Goal: Transaction & Acquisition: Purchase product/service

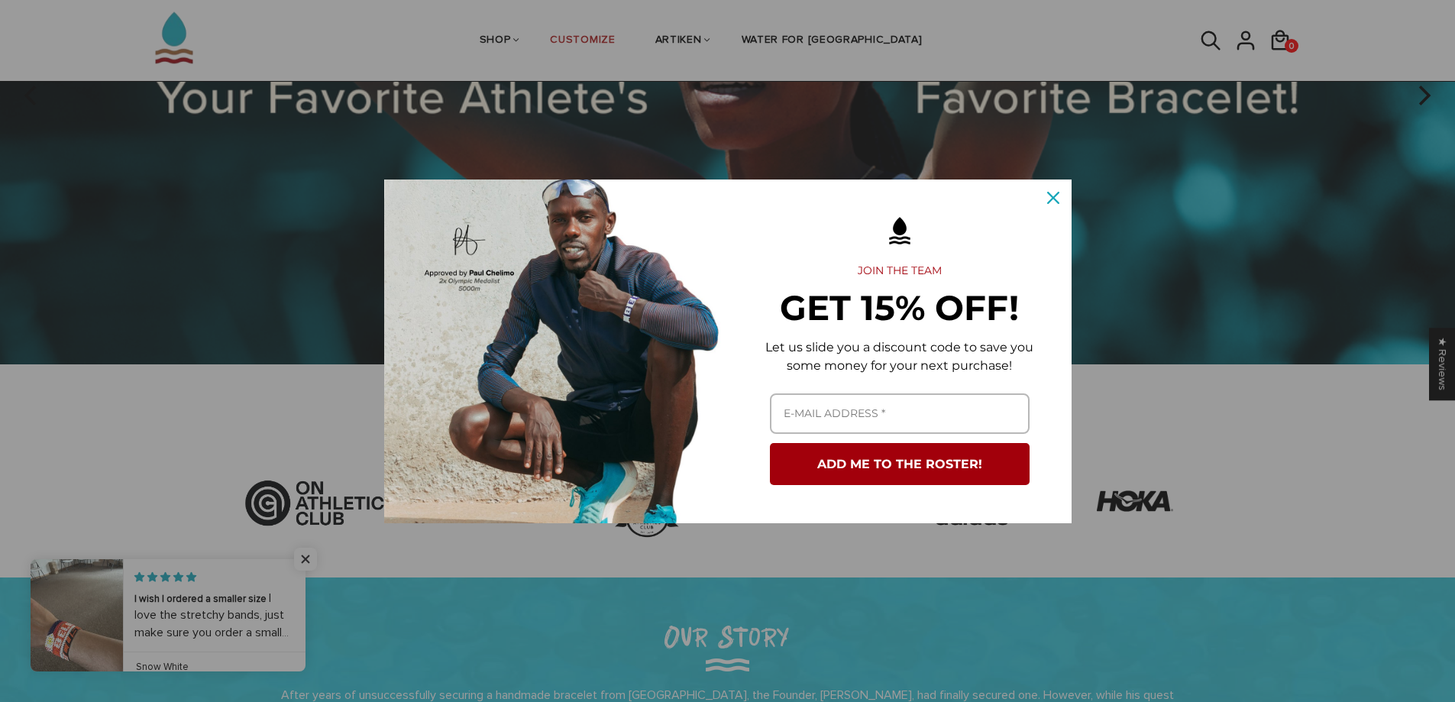
scroll to position [306, 0]
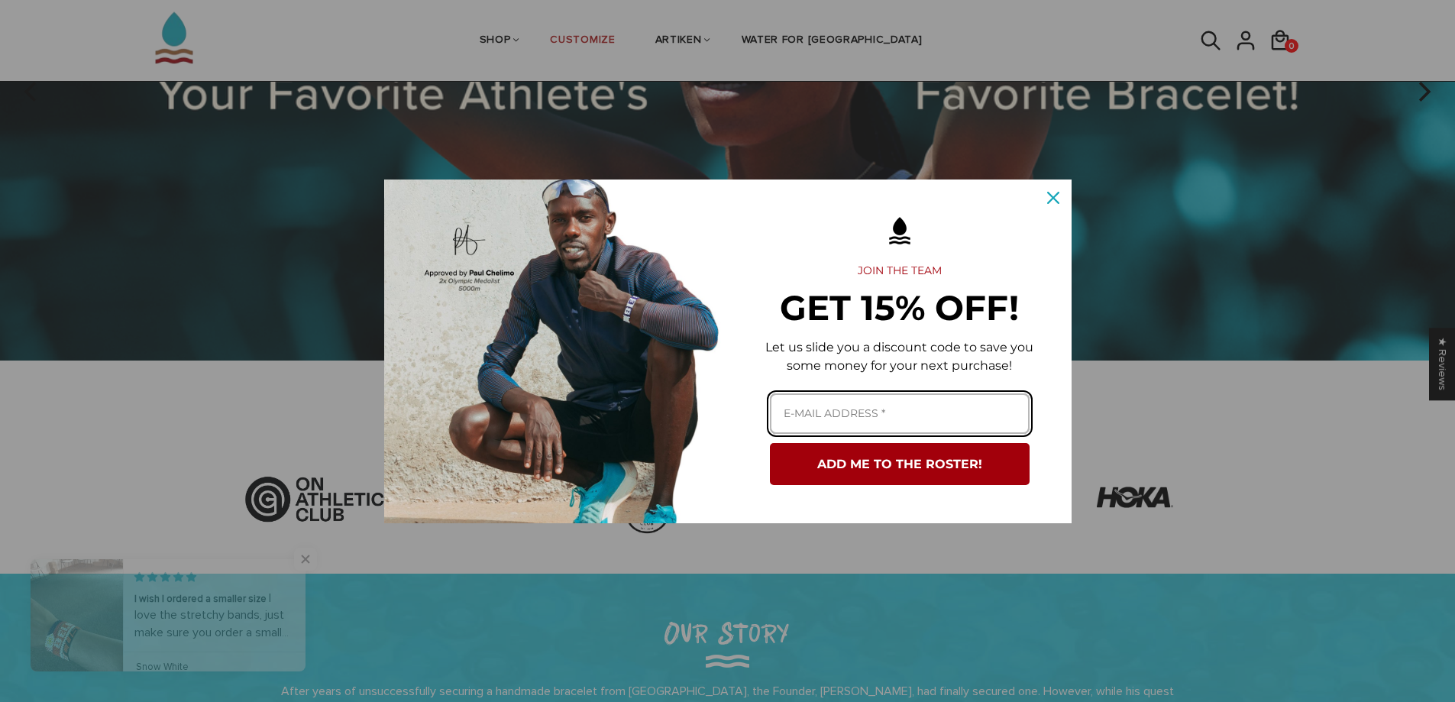
click at [1004, 411] on input "Email field" at bounding box center [900, 413] width 260 height 40
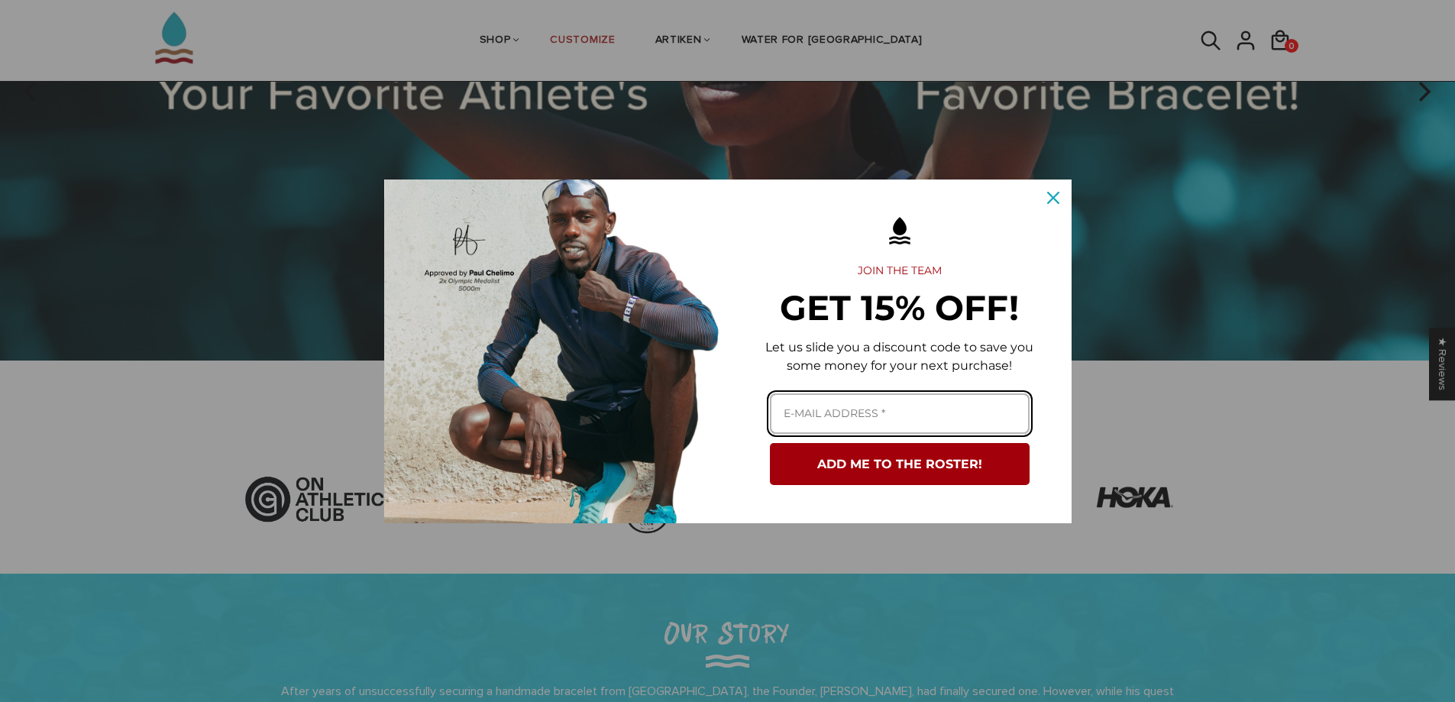
type input "Jcspatton@gmail.com"
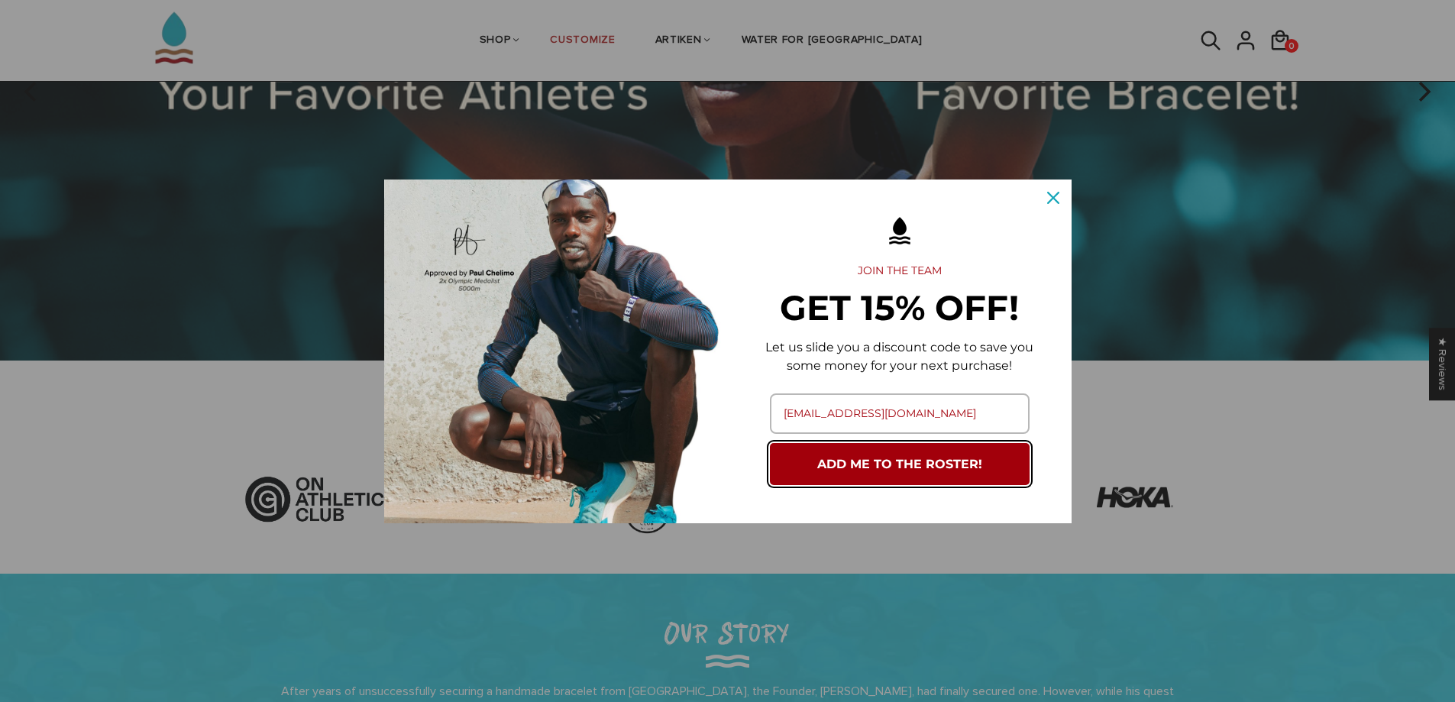
click at [933, 469] on button "ADD ME TO THE ROSTER!" at bounding box center [900, 464] width 260 height 42
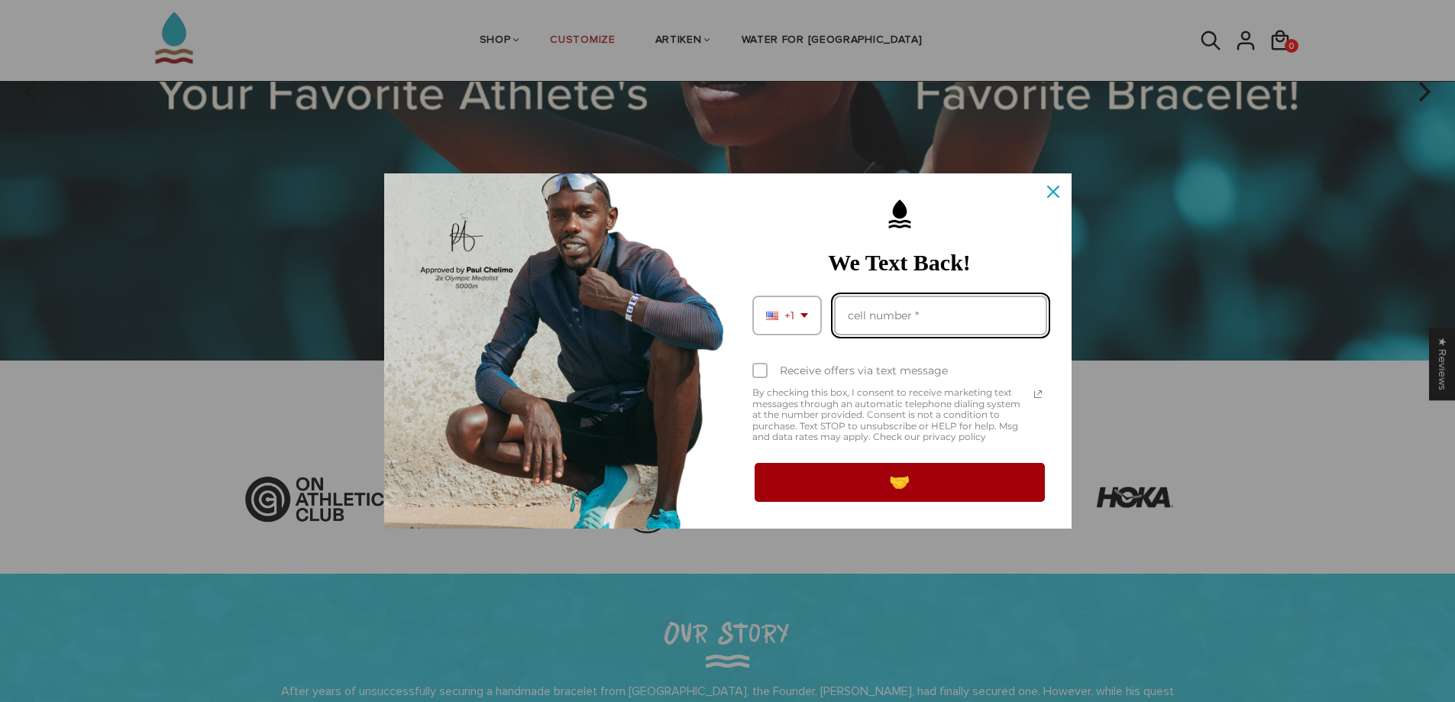
click at [917, 322] on input "Phone number field" at bounding box center [940, 316] width 213 height 40
click at [862, 407] on span "By checking this box, I consent to receive marketing text messages through an a…" at bounding box center [890, 414] width 276 height 55
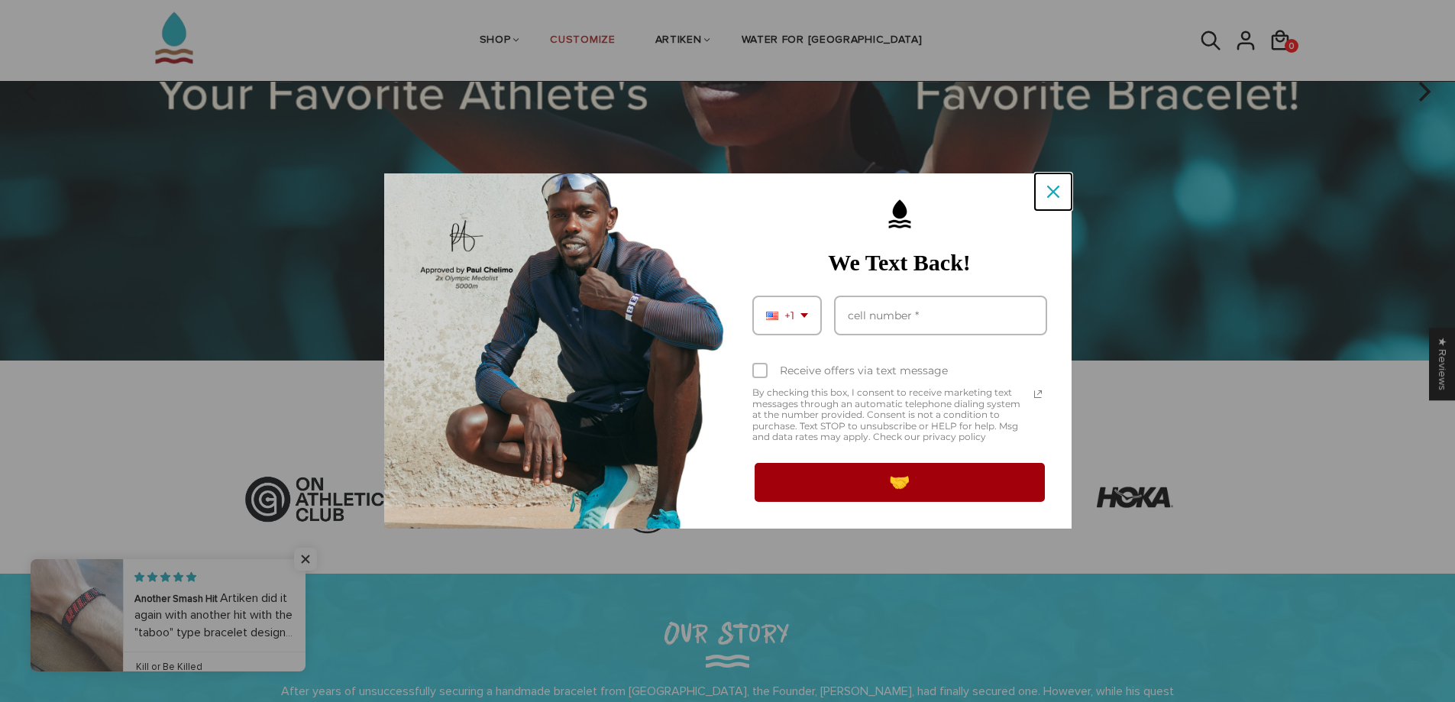
click at [1052, 193] on icon "close icon" at bounding box center [1053, 192] width 12 height 12
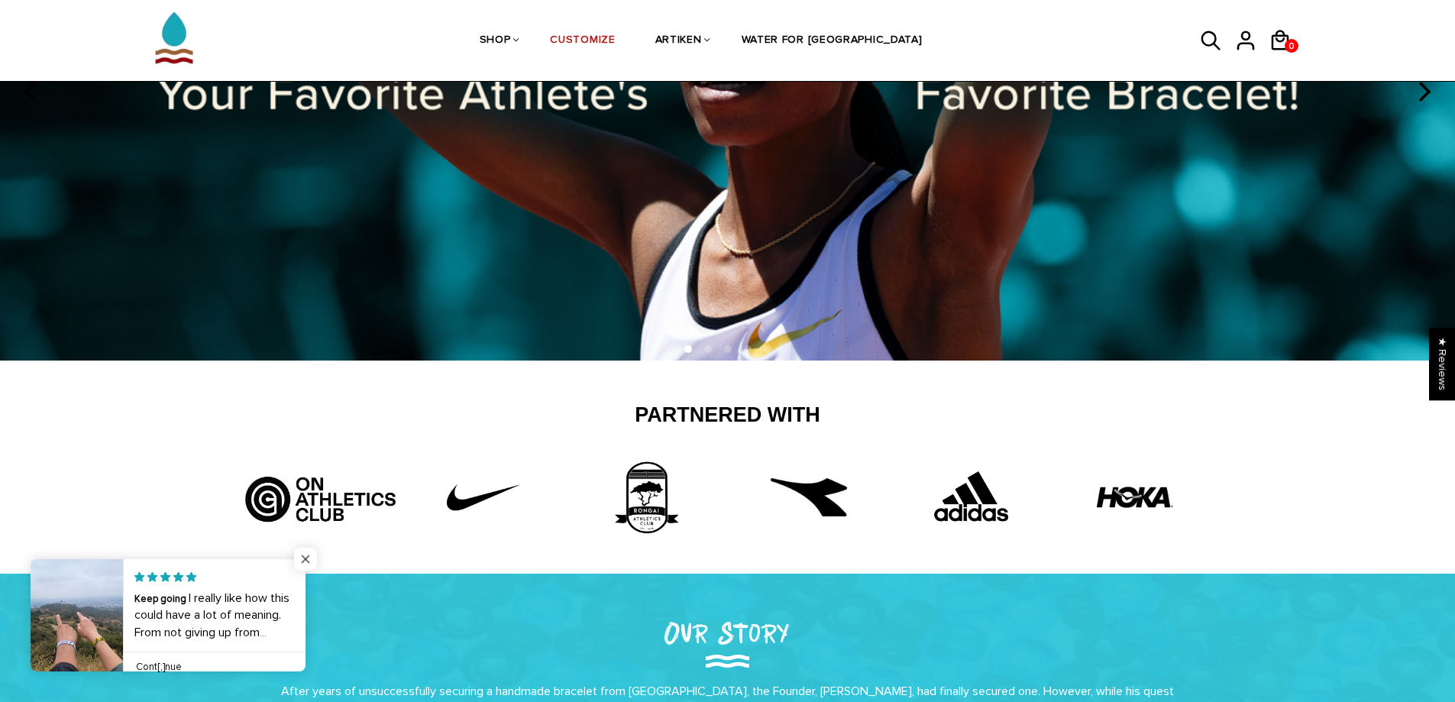
click at [309, 555] on span "Close popup widget" at bounding box center [305, 559] width 23 height 23
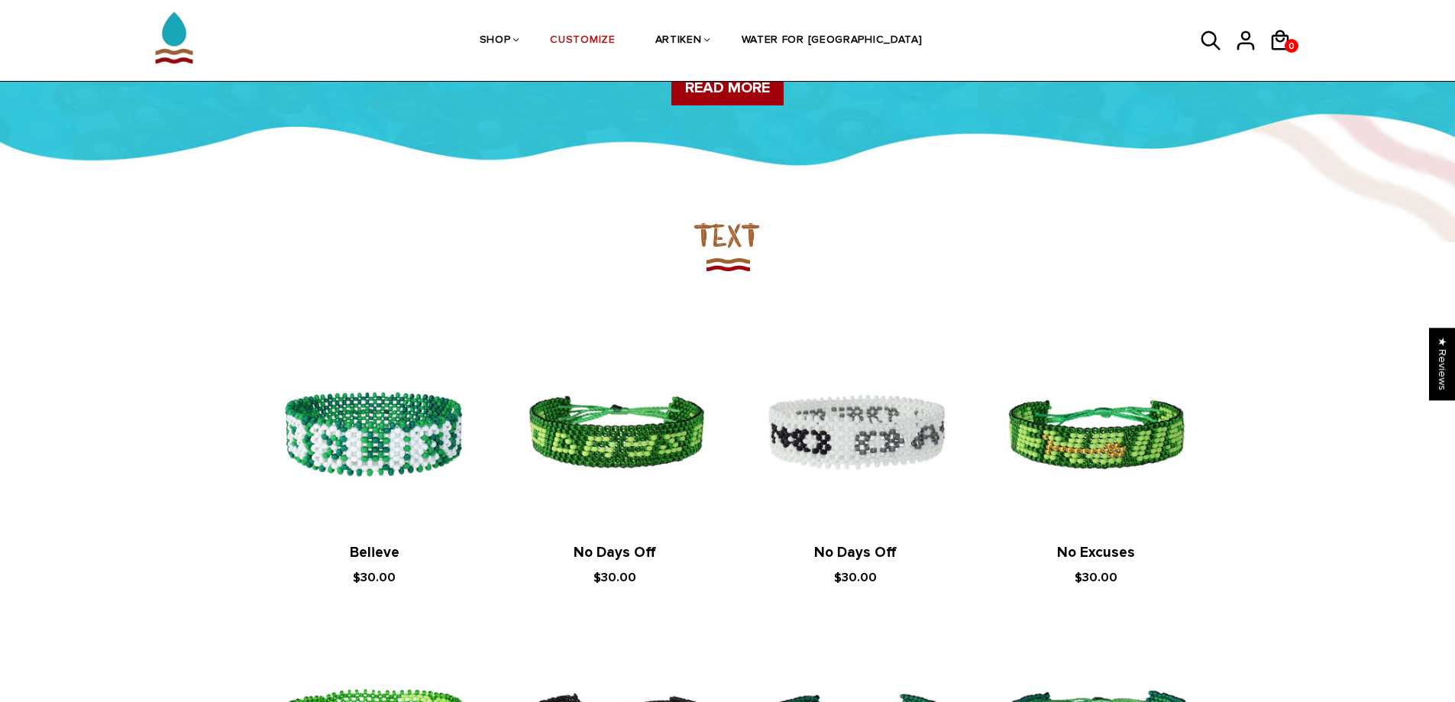
scroll to position [611, 0]
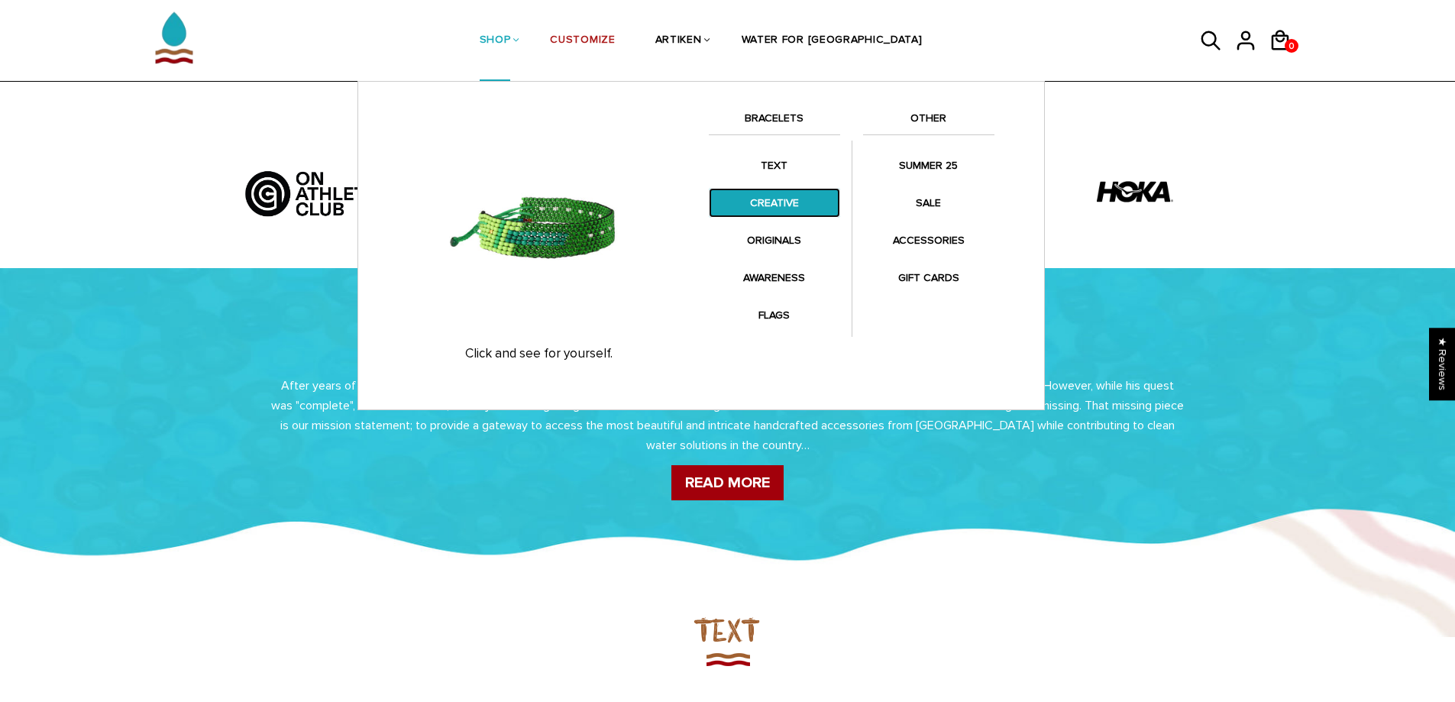
click at [761, 196] on link "CREATIVE" at bounding box center [774, 203] width 131 height 30
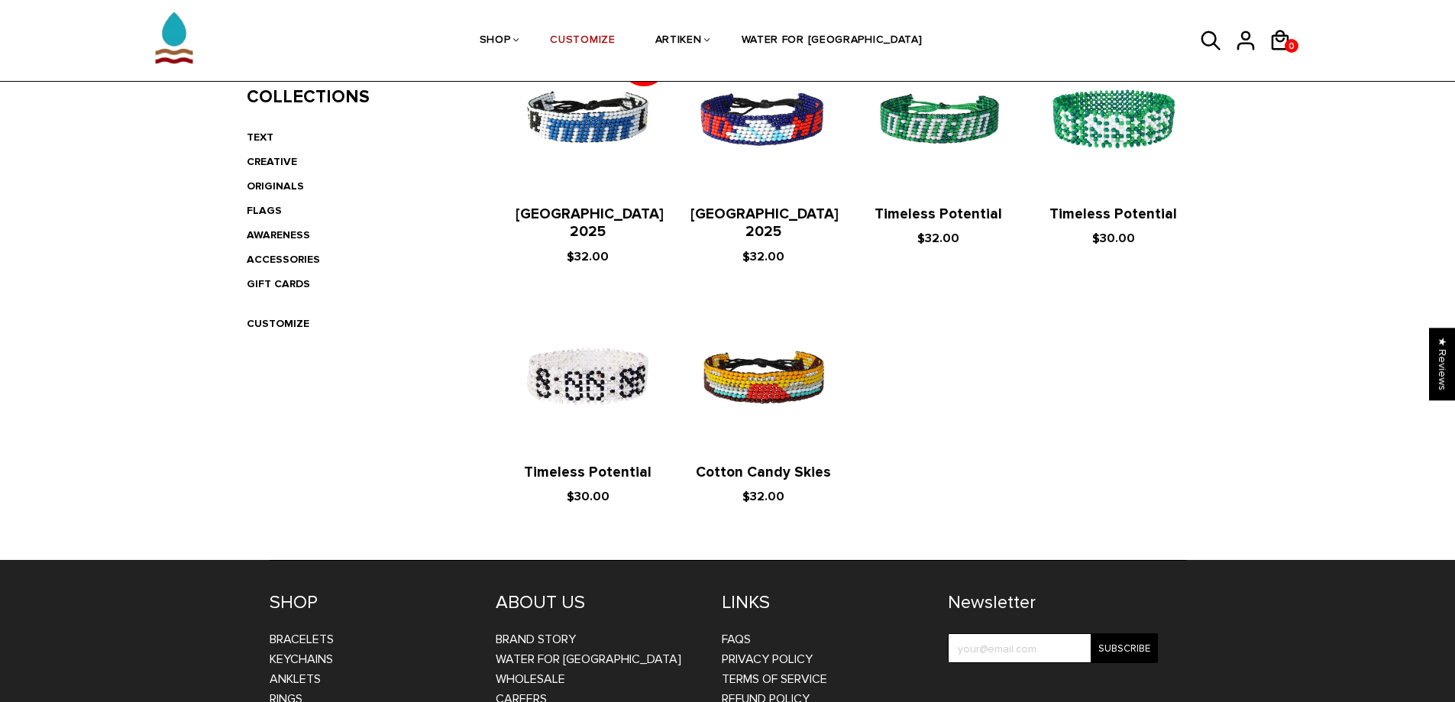
scroll to position [154, 0]
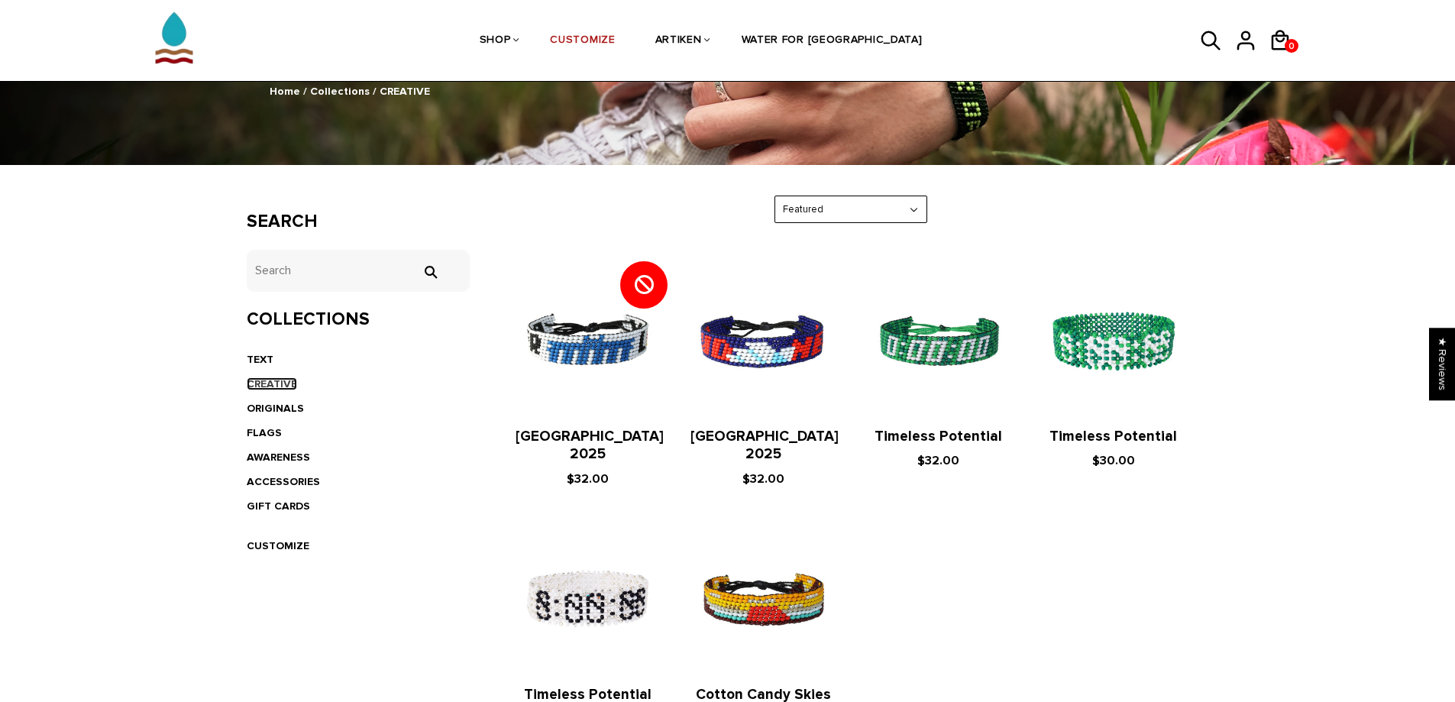
click at [273, 383] on link "CREATIVE" at bounding box center [272, 383] width 50 height 13
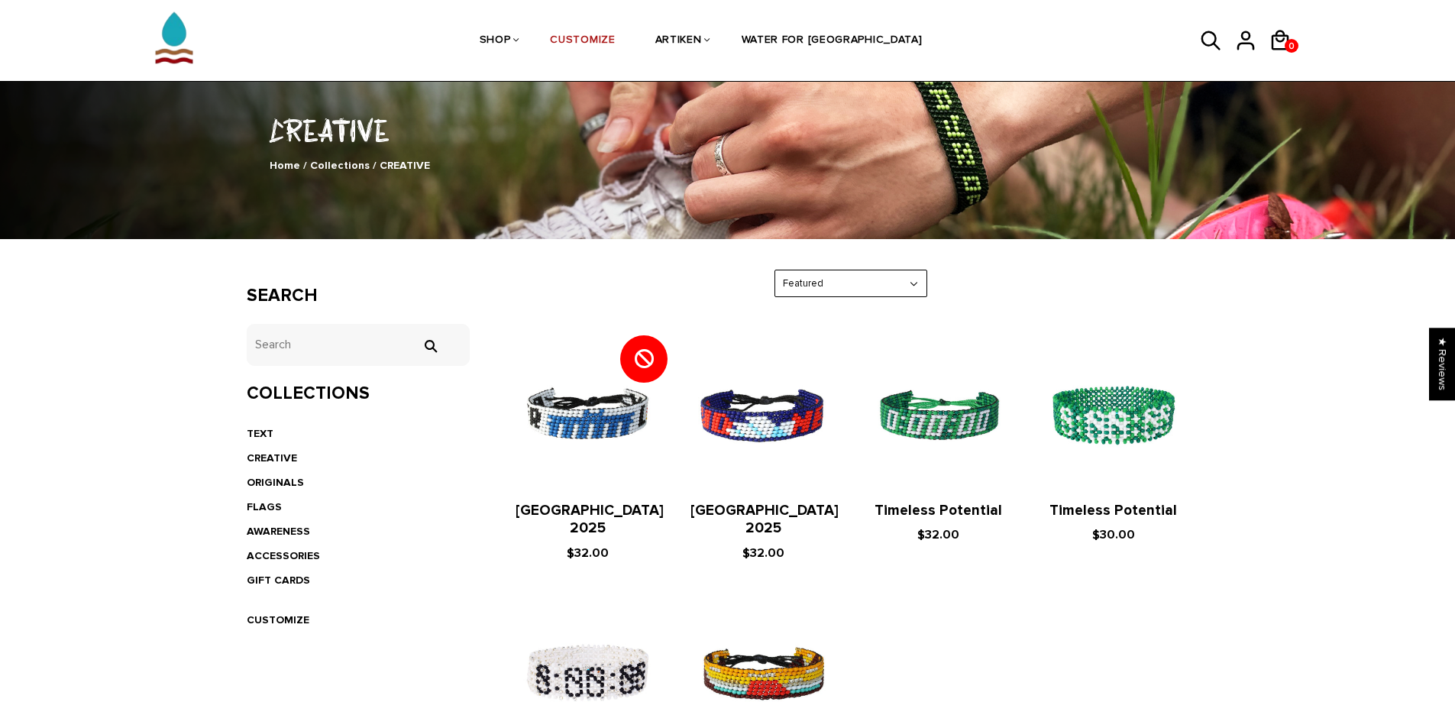
scroll to position [76, 0]
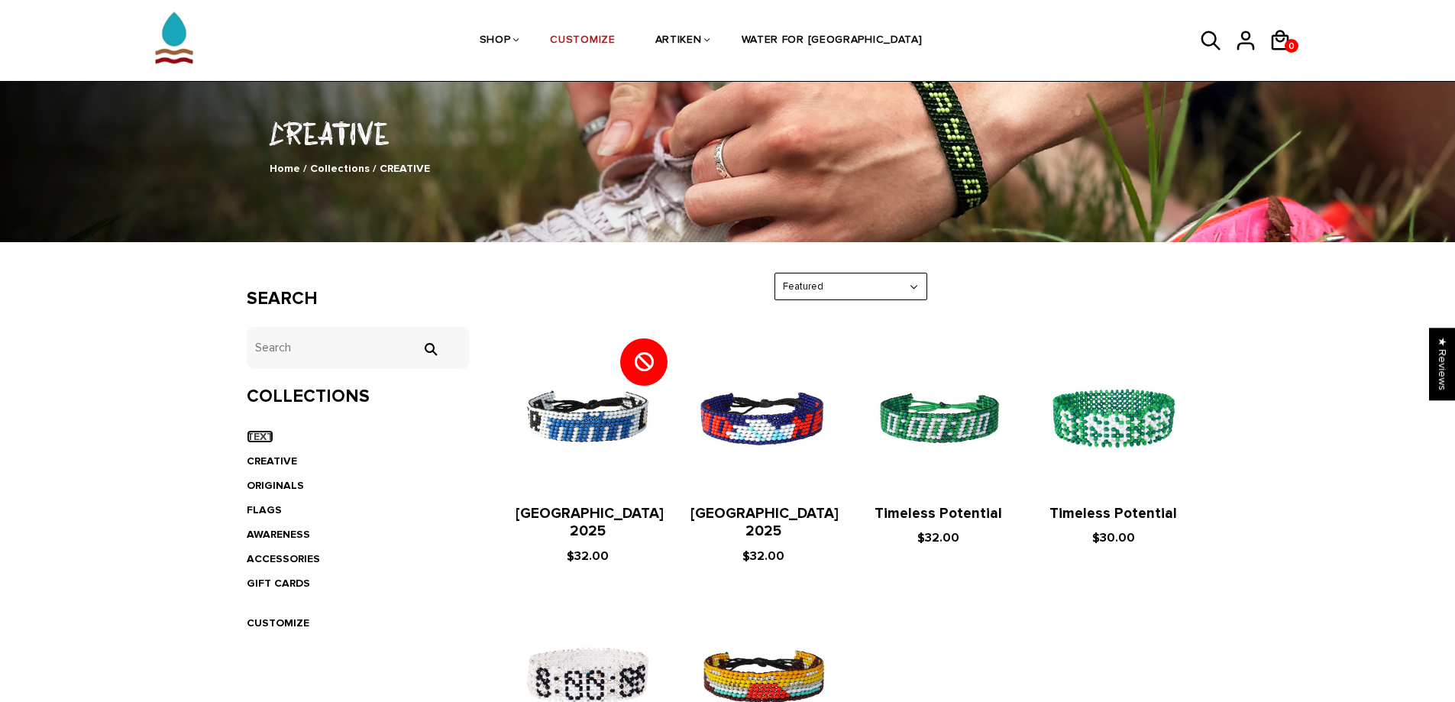
click at [262, 435] on link "TEXT" at bounding box center [260, 436] width 27 height 13
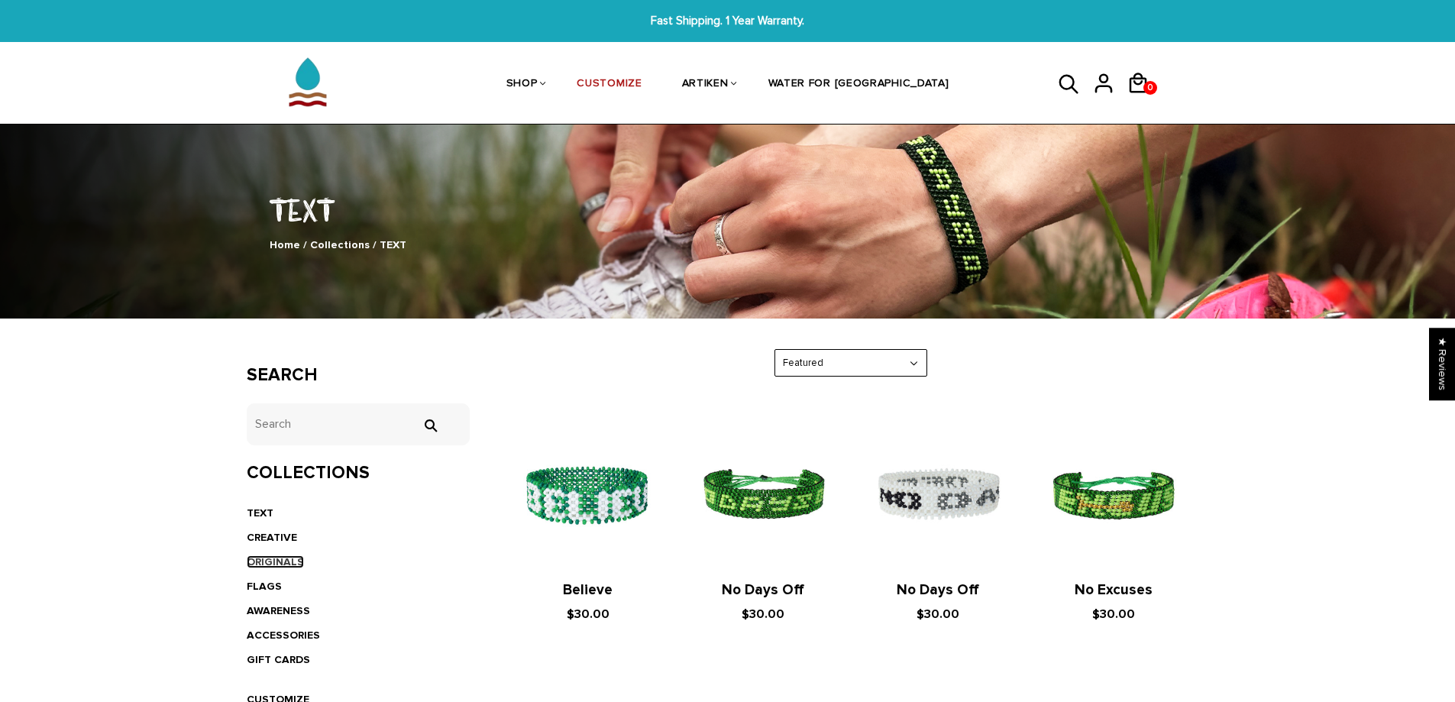
click at [276, 560] on link "ORIGINALS" at bounding box center [275, 561] width 57 height 13
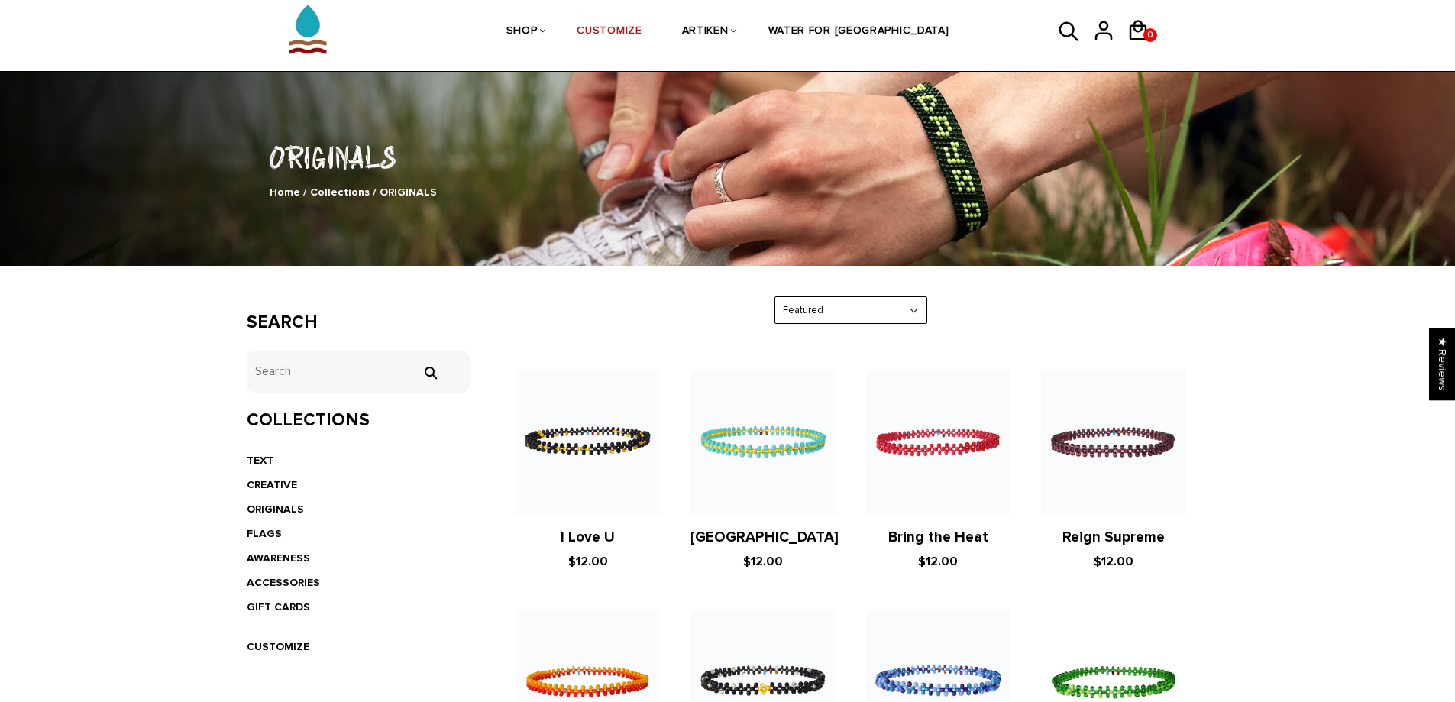
scroll to position [76, 0]
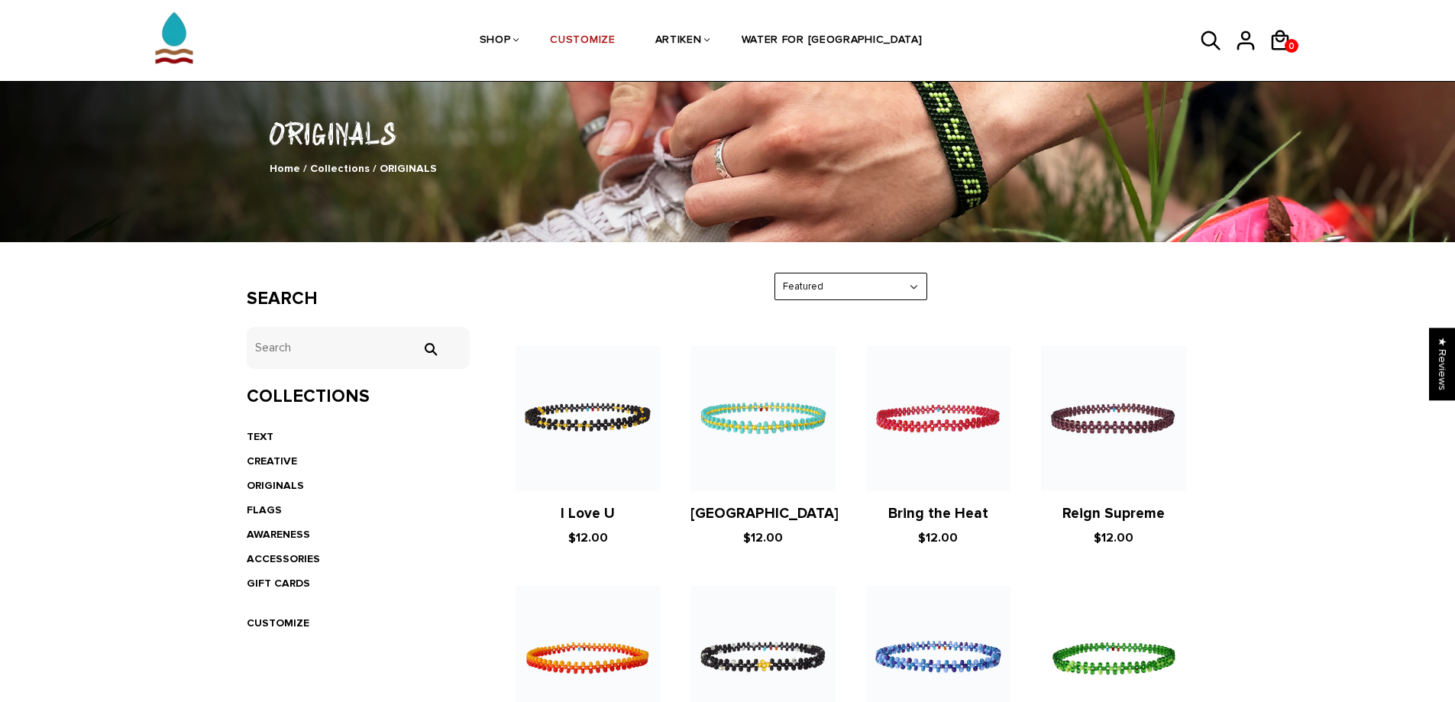
click at [269, 503] on li "FLAGS" at bounding box center [359, 510] width 224 height 24
click at [273, 509] on link "FLAGS" at bounding box center [264, 509] width 35 height 13
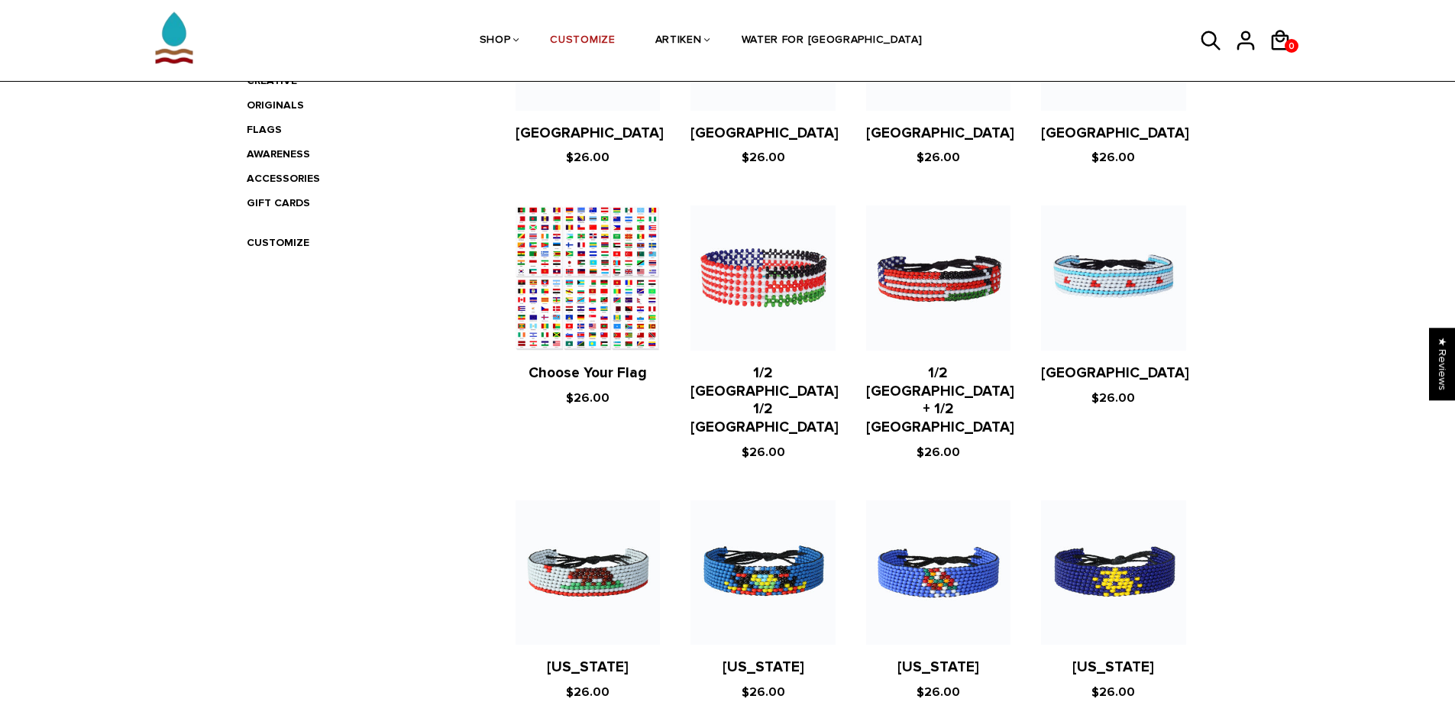
scroll to position [458, 0]
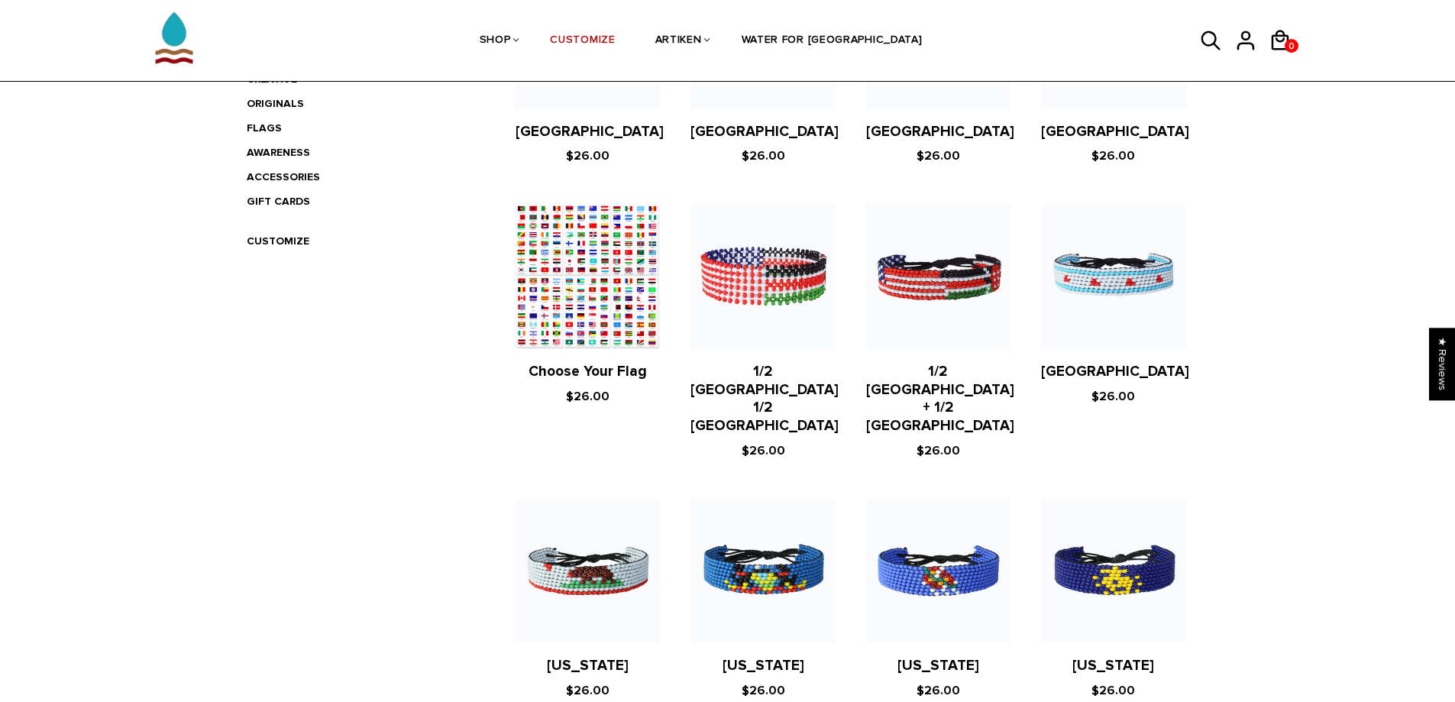
click at [571, 310] on figure at bounding box center [588, 276] width 144 height 144
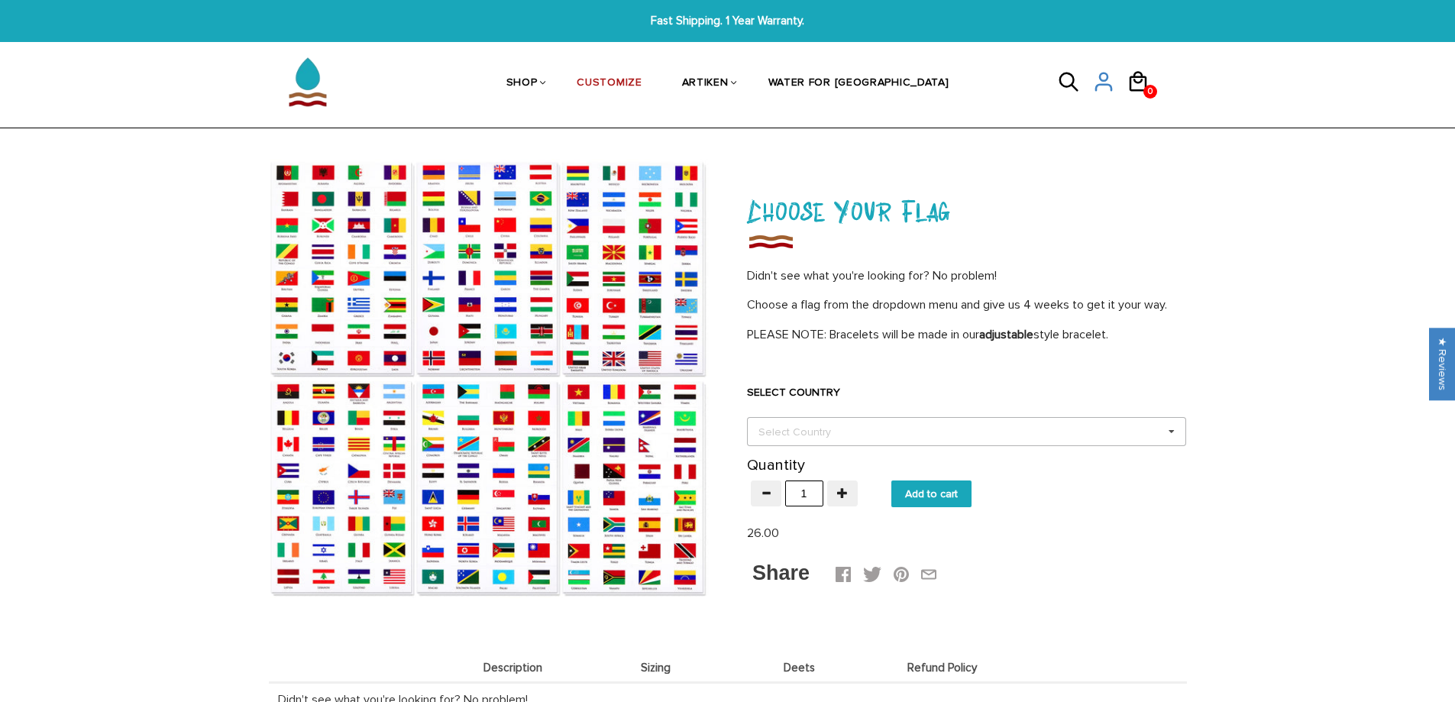
click at [922, 439] on div "Select Country Others [GEOGRAPHIC_DATA] [GEOGRAPHIC_DATA] [GEOGRAPHIC_DATA] [GE…" at bounding box center [966, 431] width 439 height 29
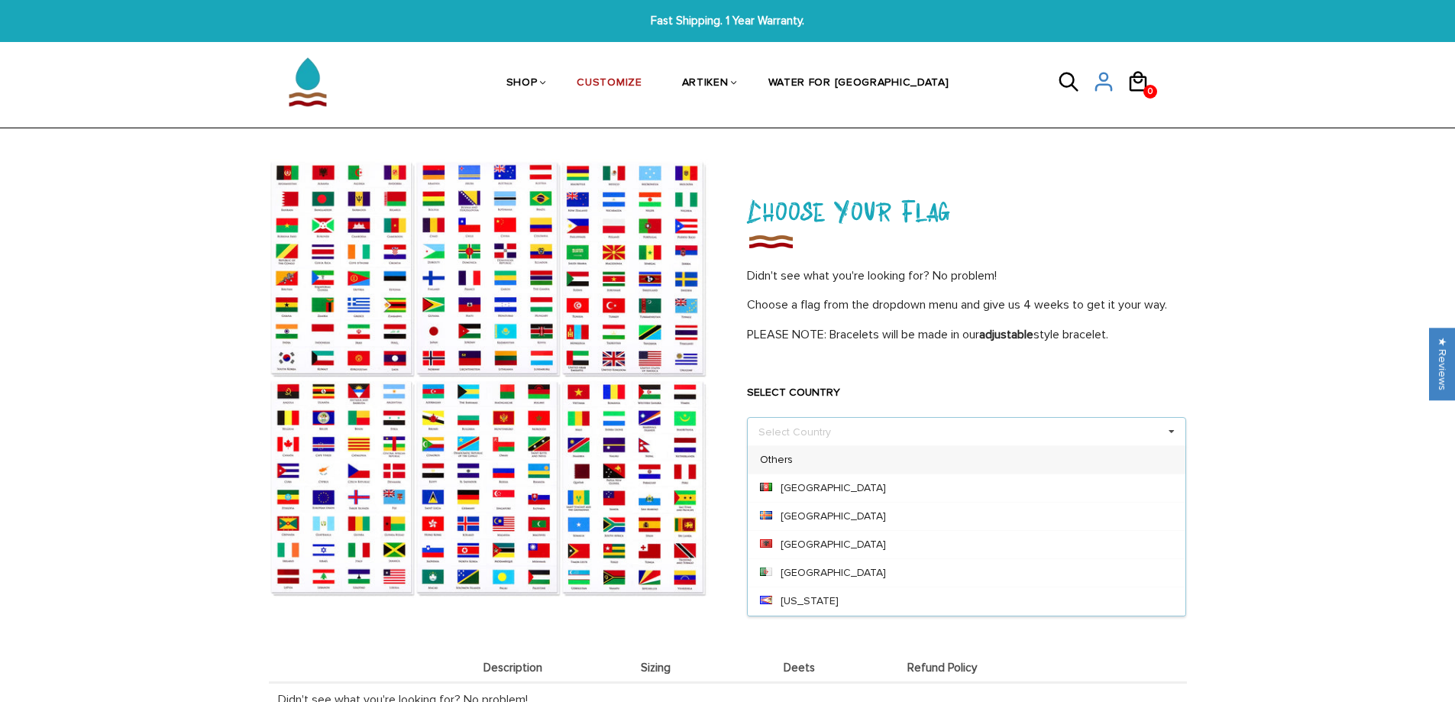
click at [922, 439] on div "Select Country Others Afghanistan Aland Islands Albania Algeria American Samoa …" at bounding box center [966, 431] width 439 height 29
click at [15, 394] on div "FLAGS Home / Collections / FLAGS / Choose Your Flag Choose Your Flag Didn't see…" at bounding box center [727, 589] width 1455 height 860
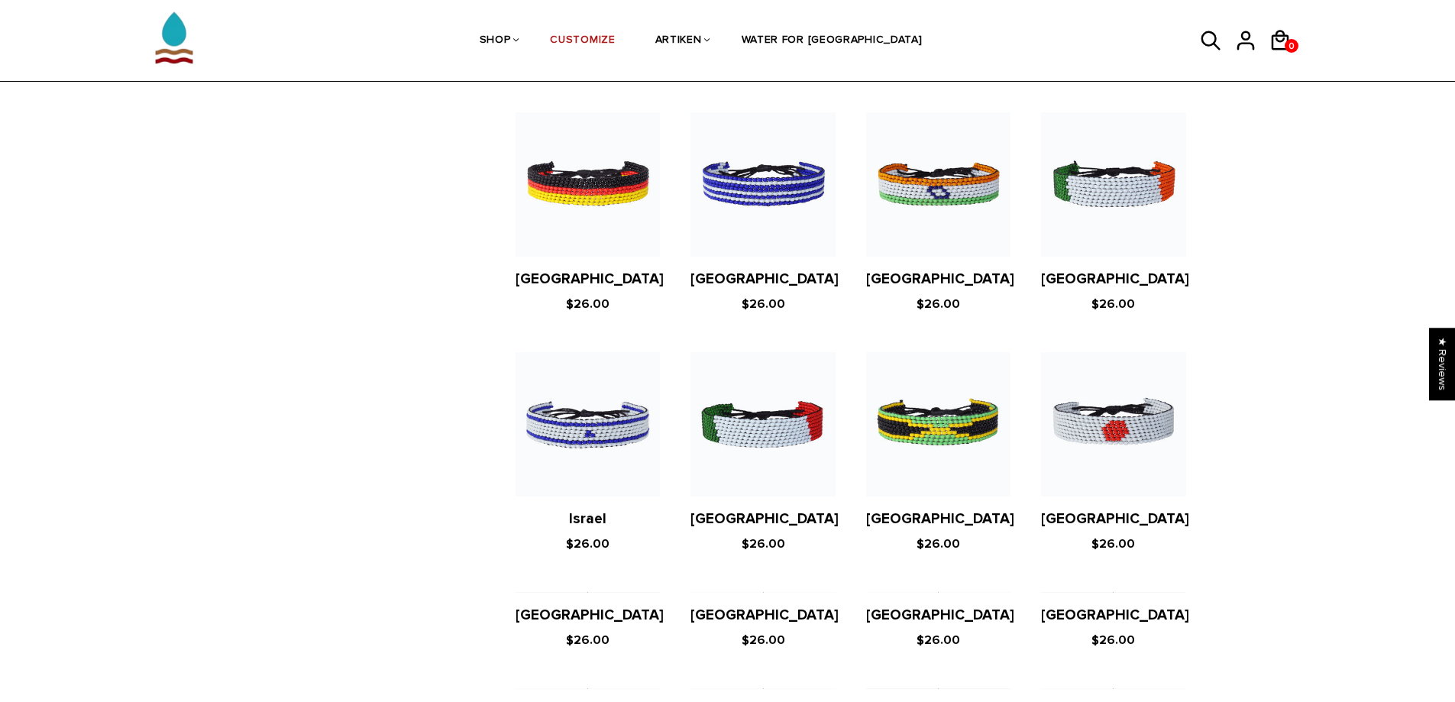
scroll to position [2291, 0]
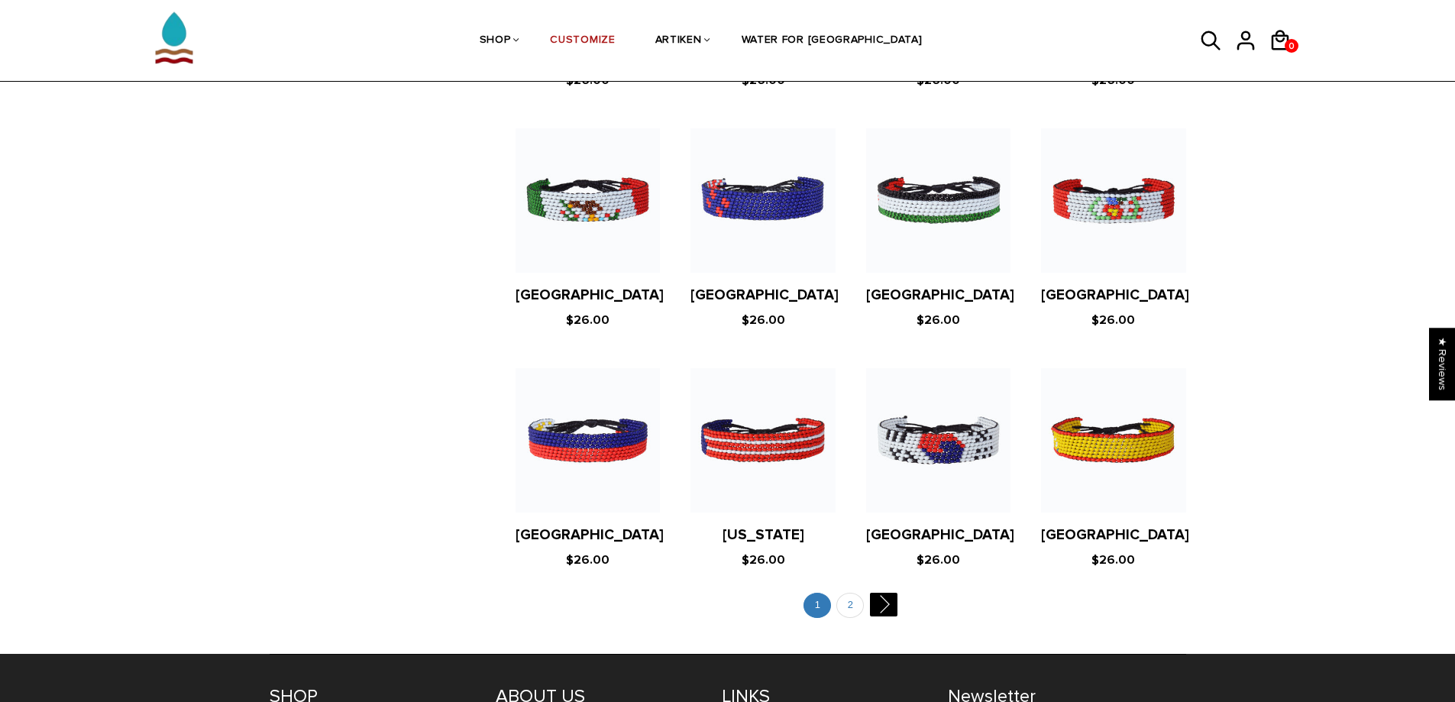
scroll to position [2750, 0]
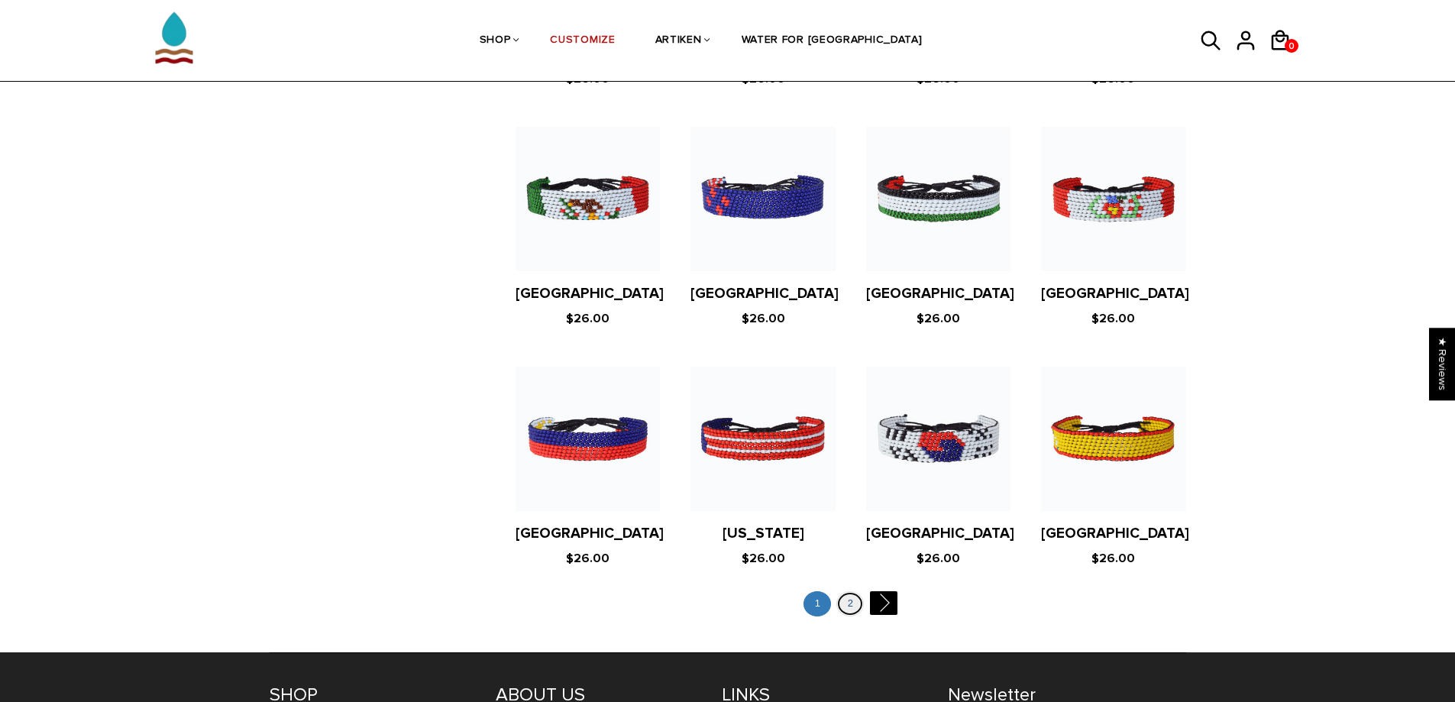
click at [859, 591] on link "2" at bounding box center [849, 603] width 27 height 25
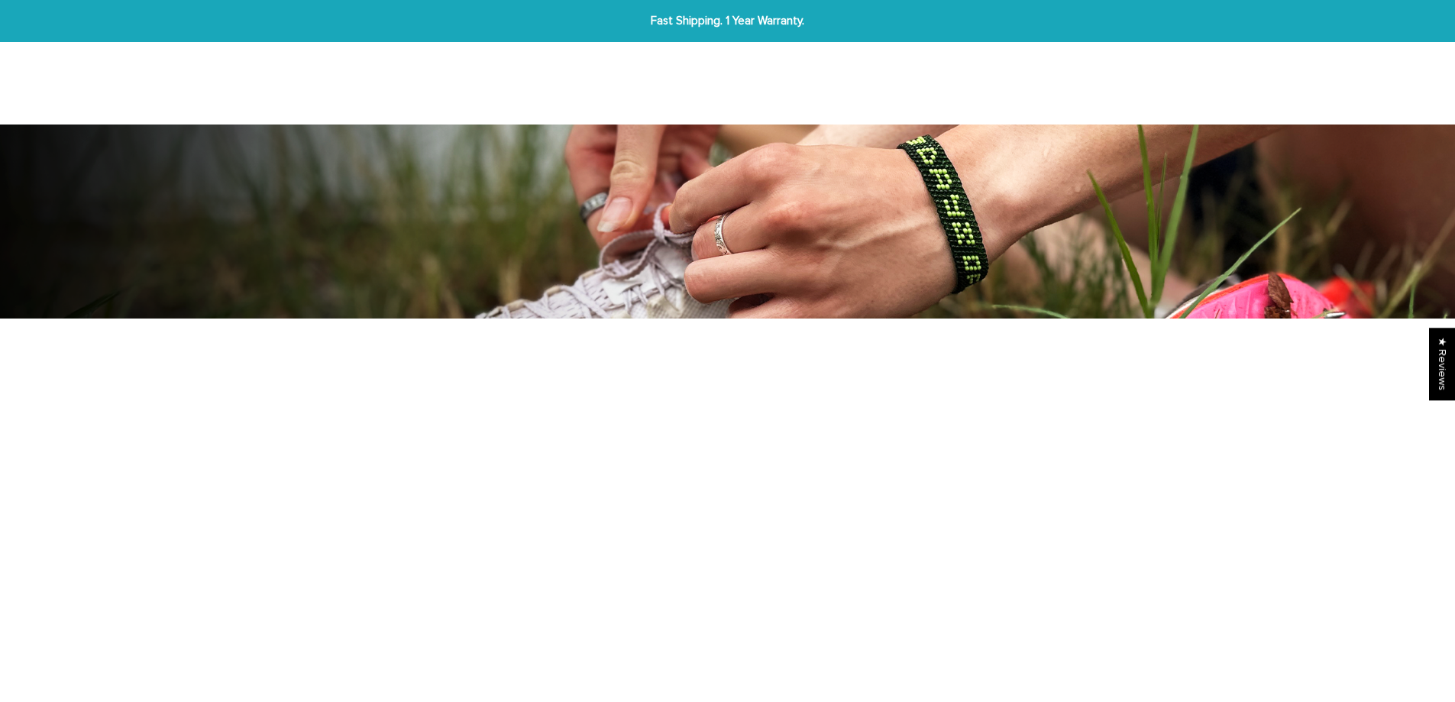
scroll to position [229, 0]
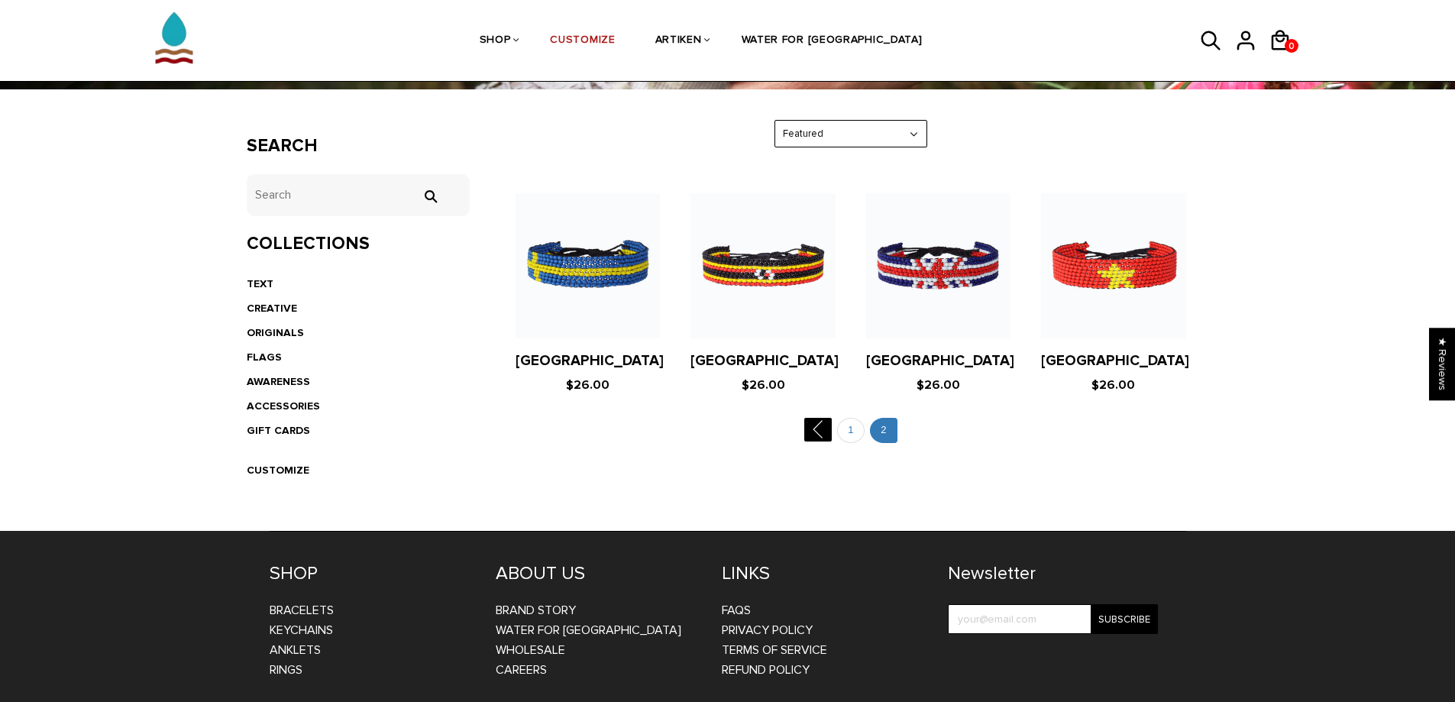
click at [1027, 464] on div "Search tets  Collections TEXT CREATIVE ORIGINALS FLAGS AWARENESS ACCESSORIES G…" at bounding box center [727, 310] width 985 height 380
click at [262, 377] on link "AWARENESS" at bounding box center [278, 381] width 63 height 13
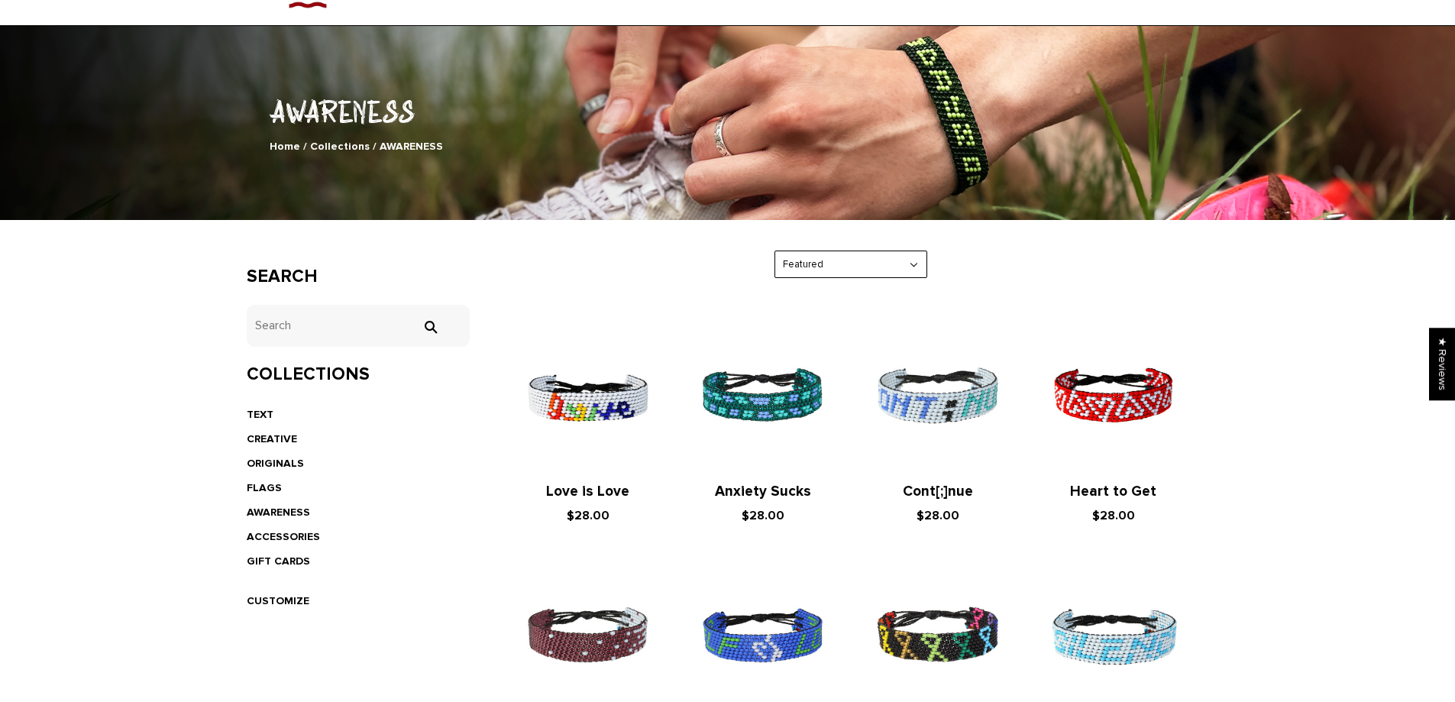
scroll to position [182, 0]
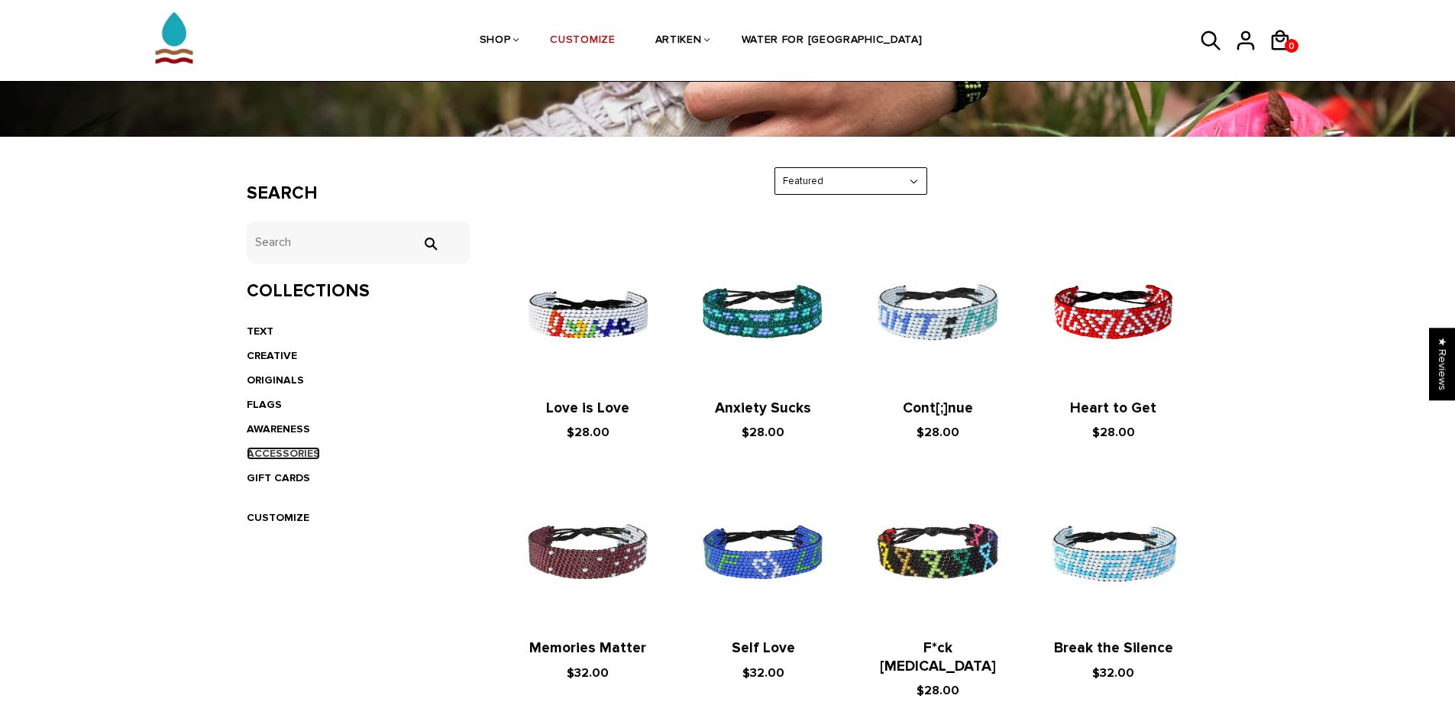
click at [276, 452] on link "ACCESSORIES" at bounding box center [283, 453] width 73 height 13
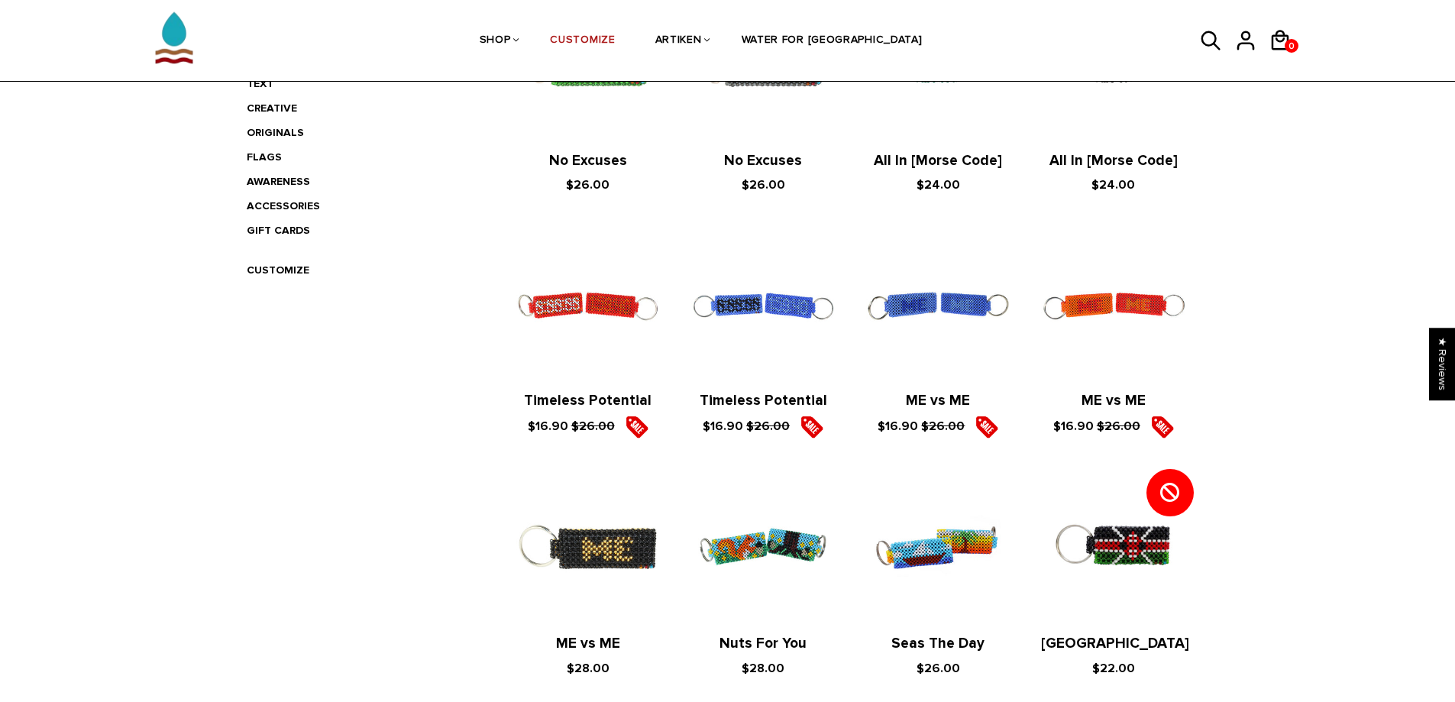
scroll to position [427, 0]
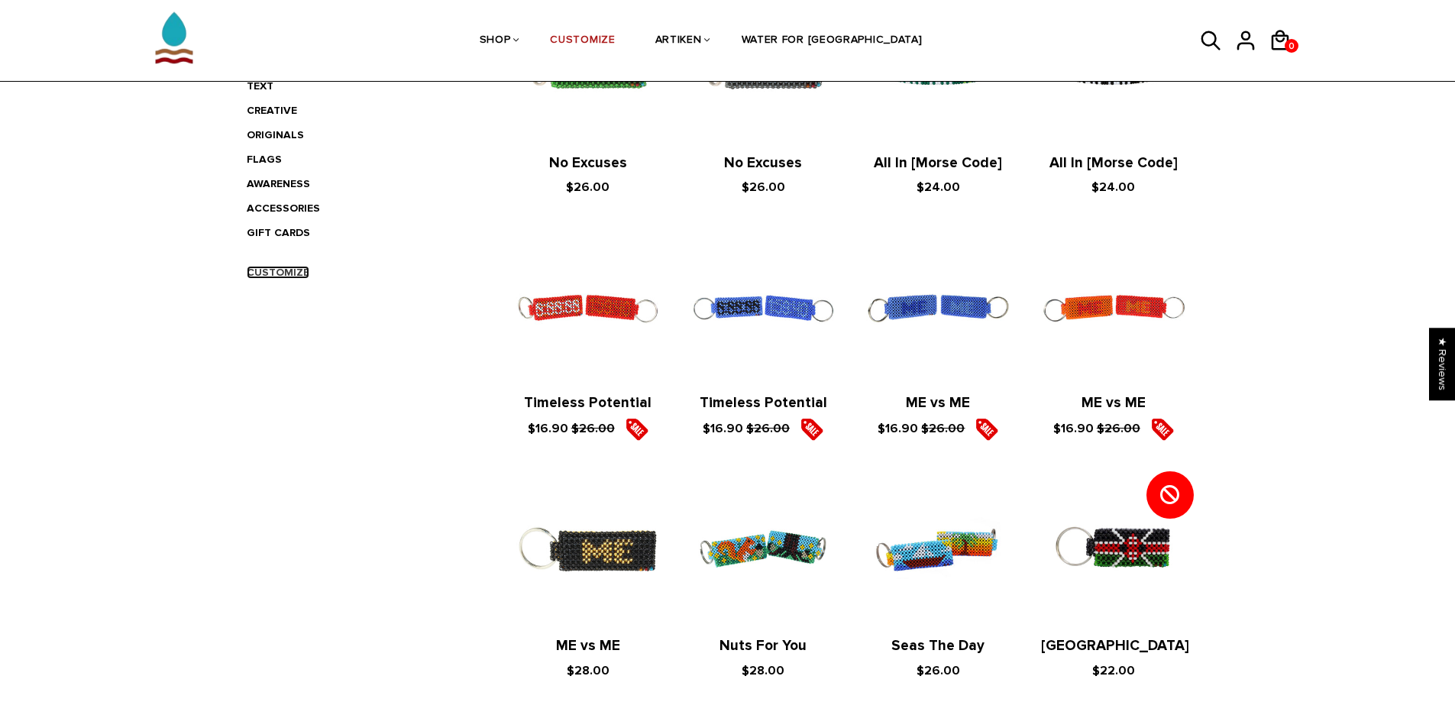
click at [289, 275] on link "CUSTOMIZE" at bounding box center [278, 272] width 63 height 13
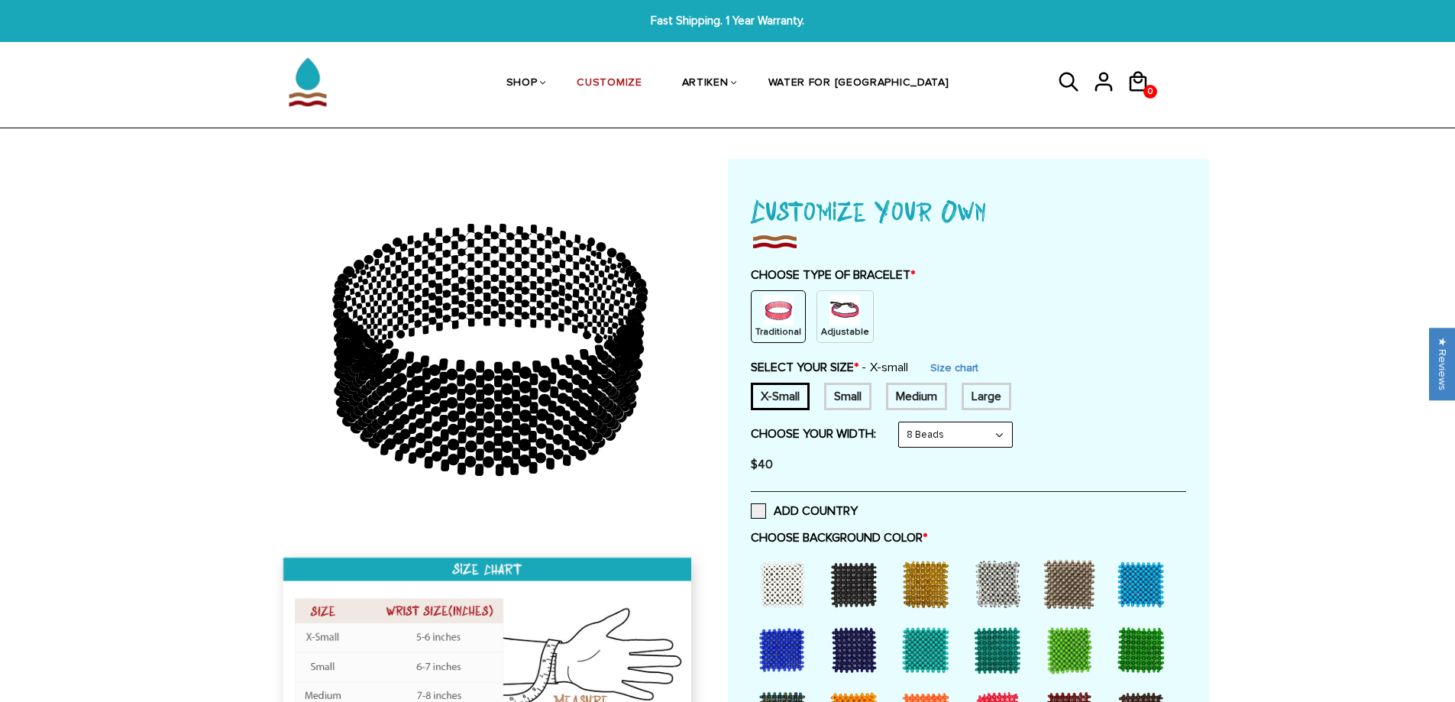
click at [839, 313] on img at bounding box center [844, 310] width 31 height 31
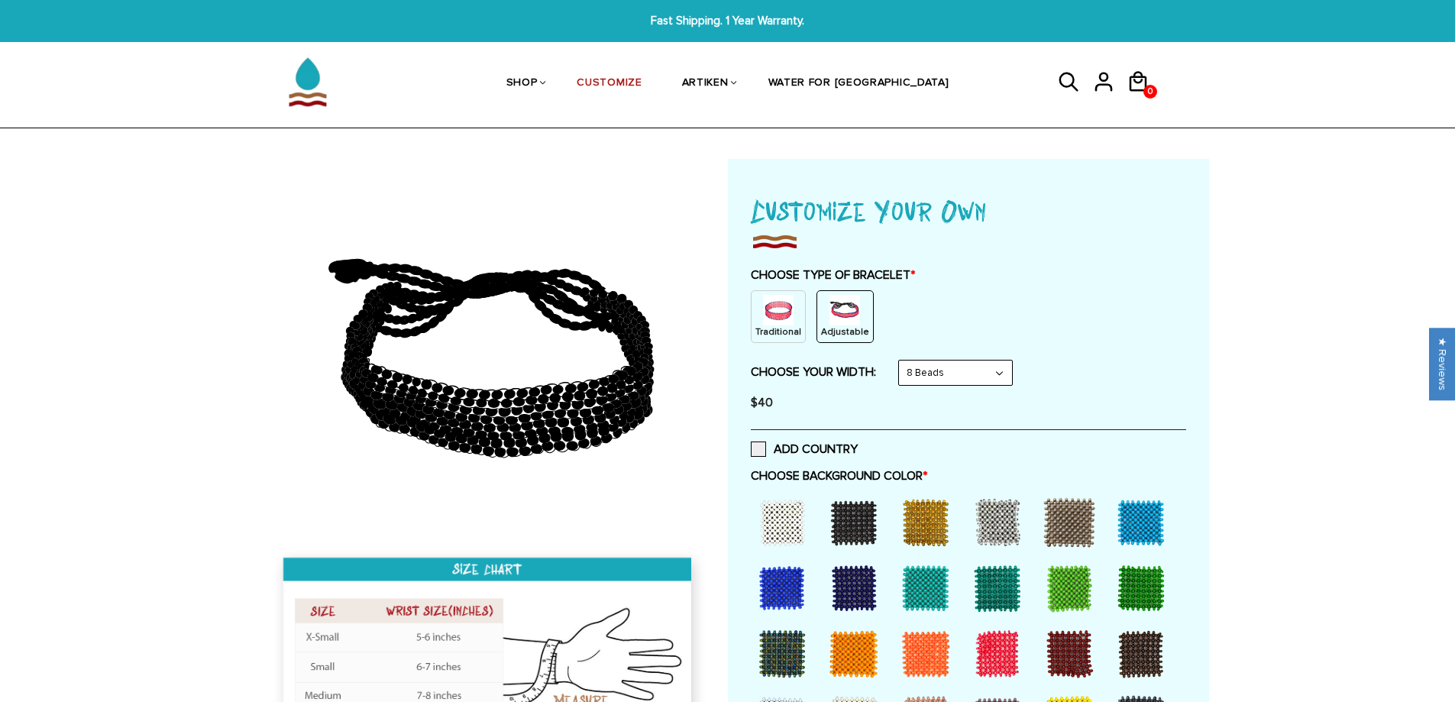
click at [972, 375] on select "8 Beads 6 Beads 10 Beads" at bounding box center [955, 373] width 113 height 24
click at [902, 361] on select "8 Beads 6 Beads 10 Beads" at bounding box center [955, 373] width 113 height 24
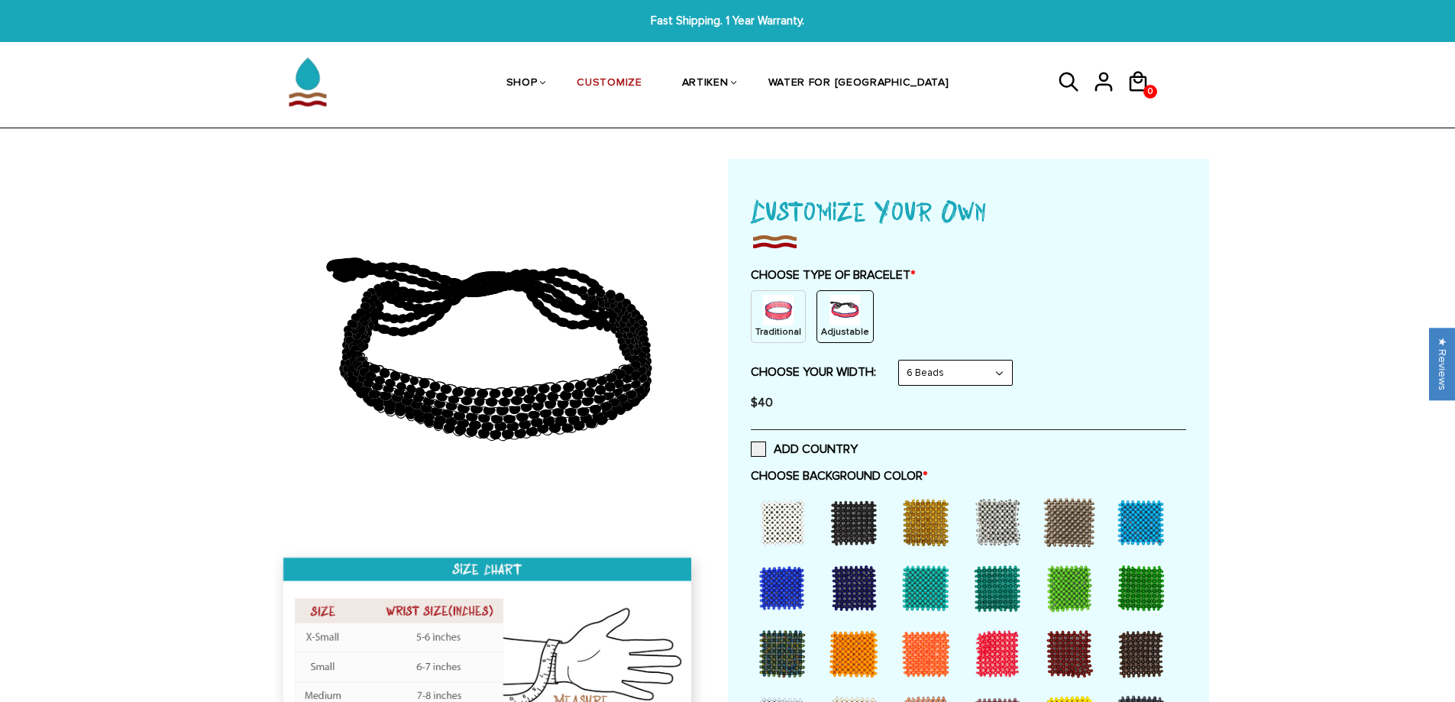
click at [933, 369] on select "8 Beads 6 Beads 10 Beads" at bounding box center [955, 373] width 113 height 24
click at [902, 361] on select "8 Beads 6 Beads 10 Beads" at bounding box center [955, 373] width 113 height 24
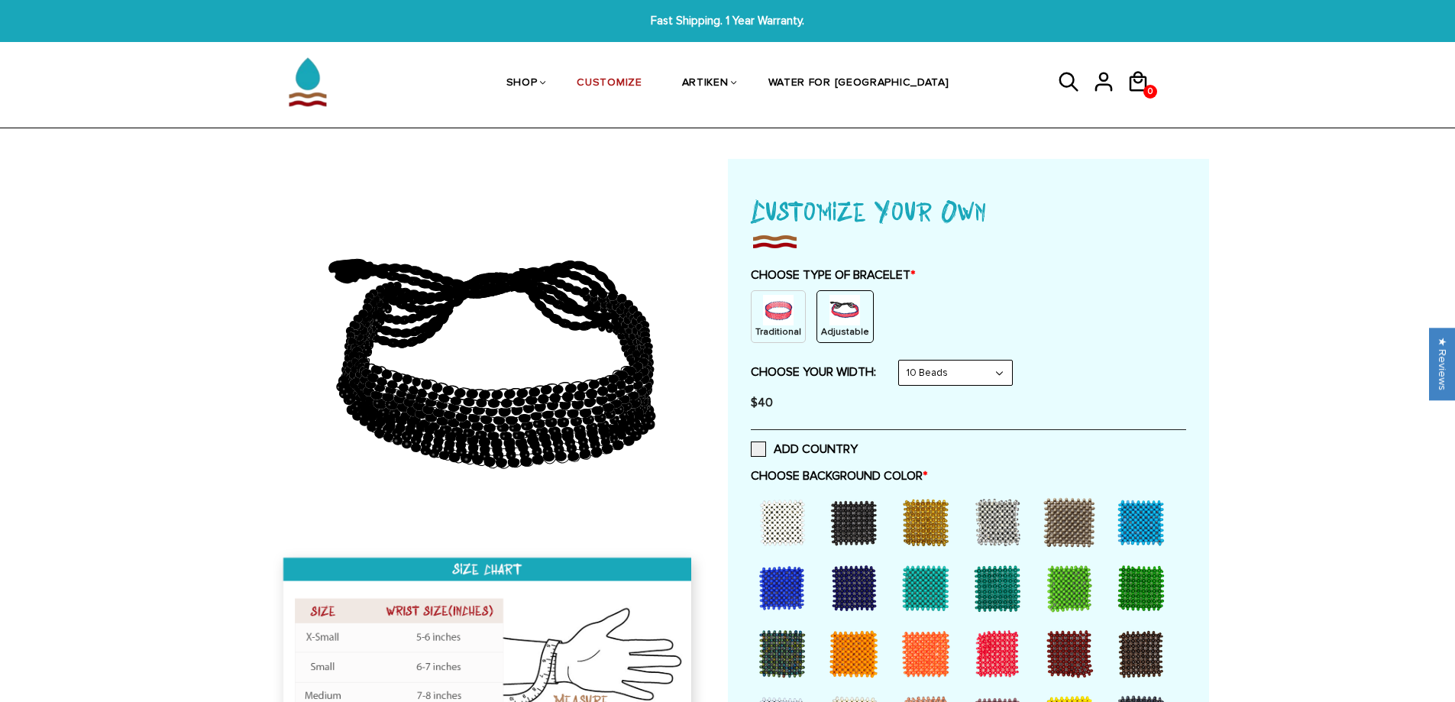
click at [976, 380] on select "8 Beads 6 Beads 10 Beads" at bounding box center [955, 373] width 113 height 24
select select "6-beads"
click at [902, 361] on select "8 Beads 6 Beads 10 Beads" at bounding box center [955, 373] width 113 height 24
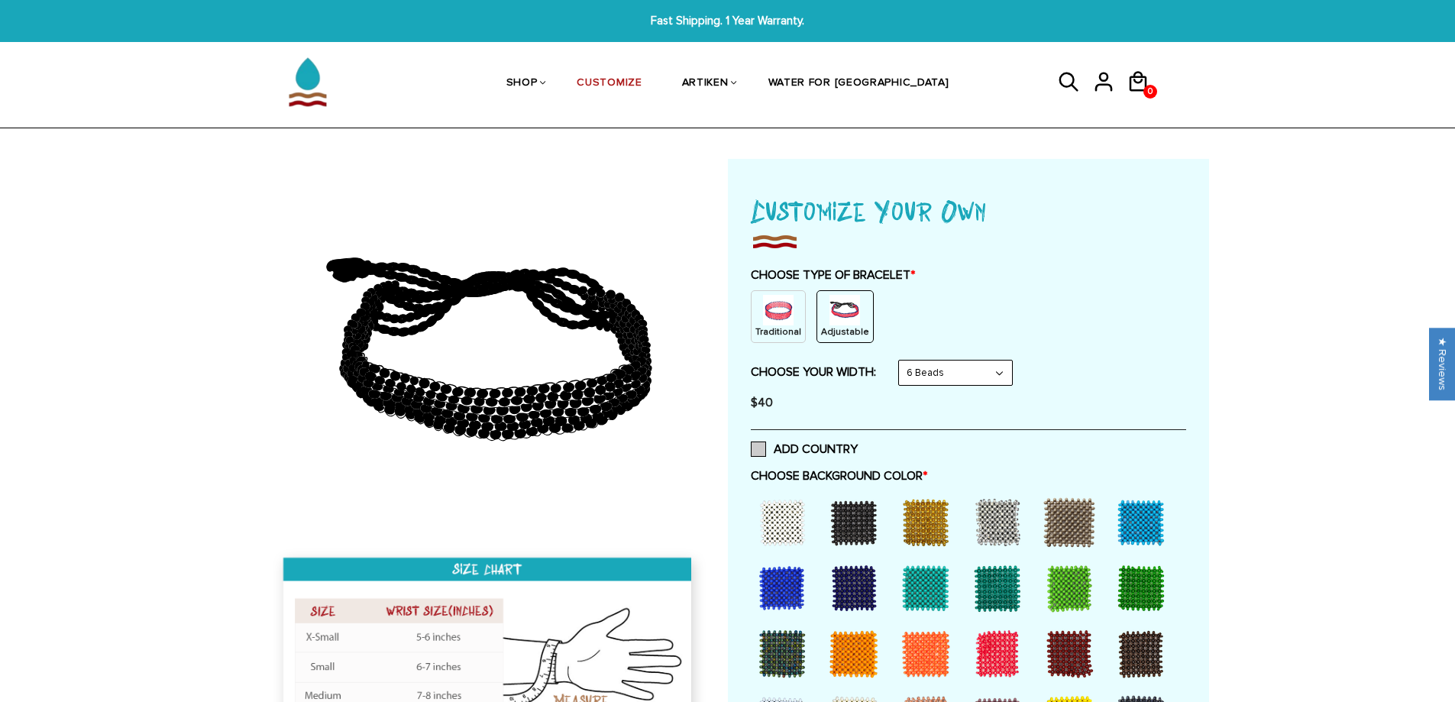
click at [755, 445] on label "ADD COUNTRY" at bounding box center [804, 448] width 107 height 15
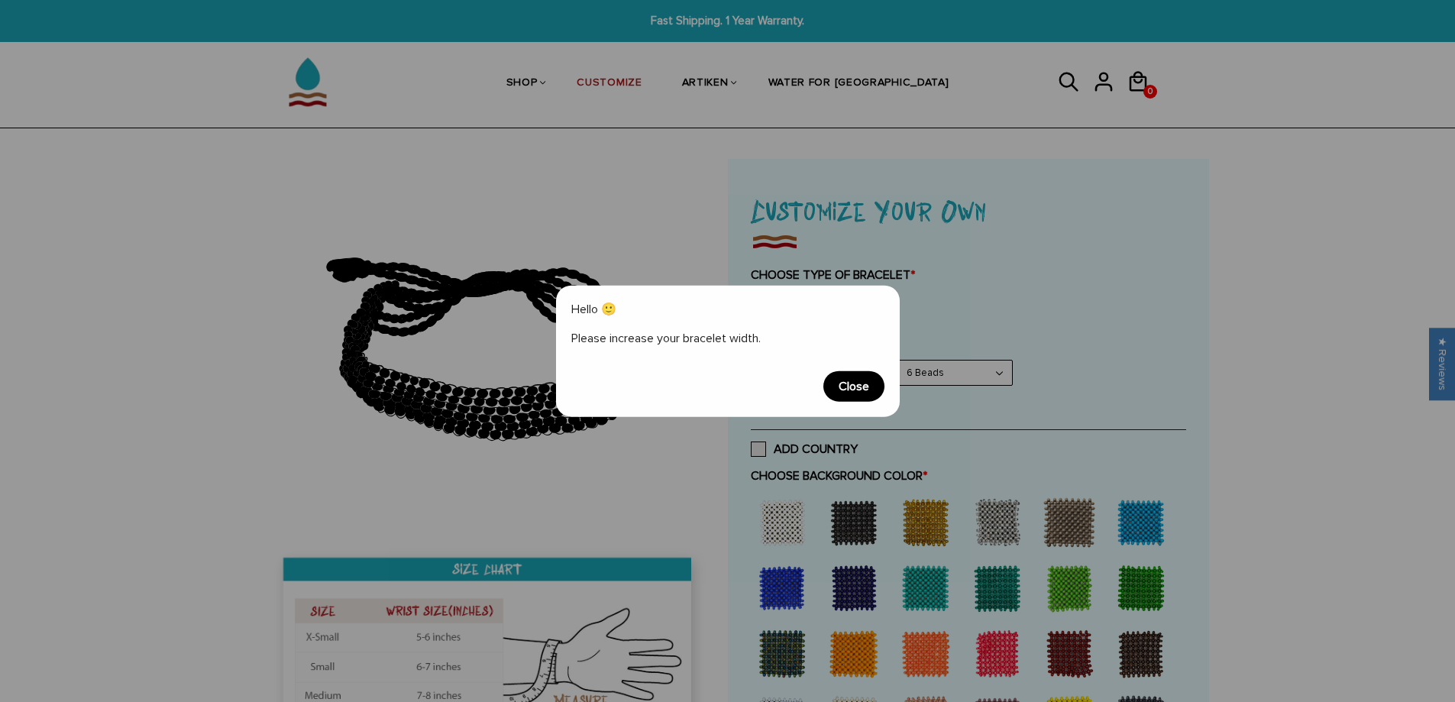
click at [757, 445] on div "Hello 🙂 Please increase your bracelet width. Close" at bounding box center [727, 351] width 1455 height 702
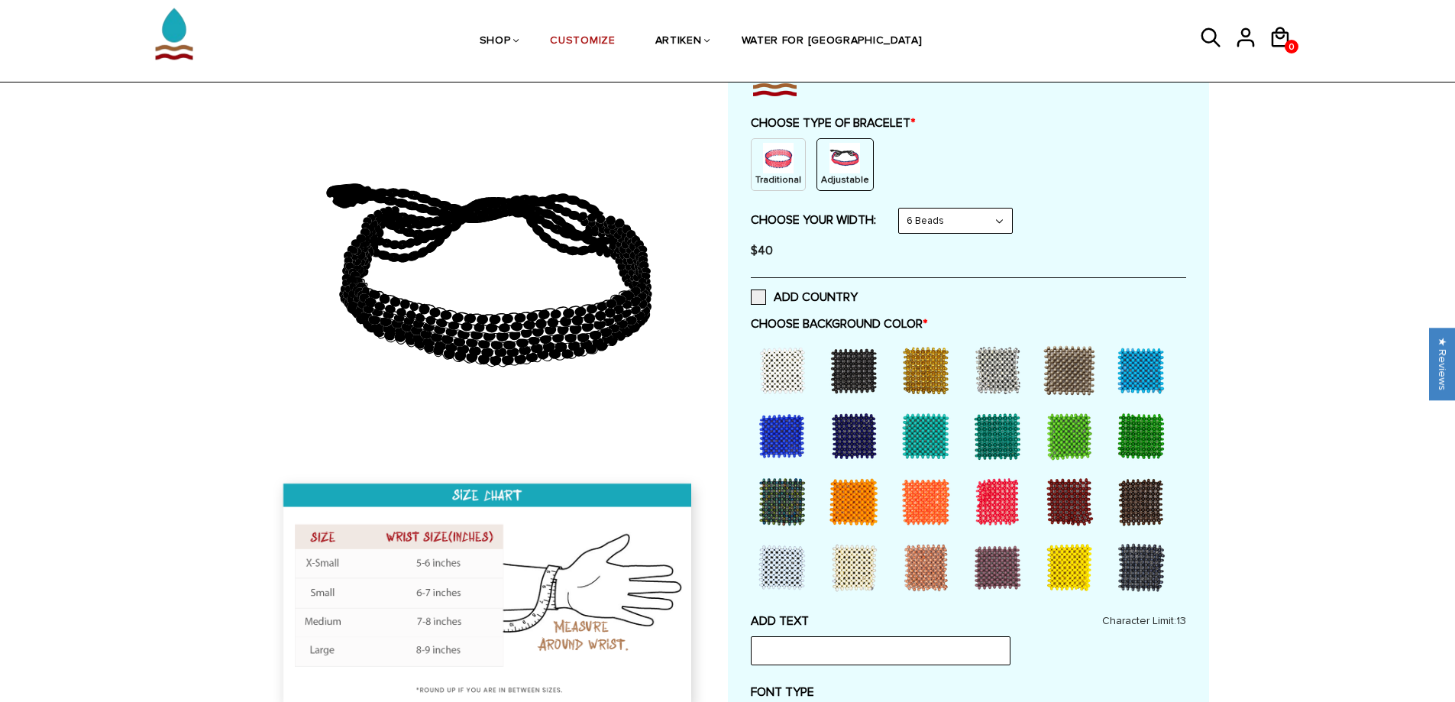
scroll to position [153, 0]
click at [967, 515] on div at bounding box center [997, 500] width 61 height 61
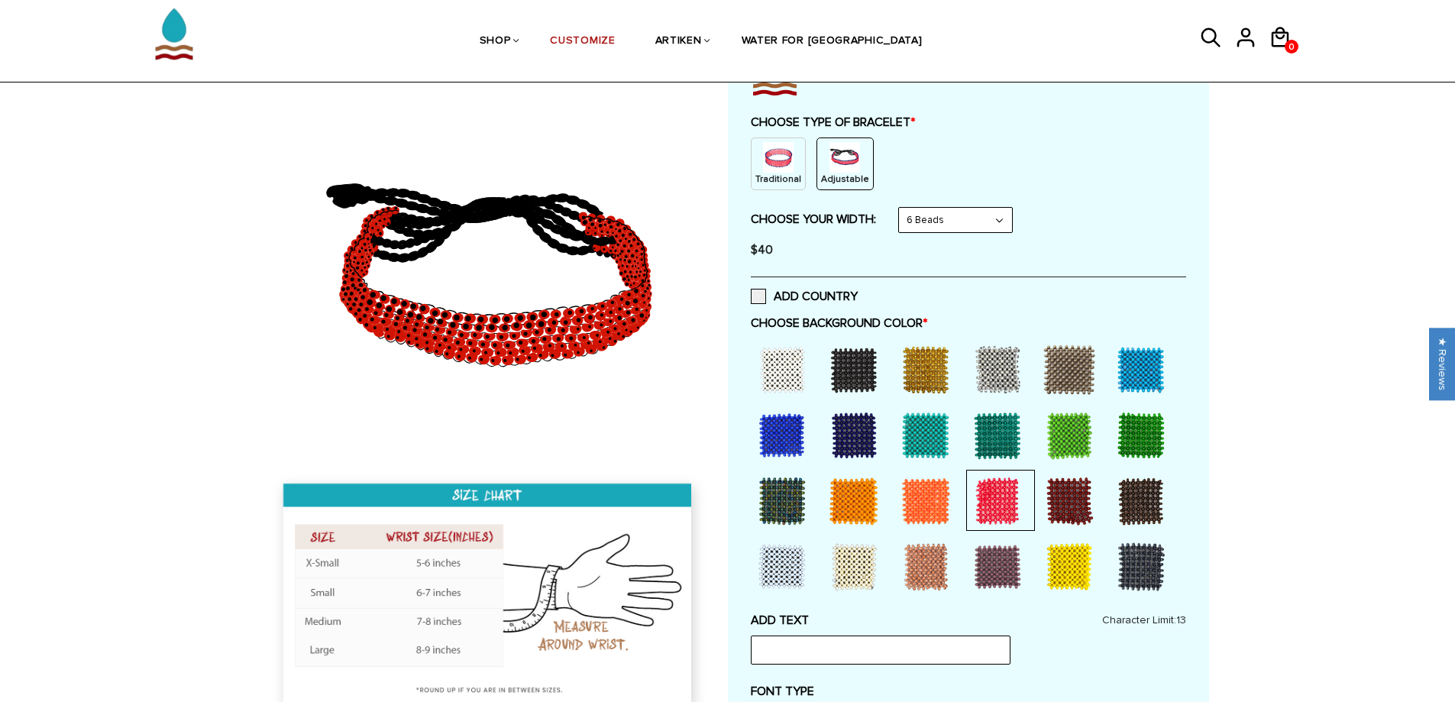
click at [790, 371] on div at bounding box center [782, 369] width 61 height 61
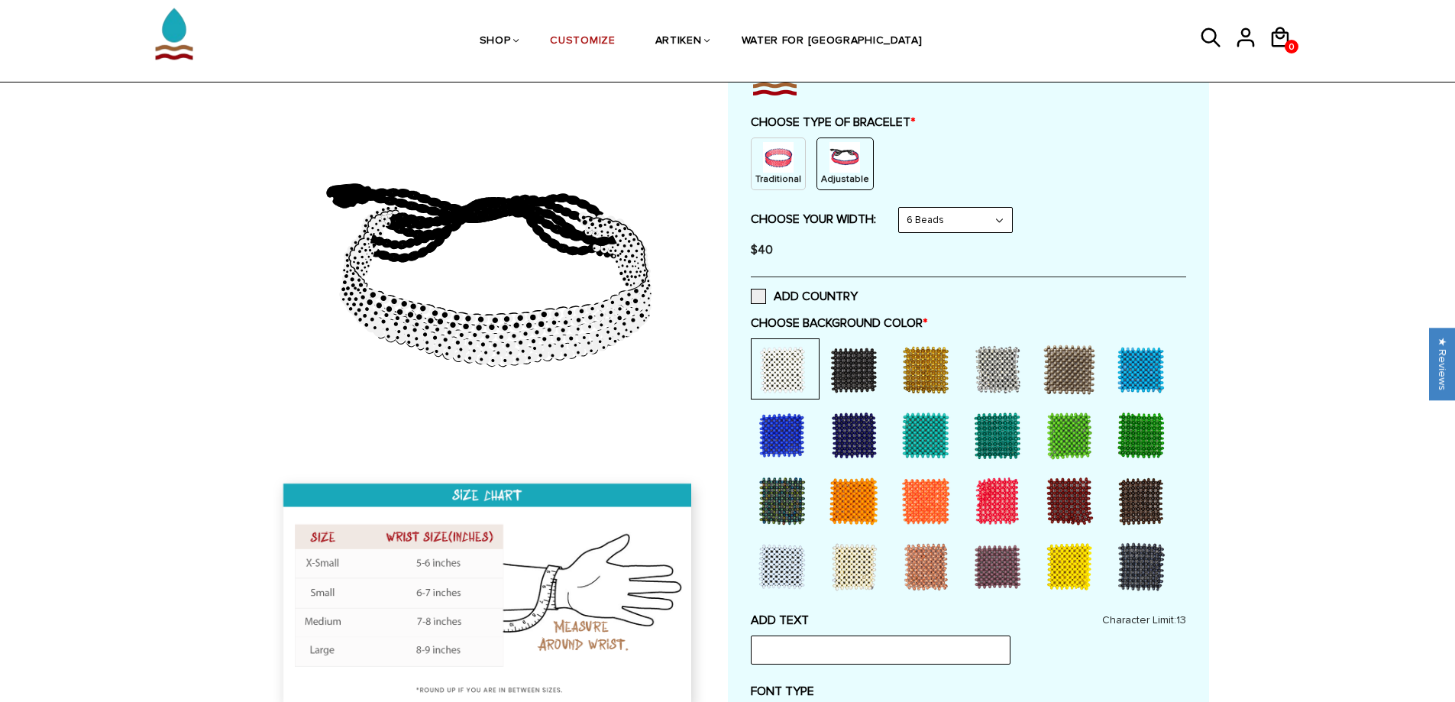
click at [999, 504] on div at bounding box center [997, 500] width 61 height 61
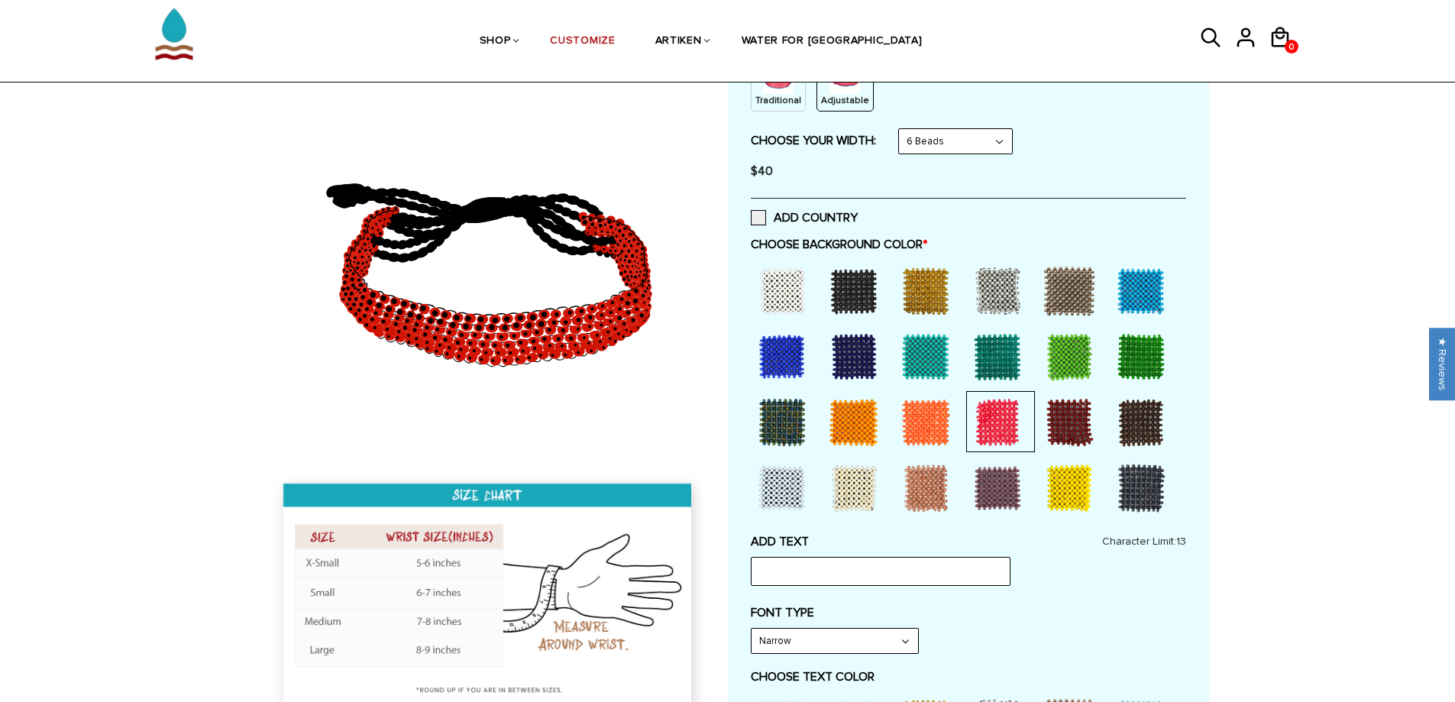
scroll to position [382, 0]
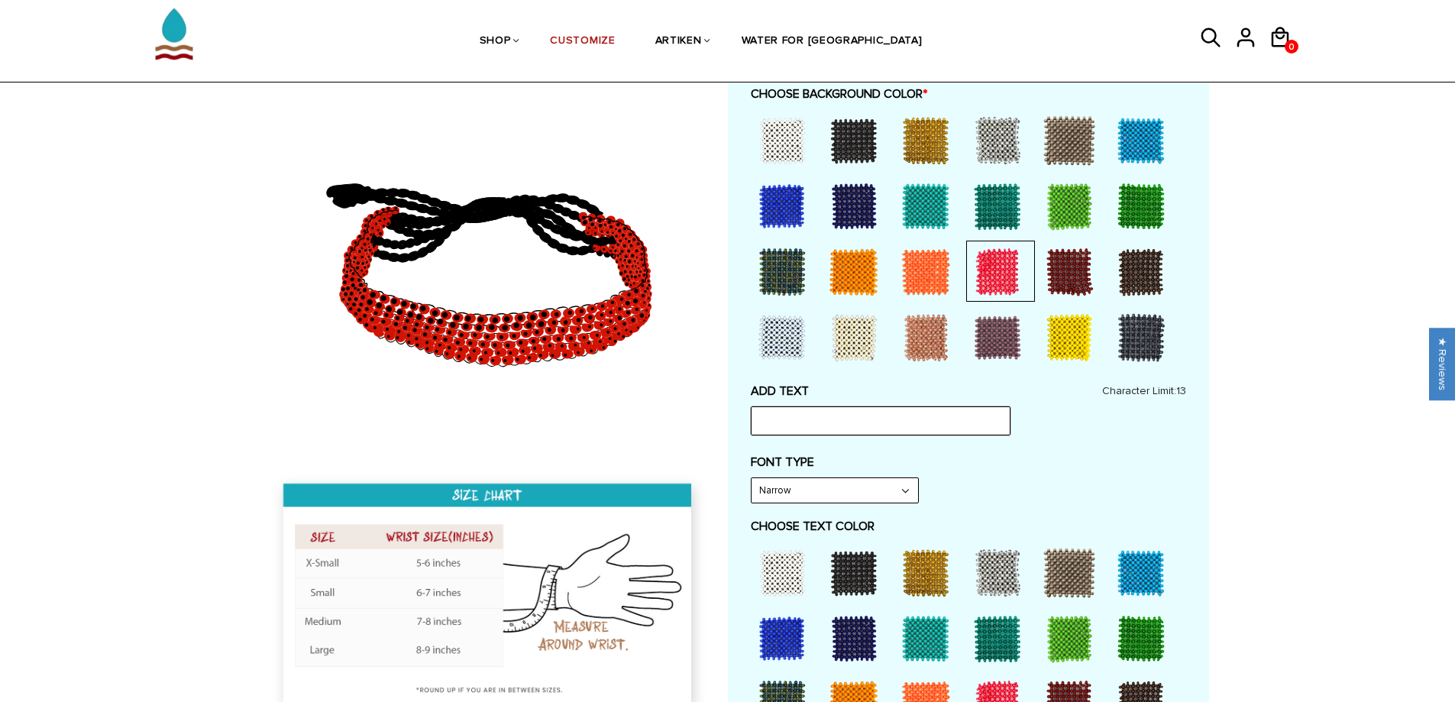
click at [869, 420] on input "text" at bounding box center [881, 420] width 260 height 29
type input "YNWA"
click at [866, 506] on div "ADD TEXT YNWA Character Limit: 13 FONT TYPE Bold Bold FONT TYPE Narrow Narrow B…" at bounding box center [968, 593] width 435 height 421
click at [865, 494] on select "Narrow Bold" at bounding box center [835, 490] width 167 height 24
click at [752, 478] on select "Narrow Bold" at bounding box center [835, 490] width 167 height 24
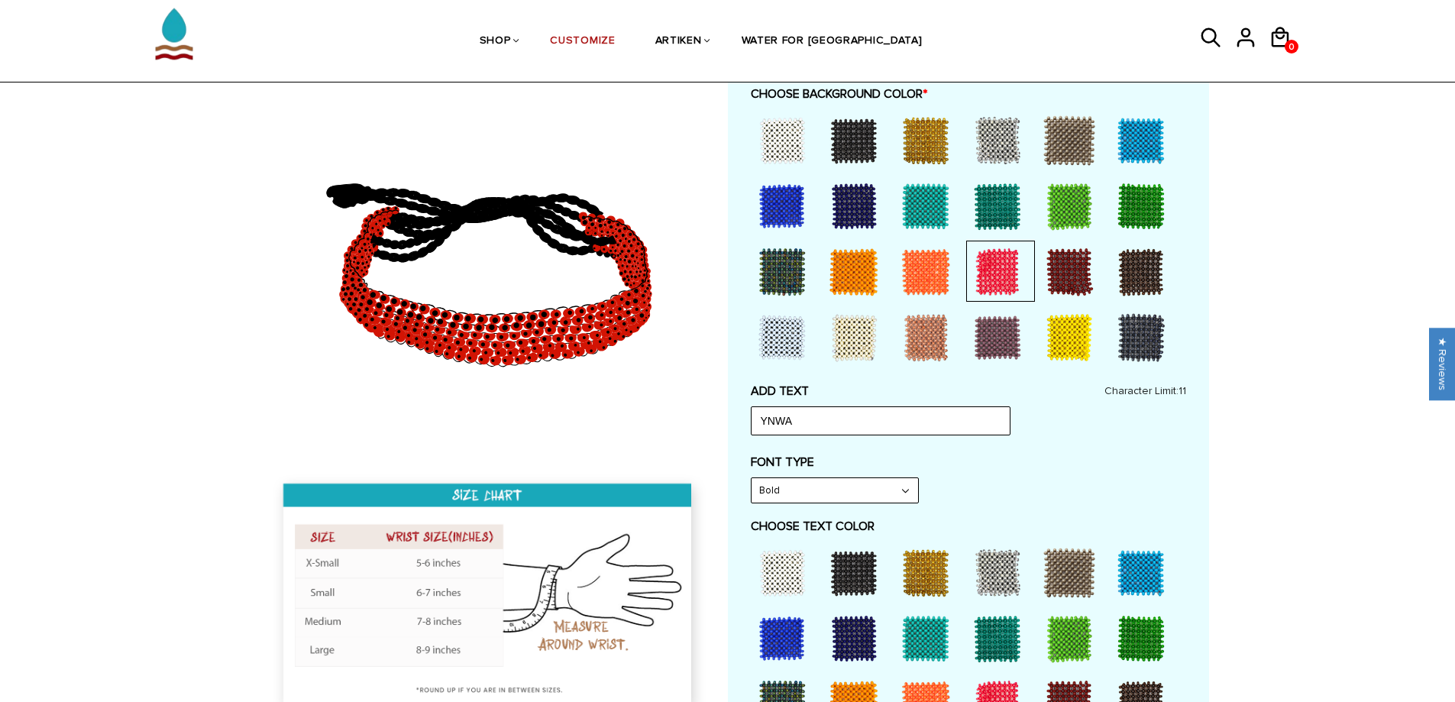
click at [839, 488] on select "Narrow Bold" at bounding box center [835, 490] width 167 height 24
click at [752, 478] on select "Narrow Bold" at bounding box center [835, 490] width 167 height 24
click at [1113, 487] on div "FONT TYPE Bold Narrow Bold" at bounding box center [968, 478] width 435 height 49
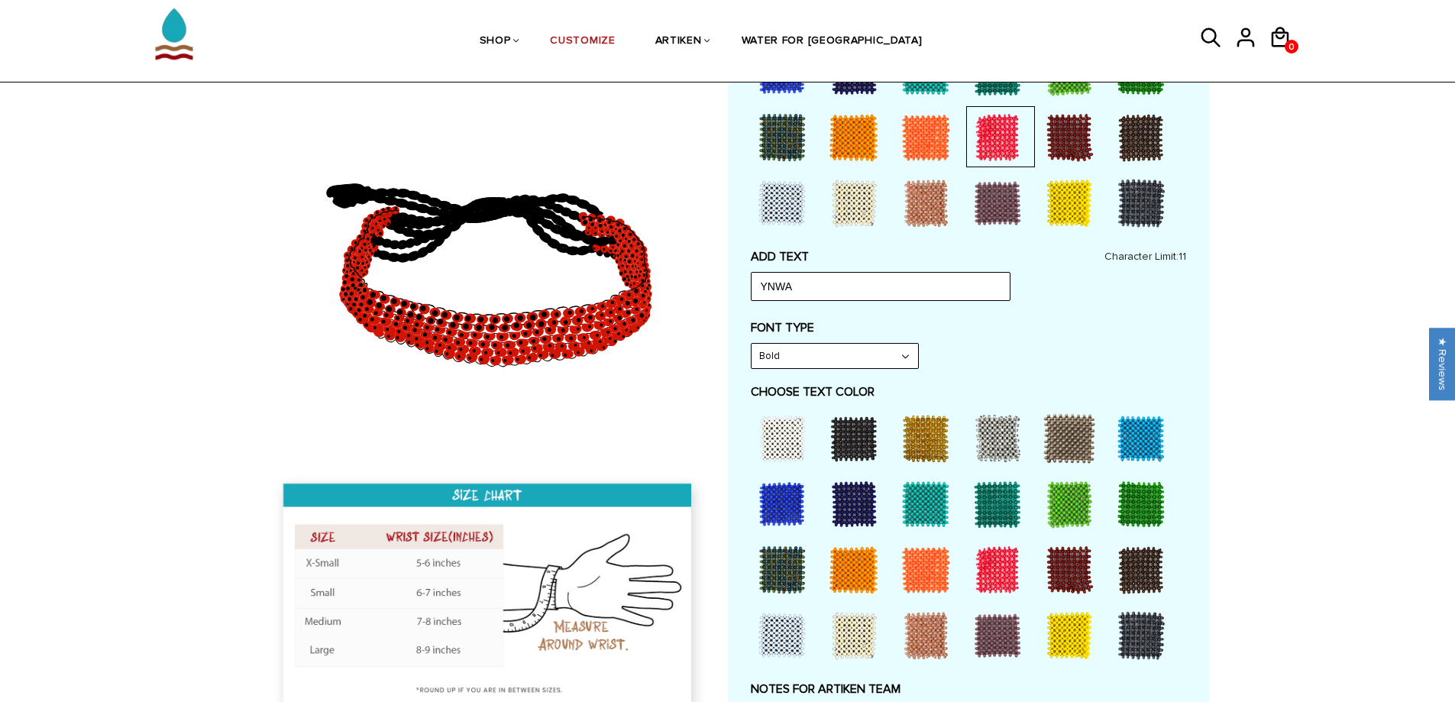
scroll to position [535, 0]
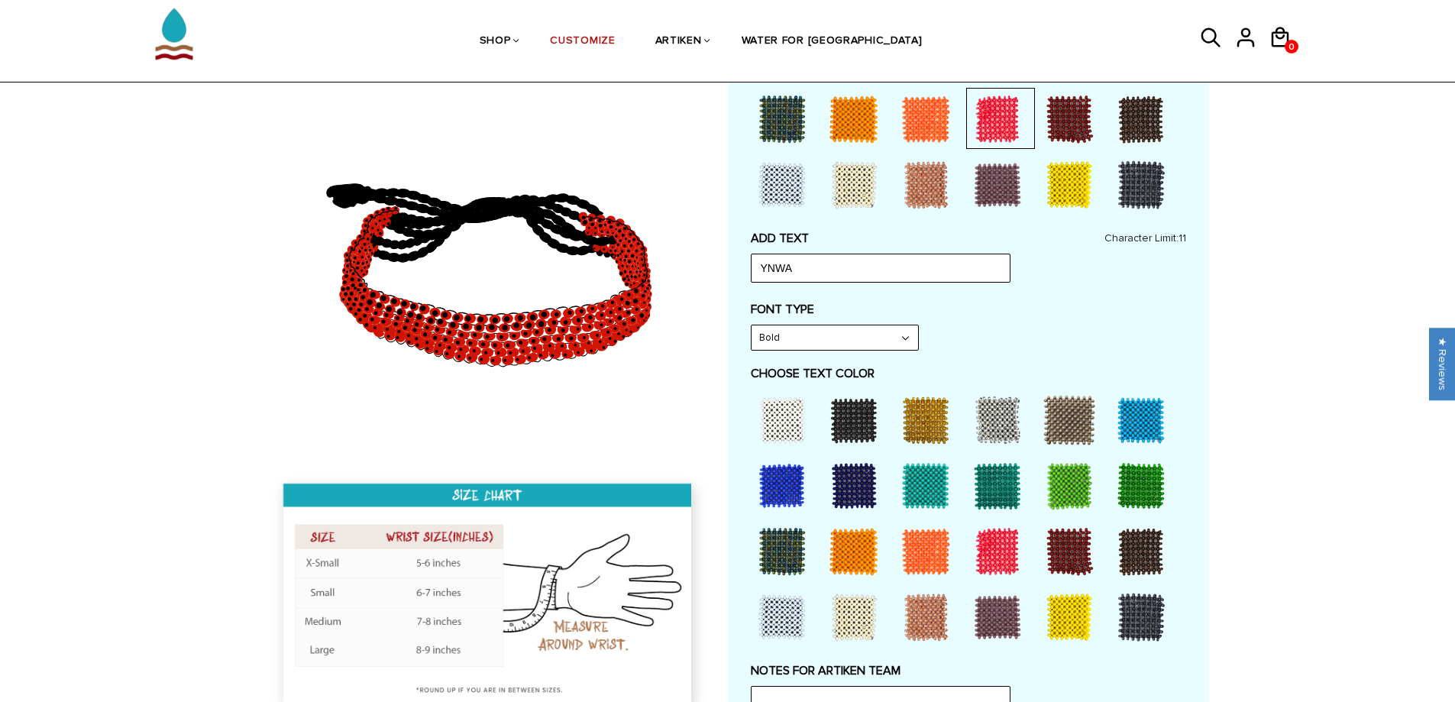
click at [926, 414] on div at bounding box center [925, 420] width 61 height 61
click at [1062, 616] on div at bounding box center [1069, 617] width 61 height 61
click at [779, 415] on div at bounding box center [782, 420] width 61 height 61
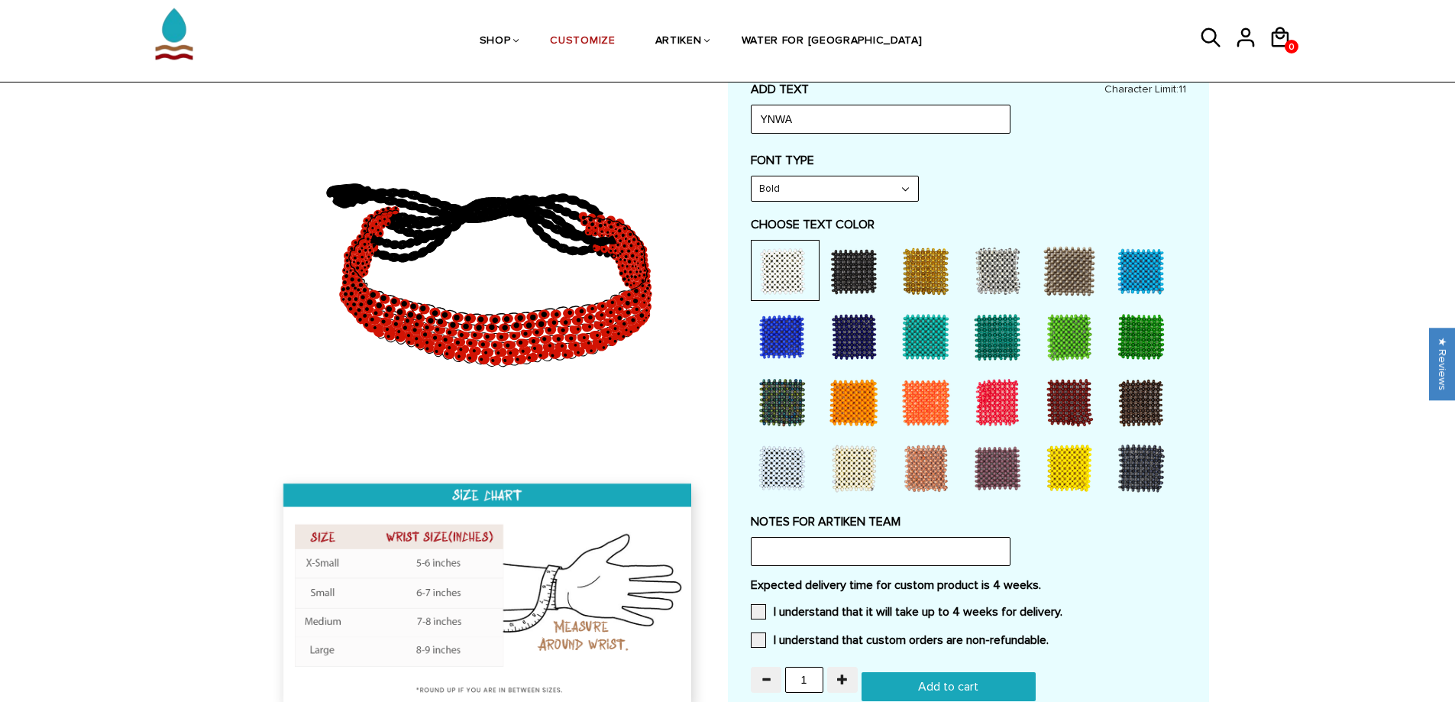
scroll to position [840, 0]
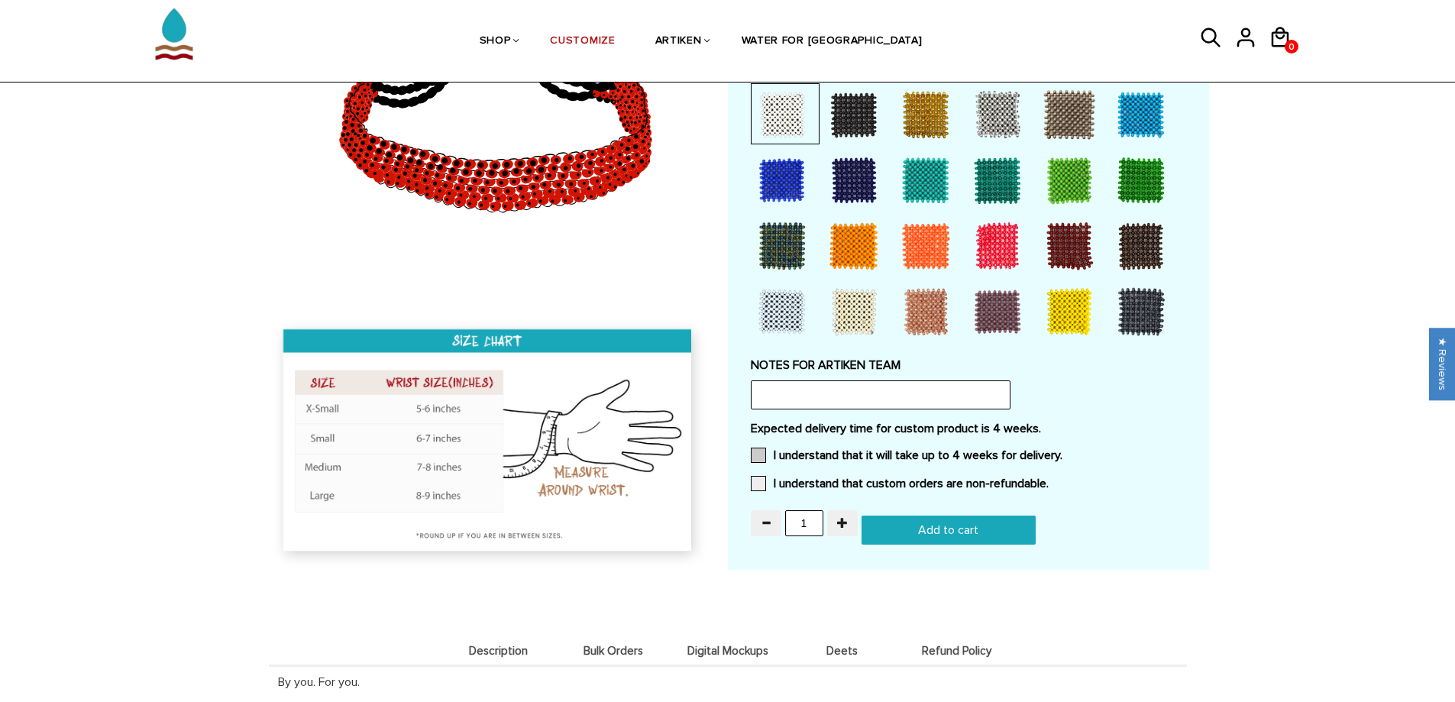
click at [751, 461] on span at bounding box center [758, 455] width 15 height 15
click at [1062, 451] on input "I understand that it will take up to 4 weeks for delivery." at bounding box center [1062, 451] width 0 height 0
click at [751, 482] on span at bounding box center [758, 483] width 15 height 15
click at [1049, 479] on input "I understand that custom orders are non-refundable." at bounding box center [1049, 479] width 0 height 0
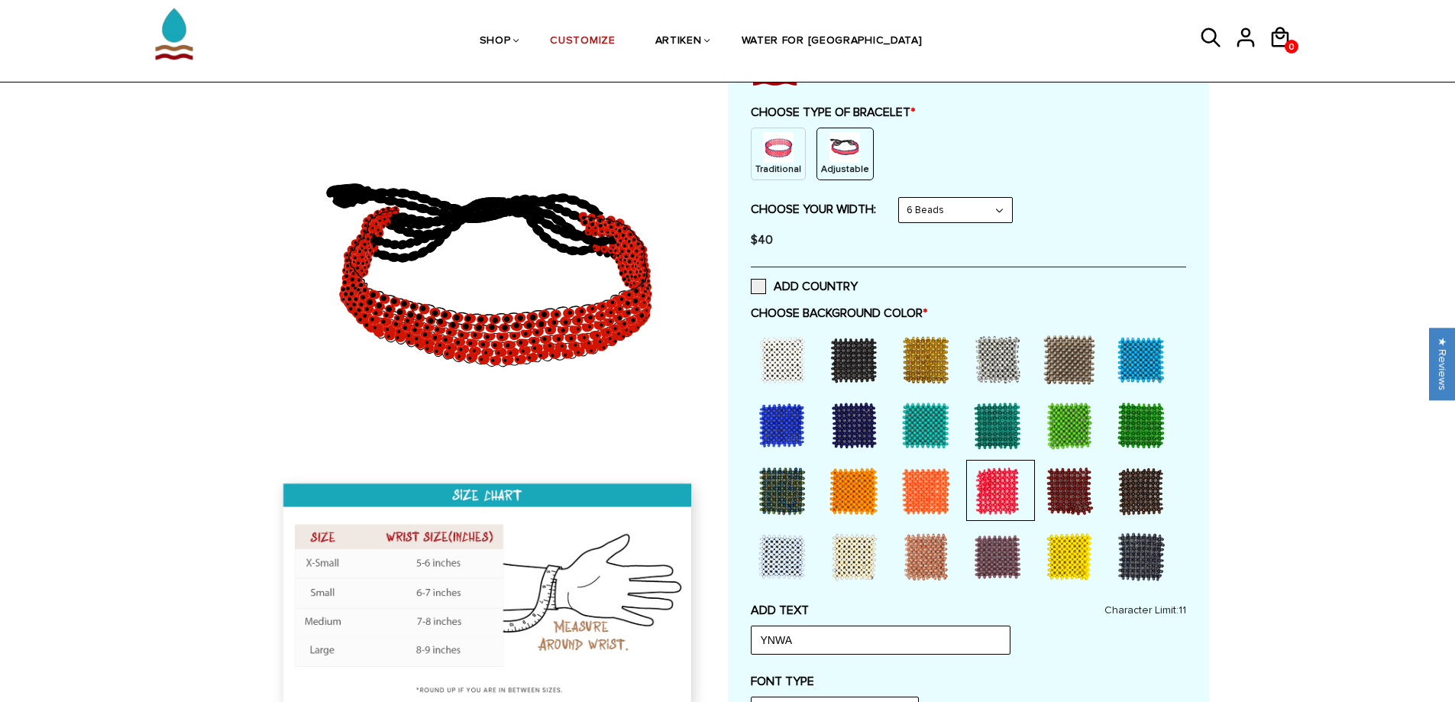
scroll to position [306, 0]
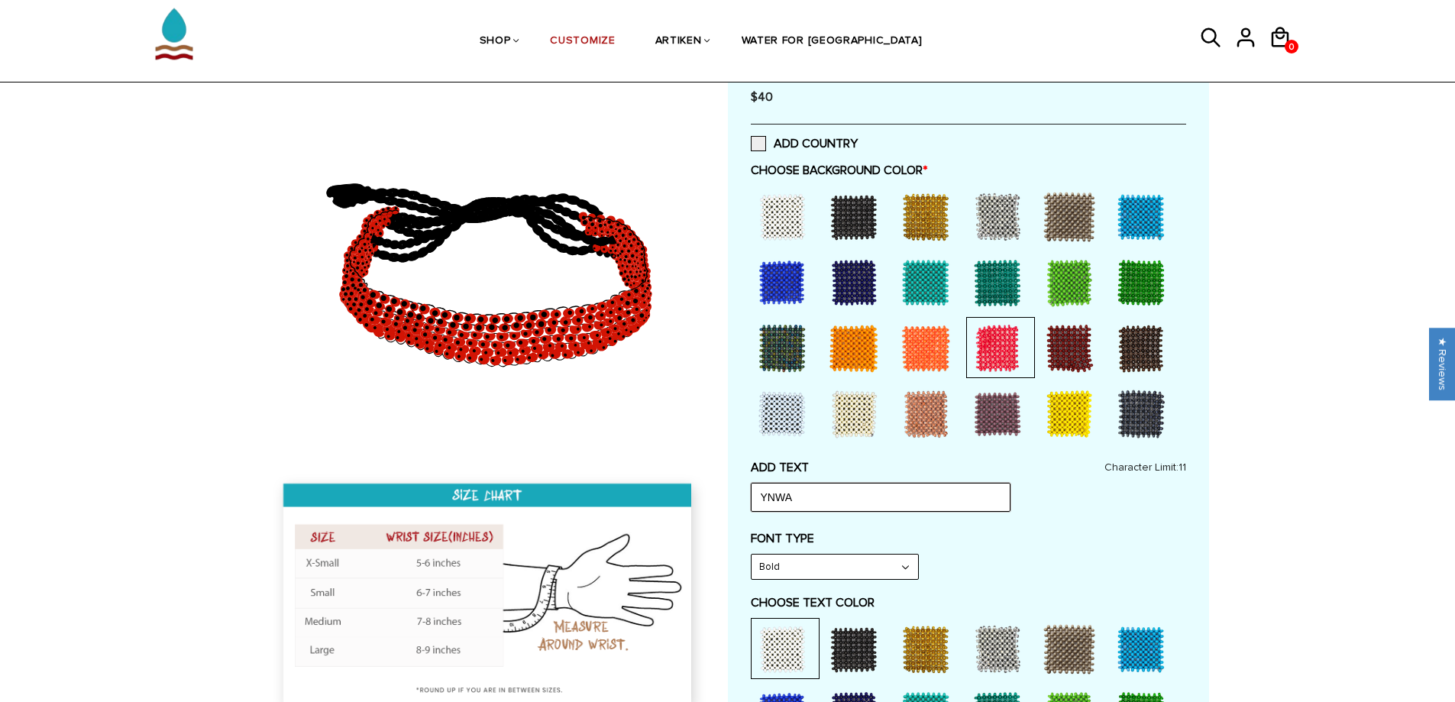
click at [887, 502] on input "YNWA" at bounding box center [881, 497] width 260 height 29
drag, startPoint x: 861, startPoint y: 501, endPoint x: 735, endPoint y: 496, distance: 126.1
click at [735, 496] on div "Customize Your Own CHOOSE TYPE OF BRACELET * Traditional Adjustable Traditional…" at bounding box center [968, 479] width 481 height 1252
drag, startPoint x: 1059, startPoint y: 555, endPoint x: 1048, endPoint y: 543, distance: 15.7
click at [1059, 554] on div "FONT TYPE Bold Narrow Bold" at bounding box center [968, 555] width 435 height 49
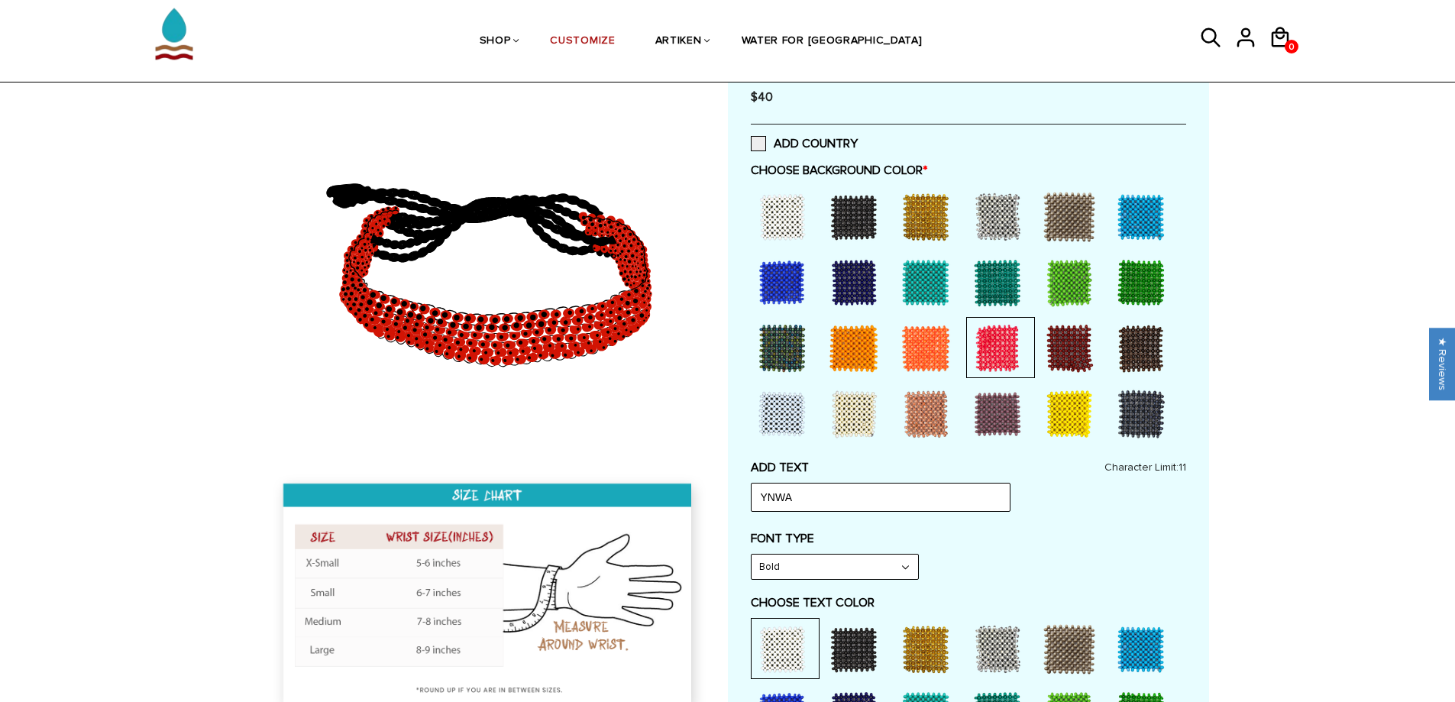
click at [908, 566] on select "Narrow Bold" at bounding box center [835, 567] width 167 height 24
click at [752, 555] on select "Narrow Bold" at bounding box center [835, 567] width 167 height 24
click at [894, 572] on select "Narrow Bold" at bounding box center [835, 567] width 167 height 24
select select "Narrow"
click at [752, 555] on select "Narrow Bold" at bounding box center [835, 567] width 167 height 24
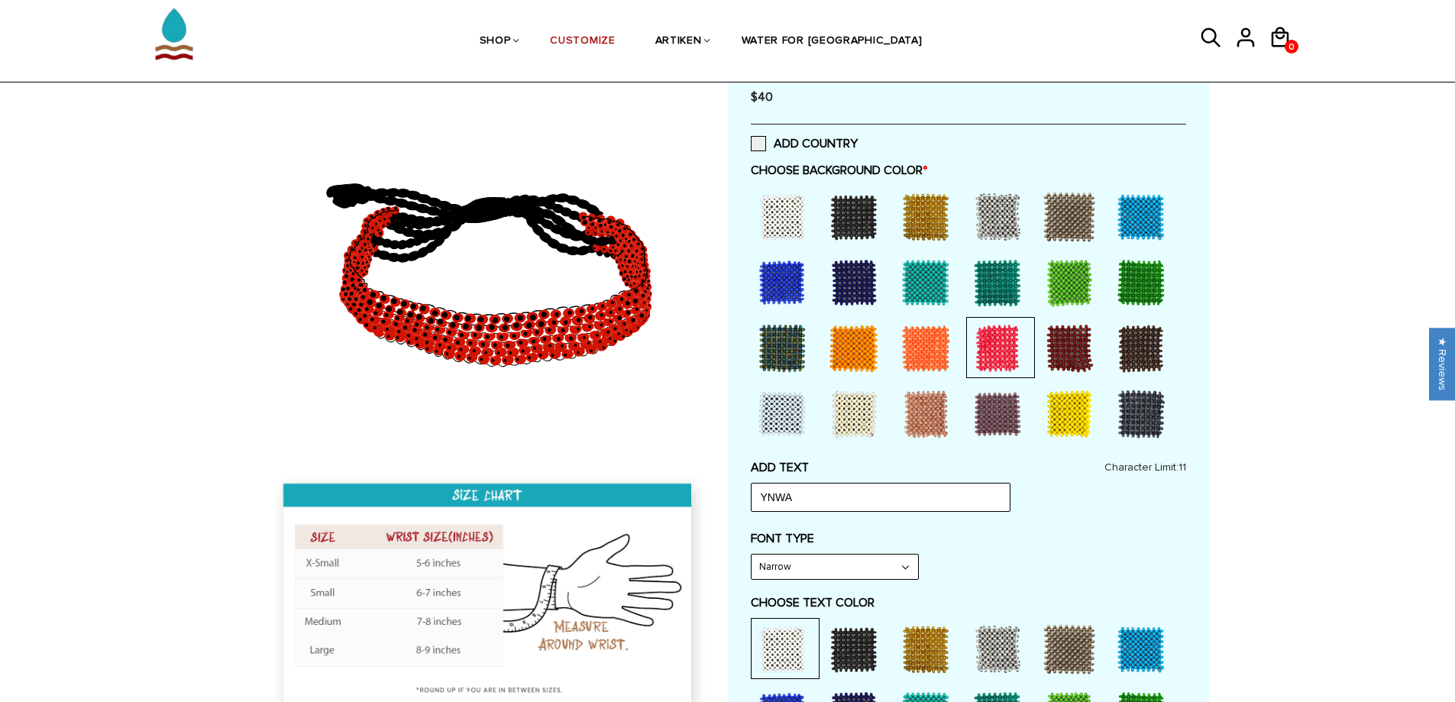
click at [1075, 552] on div "FONT TYPE Narrow Narrow Bold" at bounding box center [968, 555] width 435 height 49
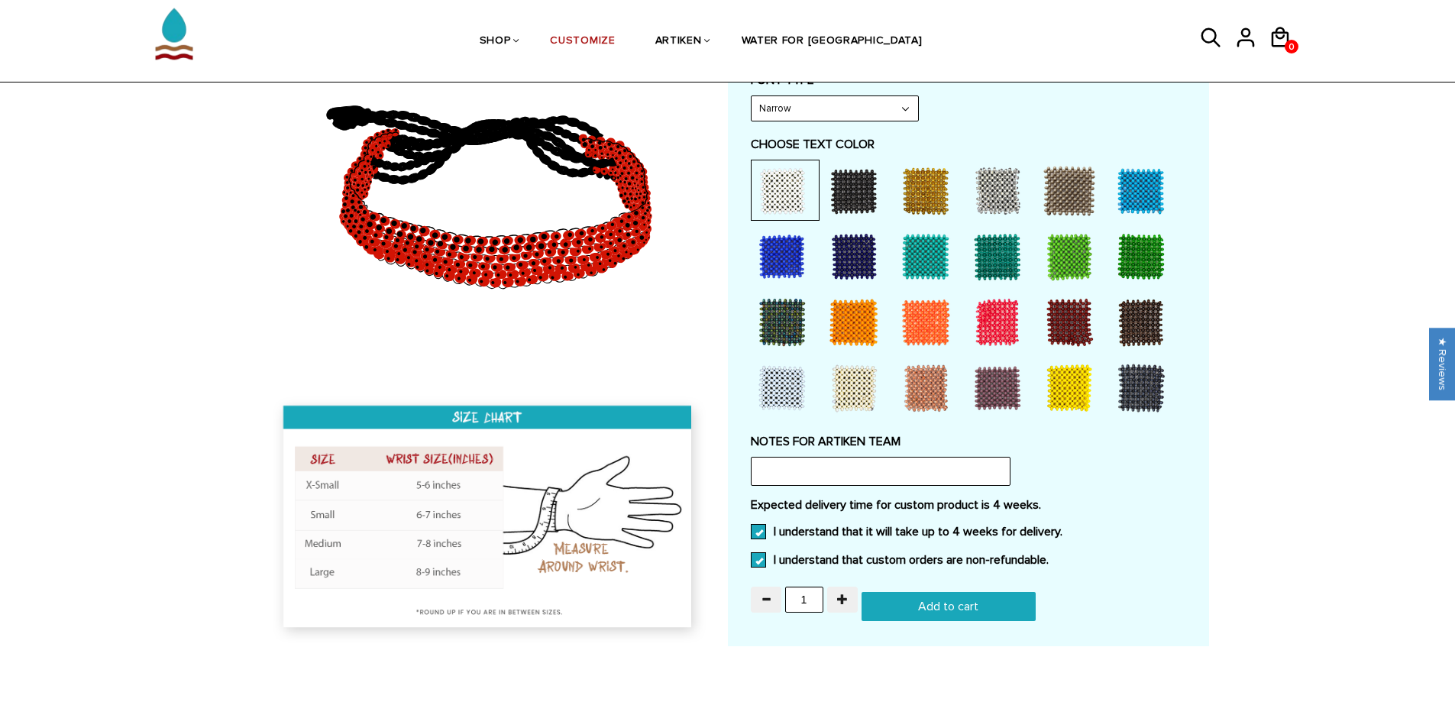
scroll to position [1222, 0]
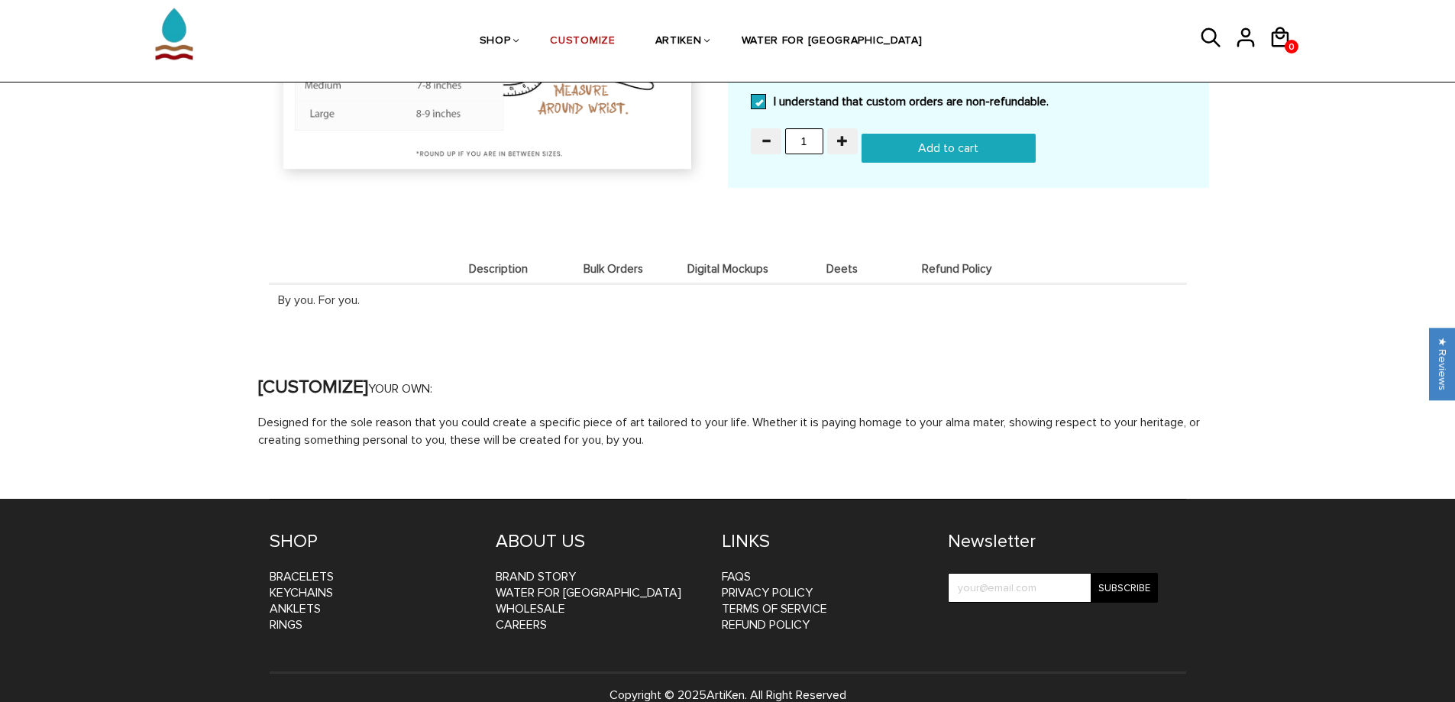
click at [739, 269] on span "Digital Mockups" at bounding box center [727, 269] width 107 height 13
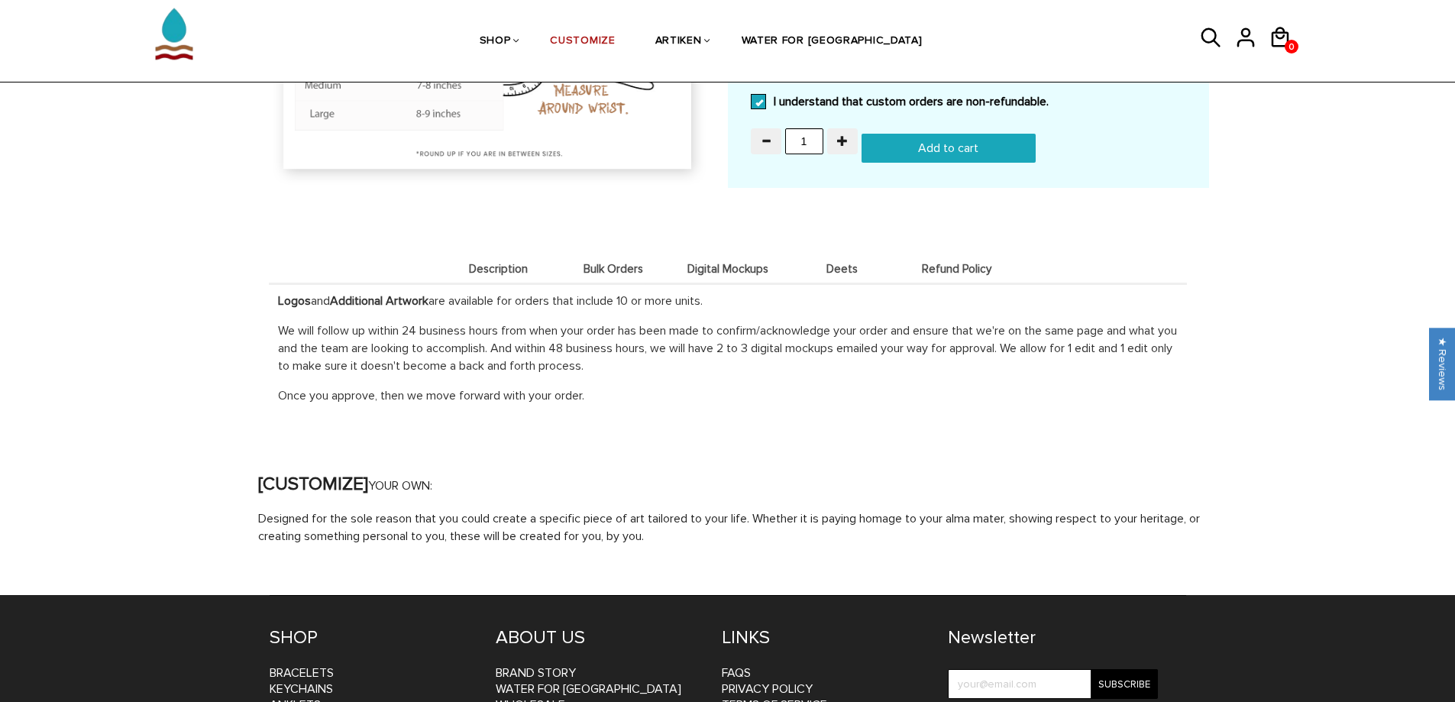
click at [614, 270] on span "Bulk Orders" at bounding box center [613, 269] width 107 height 13
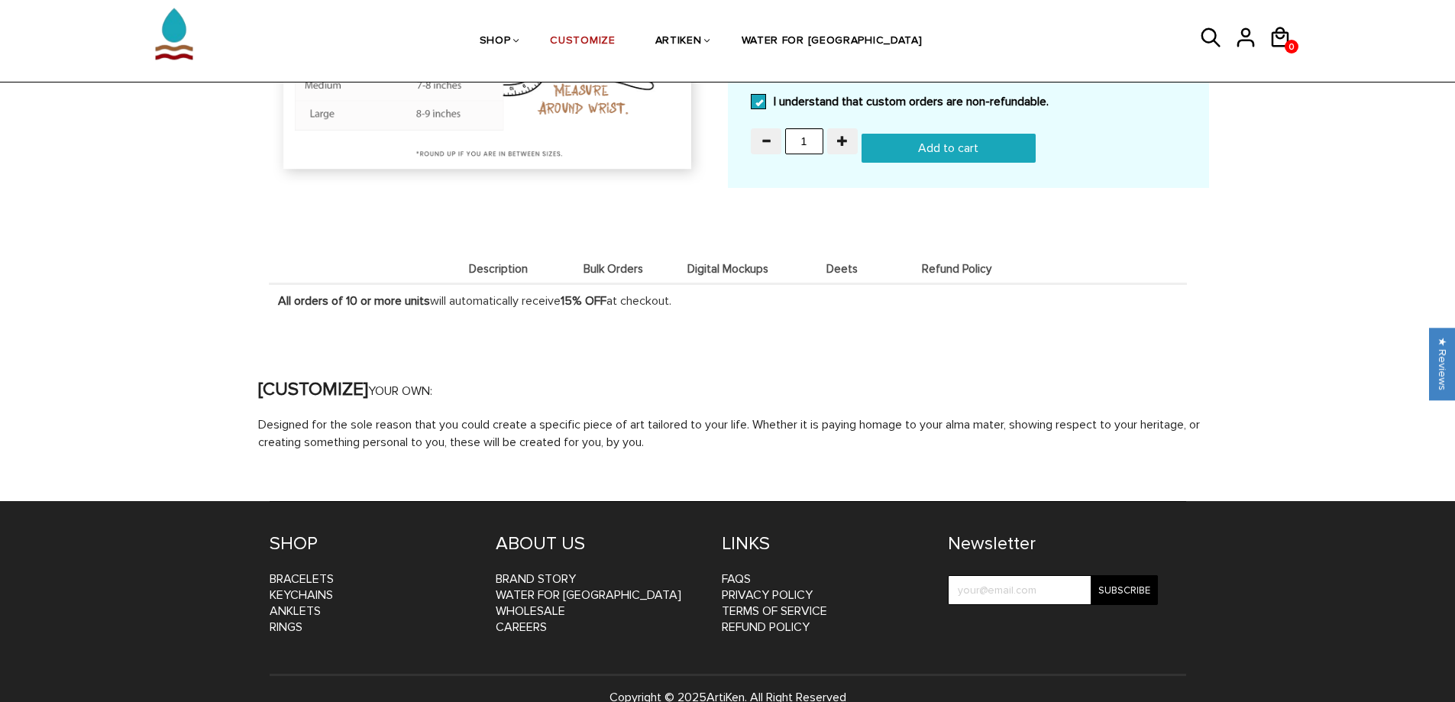
click at [834, 264] on span "Deets" at bounding box center [842, 269] width 107 height 13
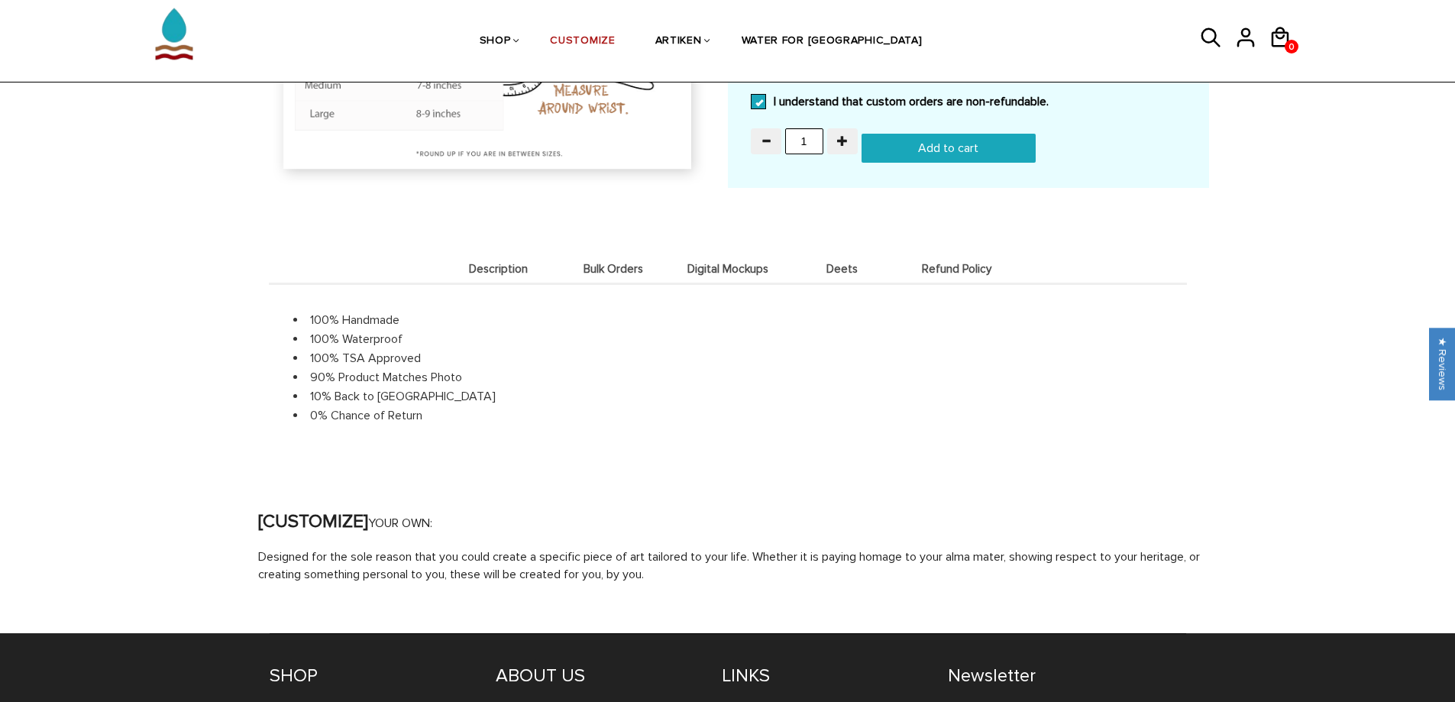
click at [1000, 271] on span "Refund Policy" at bounding box center [957, 269] width 107 height 13
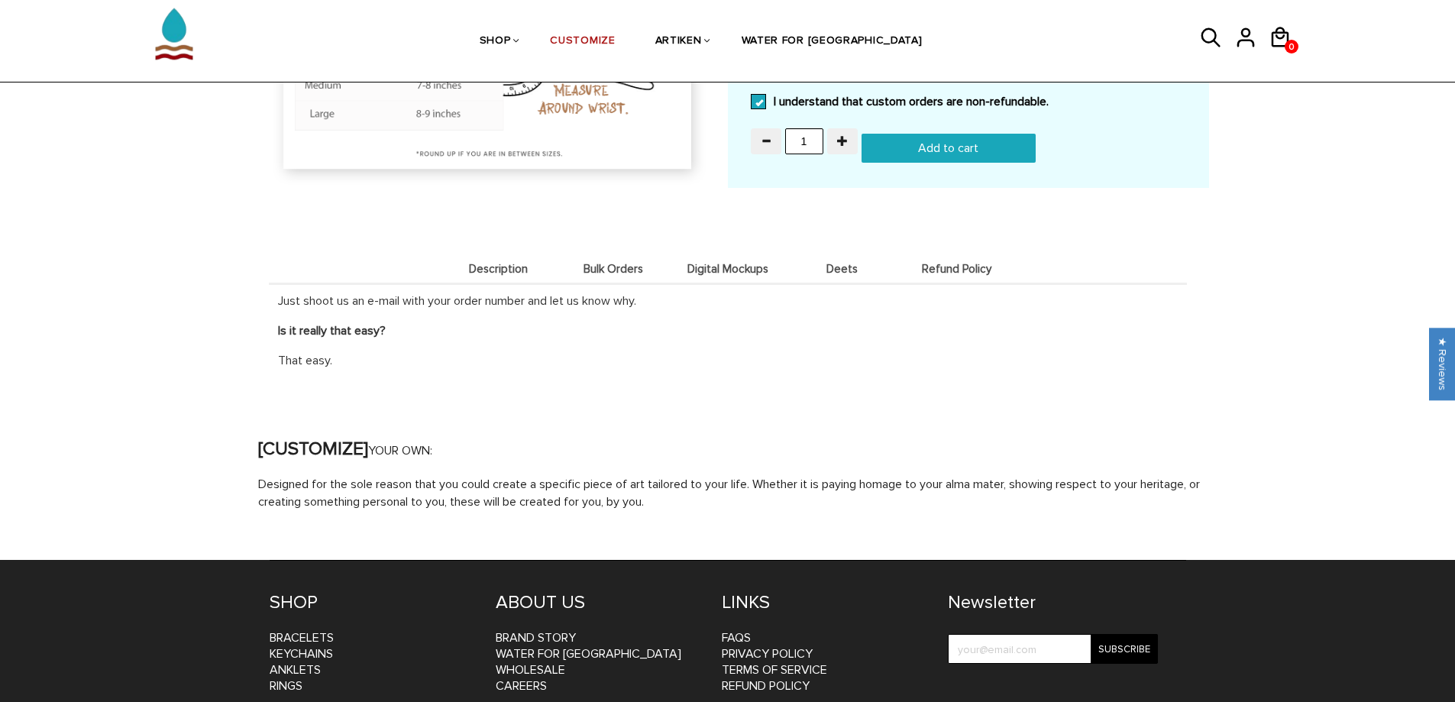
click at [463, 278] on li "Description" at bounding box center [498, 269] width 115 height 30
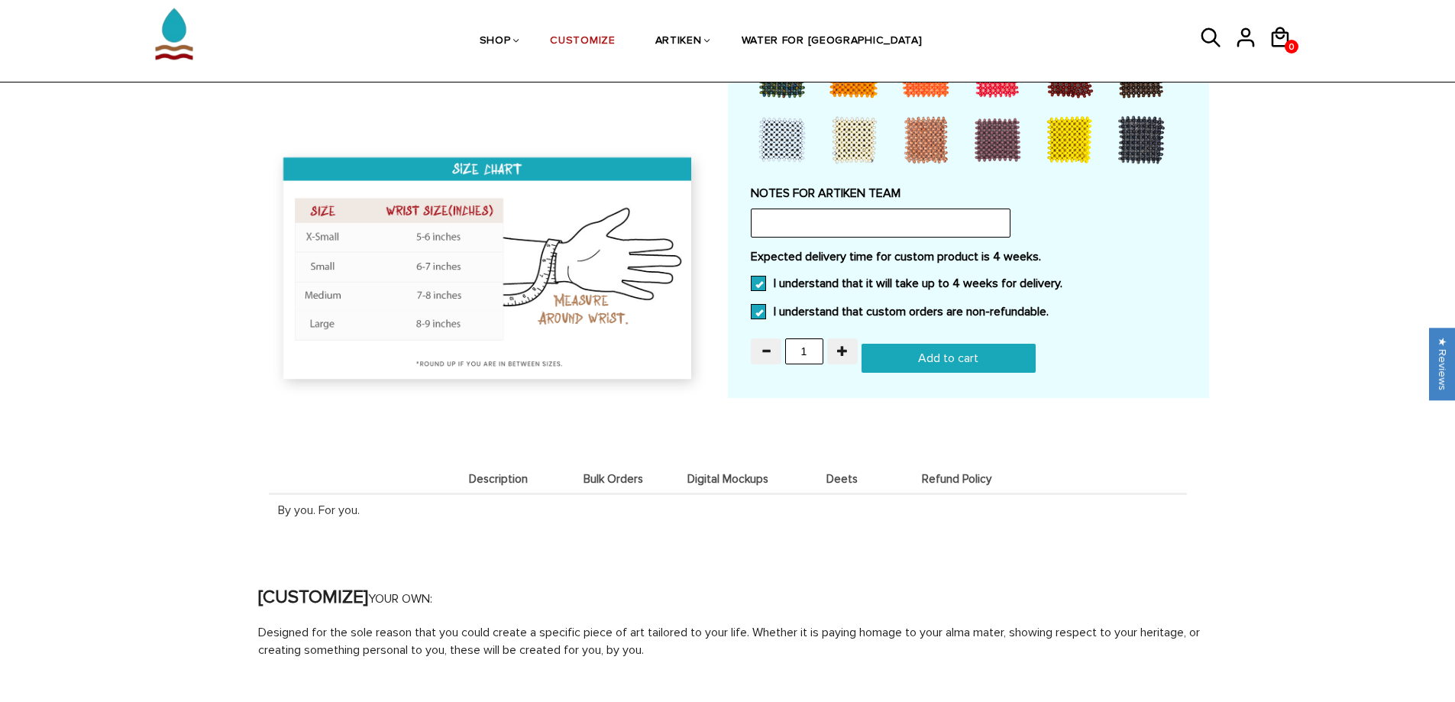
scroll to position [687, 0]
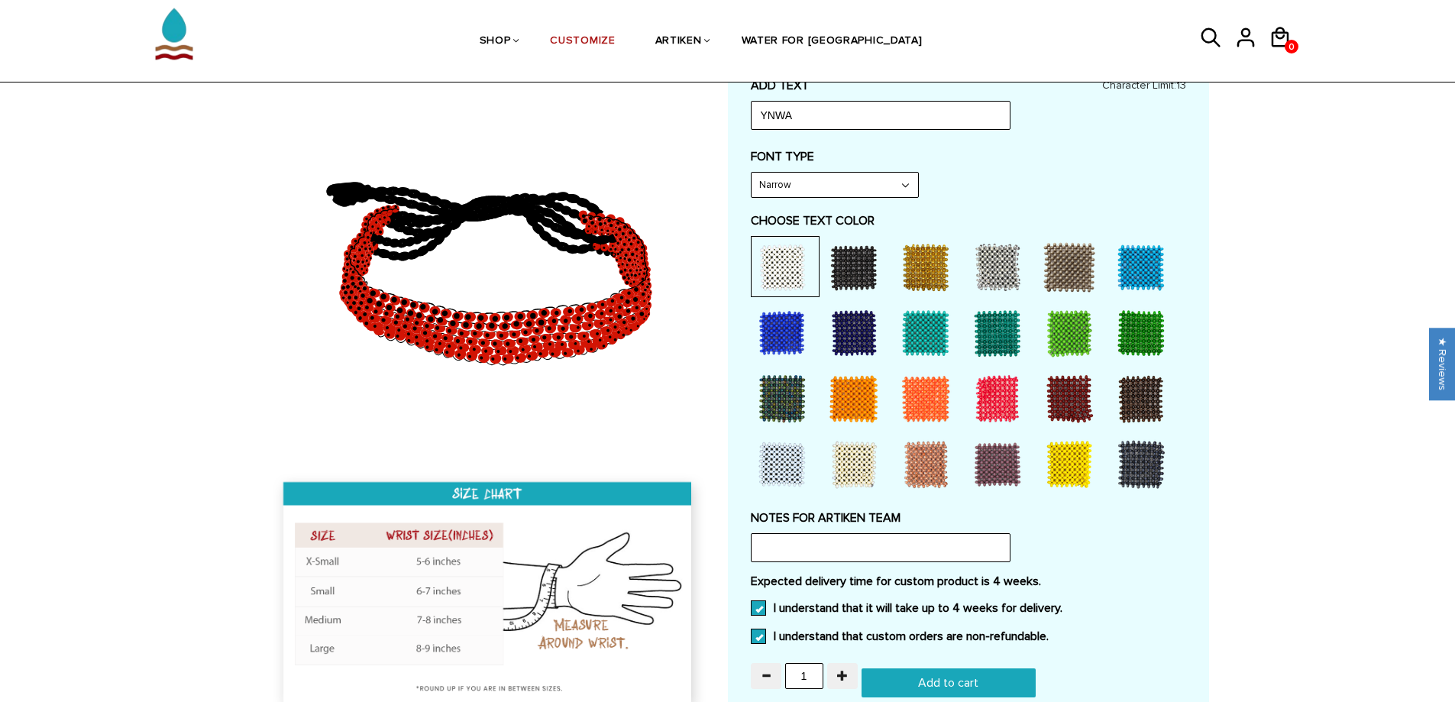
click at [482, 608] on img at bounding box center [489, 597] width 439 height 254
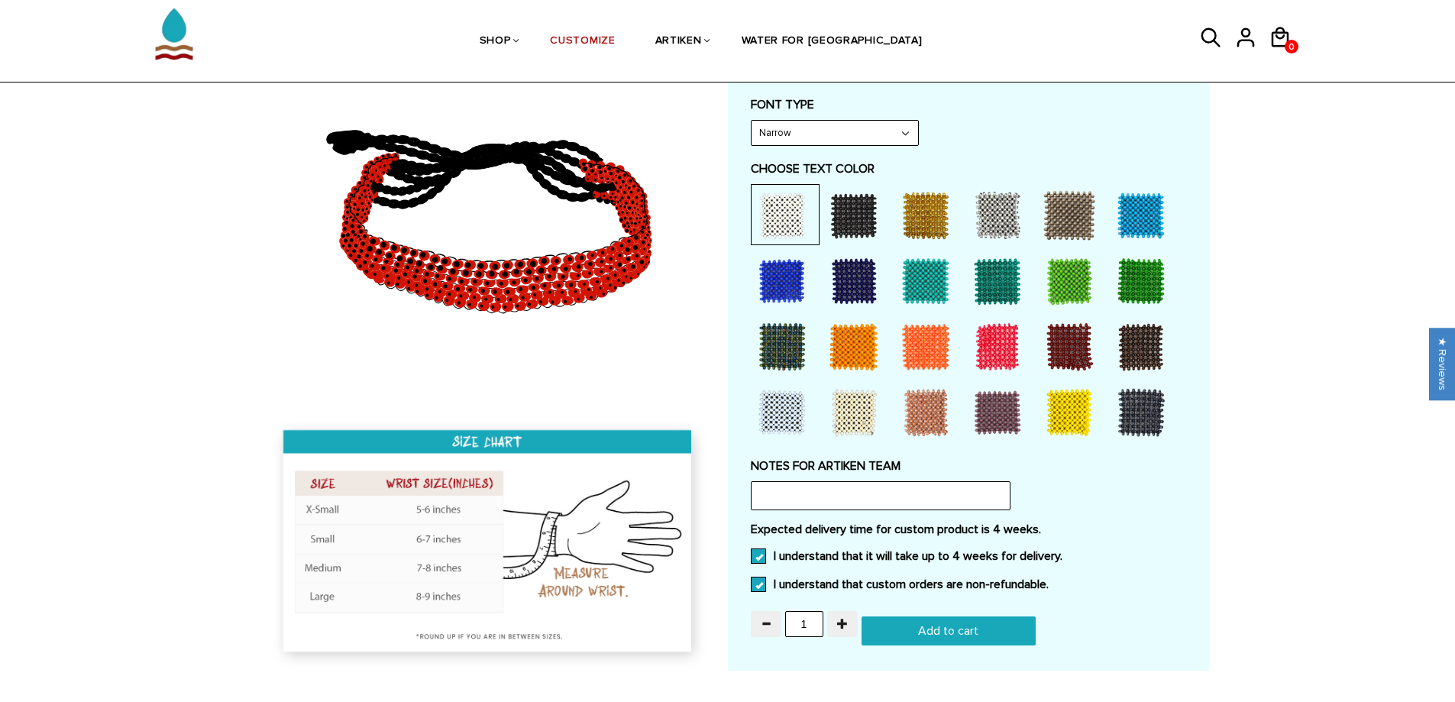
scroll to position [764, 0]
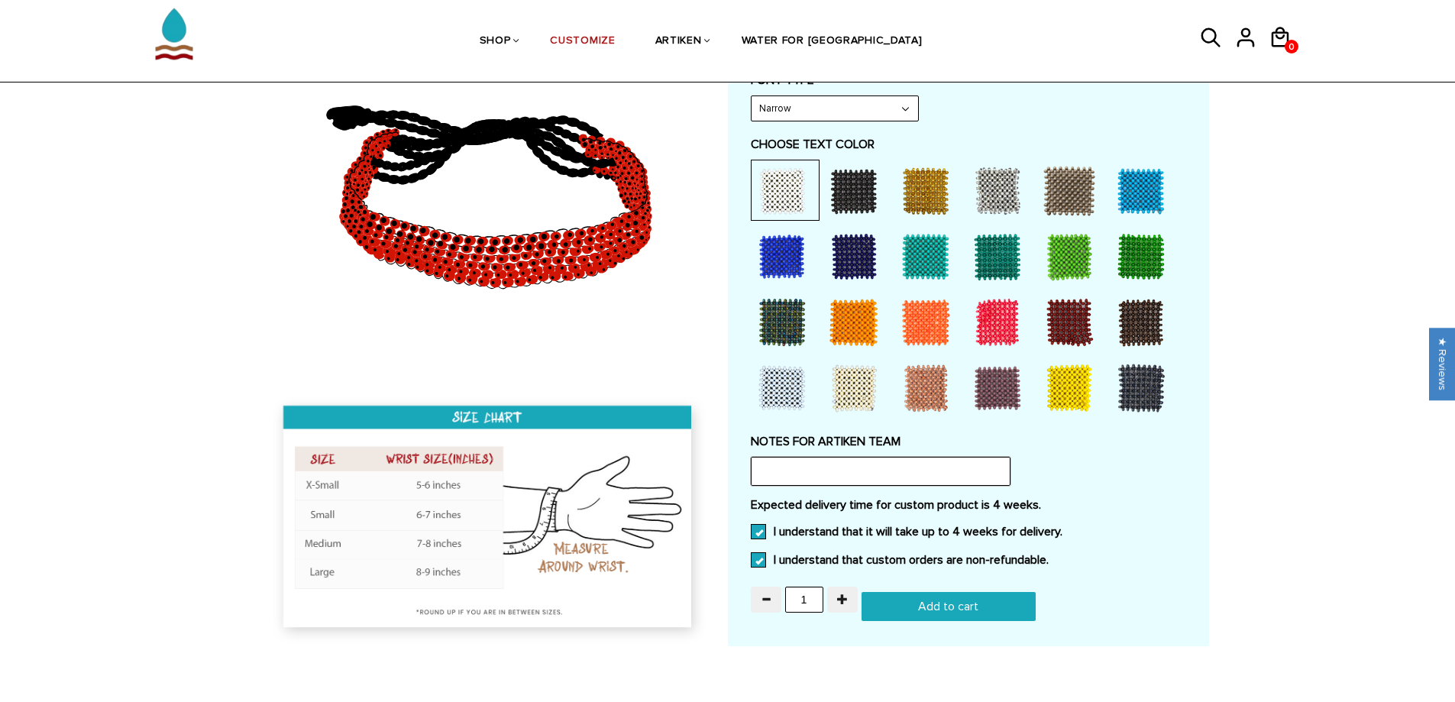
click at [896, 482] on input "text" at bounding box center [881, 471] width 260 height 29
click at [1230, 488] on div "Home / [CUSTOMIZE] YOUR OWN" at bounding box center [727, 151] width 1455 height 1512
click at [1077, 381] on div at bounding box center [1069, 387] width 61 height 61
click at [1172, 365] on div at bounding box center [1144, 387] width 69 height 61
click at [1246, 516] on div "Home / [CUSTOMIZE] YOUR OWN" at bounding box center [727, 151] width 1455 height 1512
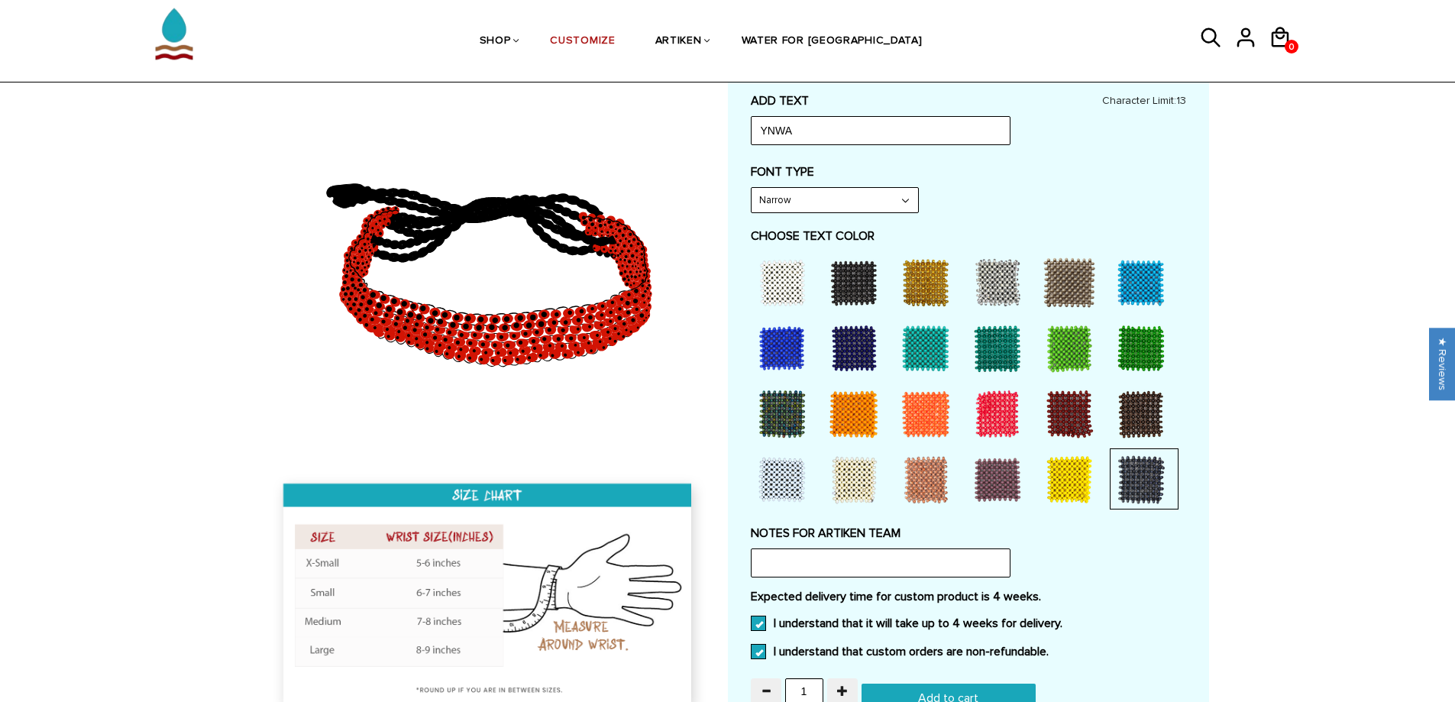
scroll to position [611, 0]
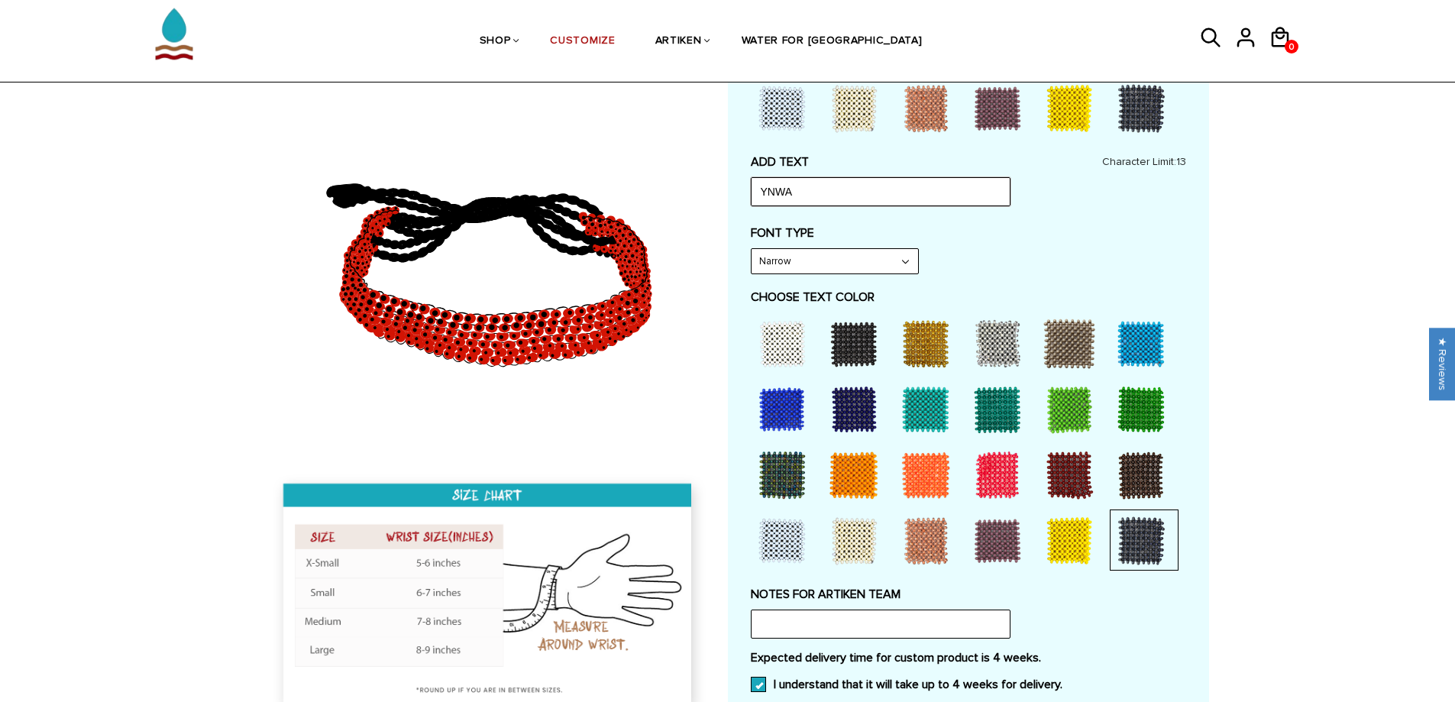
click at [875, 188] on input "YNWA" at bounding box center [881, 191] width 260 height 29
click at [1221, 275] on div "Home / [CUSTOMIZE] YOUR OWN" at bounding box center [727, 304] width 1455 height 1512
drag, startPoint x: 840, startPoint y: 187, endPoint x: 724, endPoint y: 183, distance: 116.2
click at [724, 183] on div at bounding box center [728, 174] width 962 height 1252
type input "LFC-YNWA"
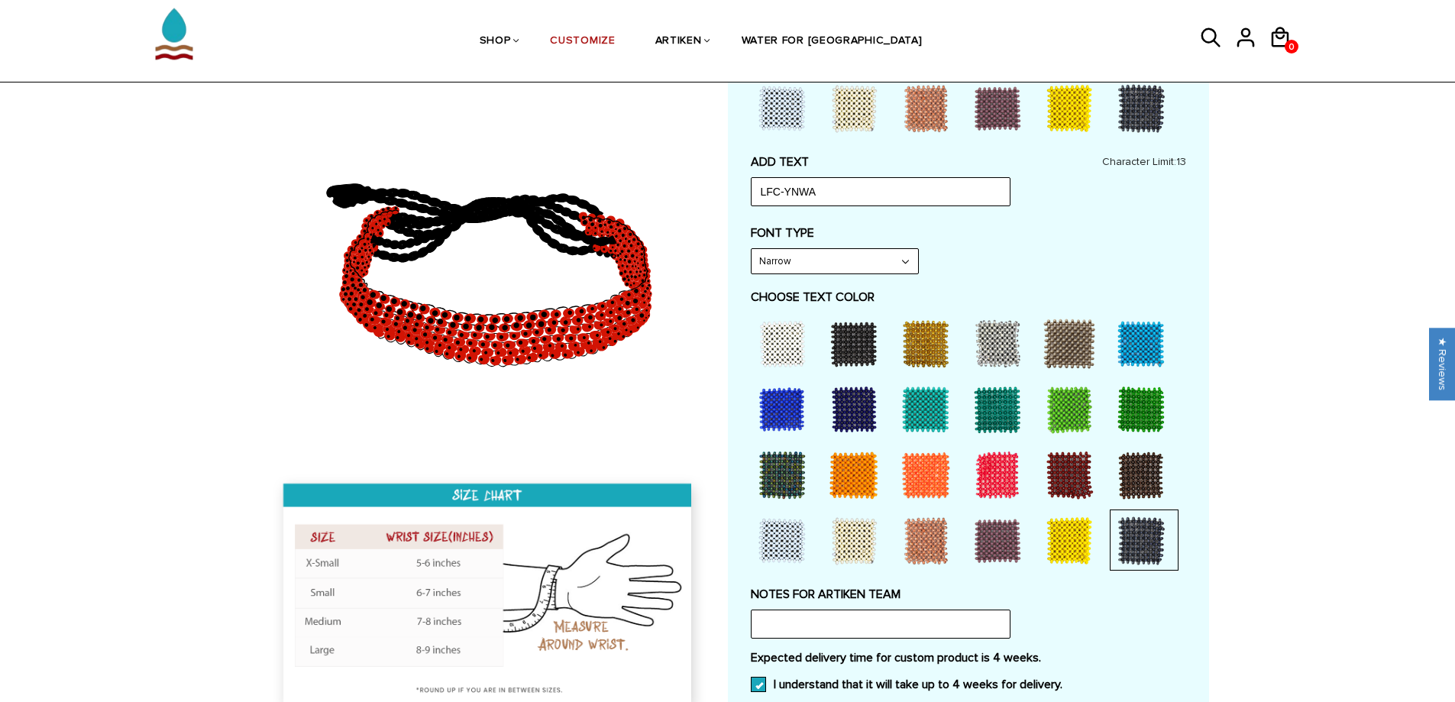
click at [1253, 309] on div "Home / [CUSTOMIZE] YOUR OWN" at bounding box center [727, 304] width 1455 height 1512
click at [768, 338] on div at bounding box center [782, 343] width 61 height 61
click at [780, 344] on div at bounding box center [782, 343] width 61 height 61
click at [1281, 329] on div "Home / [CUSTOMIZE] YOUR OWN" at bounding box center [727, 304] width 1455 height 1512
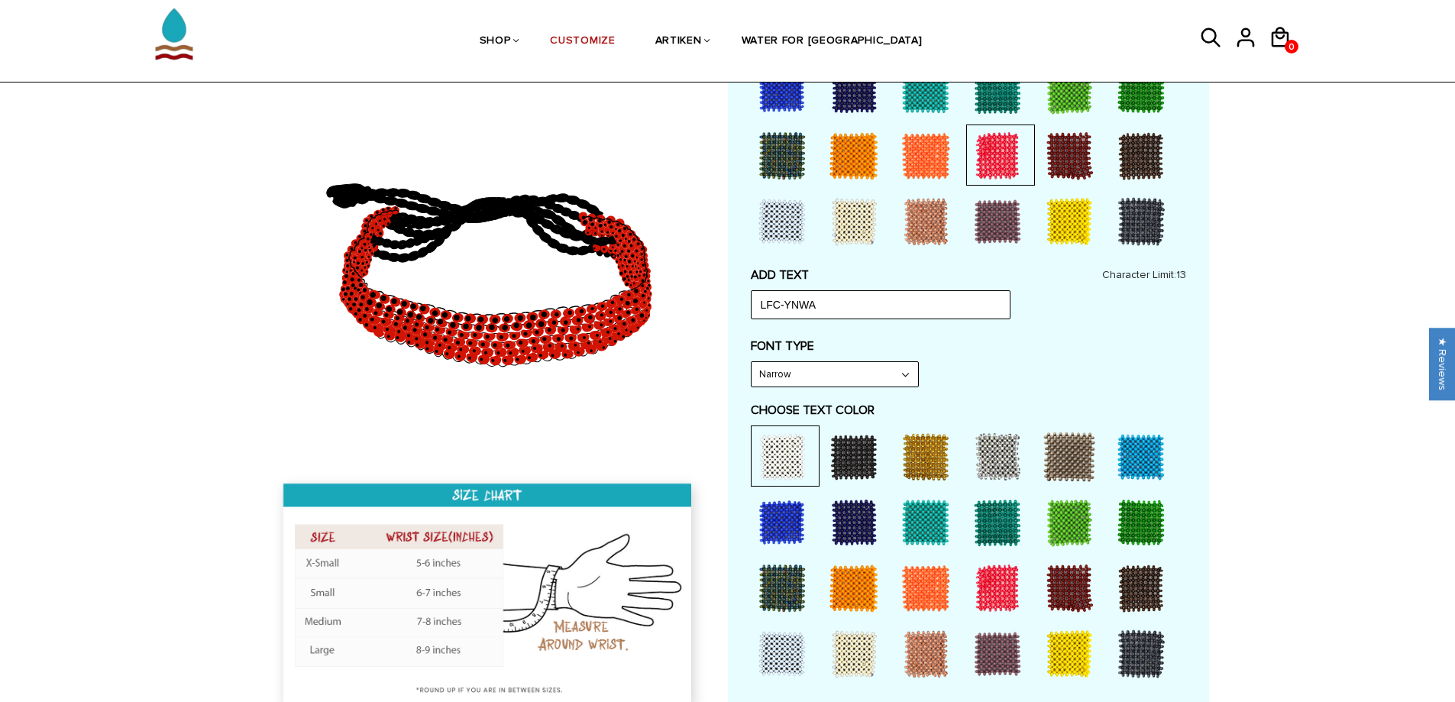
scroll to position [306, 0]
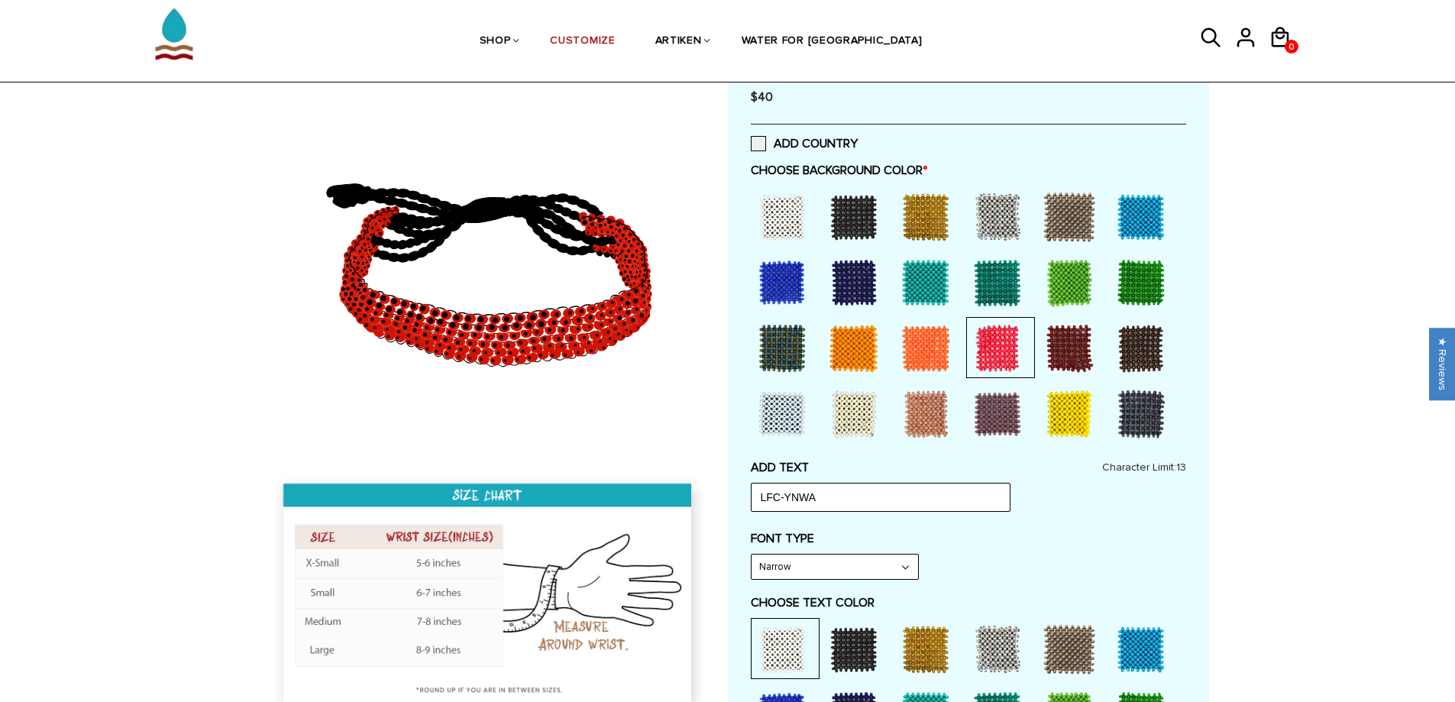
click at [785, 215] on div at bounding box center [782, 216] width 61 height 61
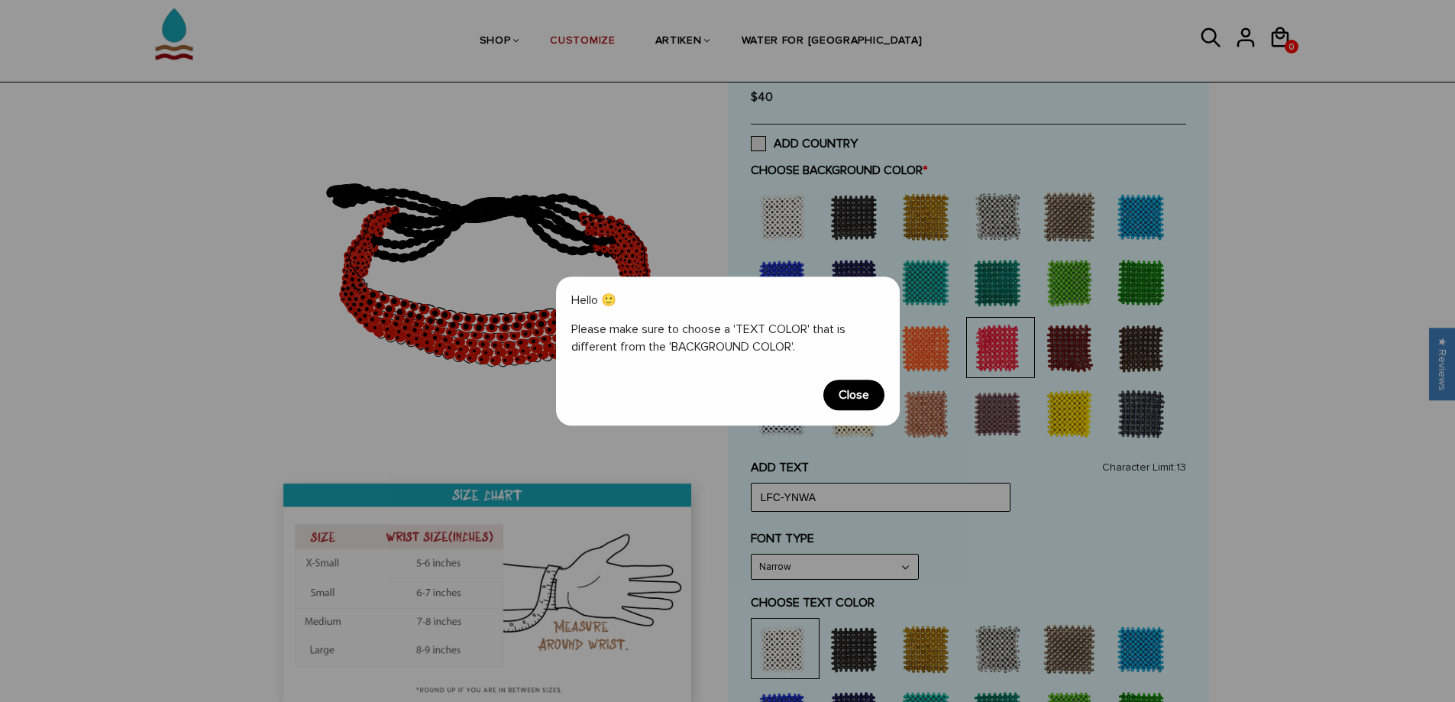
click at [850, 408] on span "Close" at bounding box center [853, 395] width 61 height 31
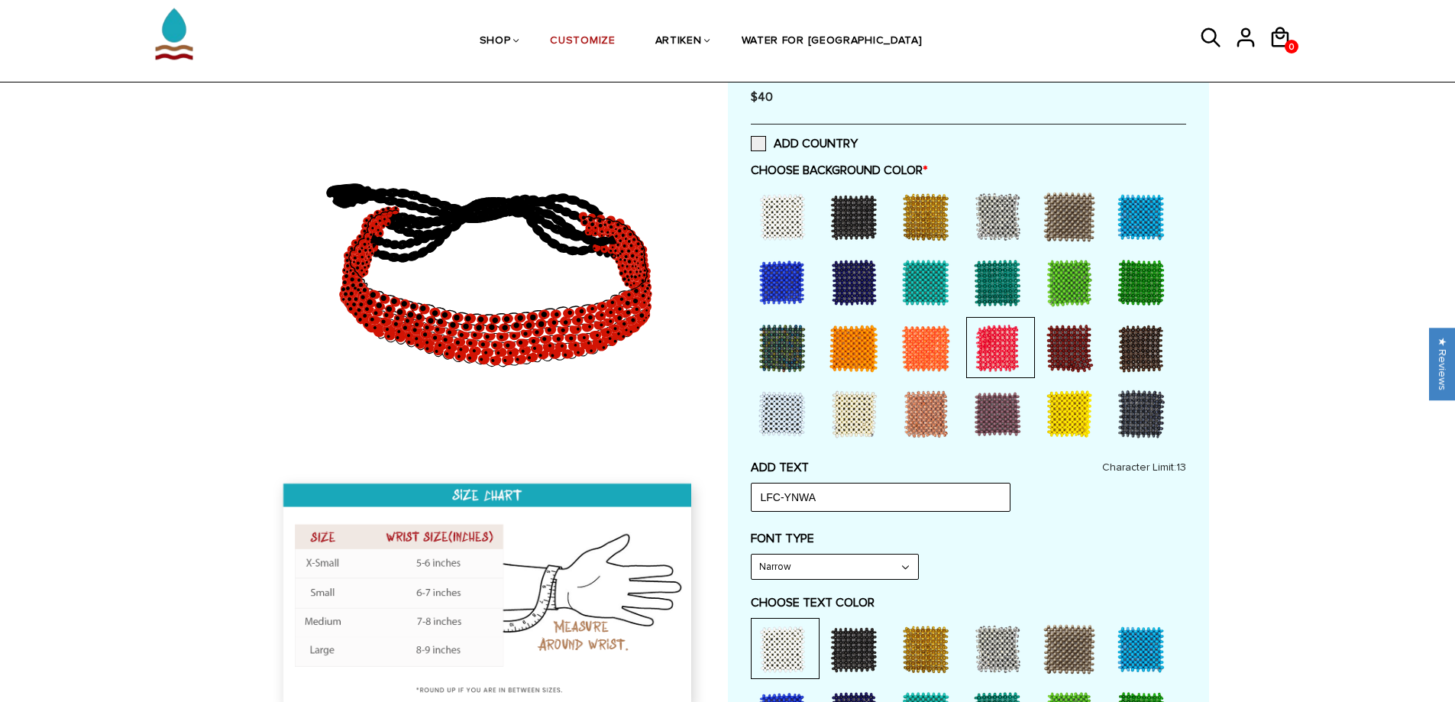
click at [864, 217] on div at bounding box center [853, 216] width 61 height 61
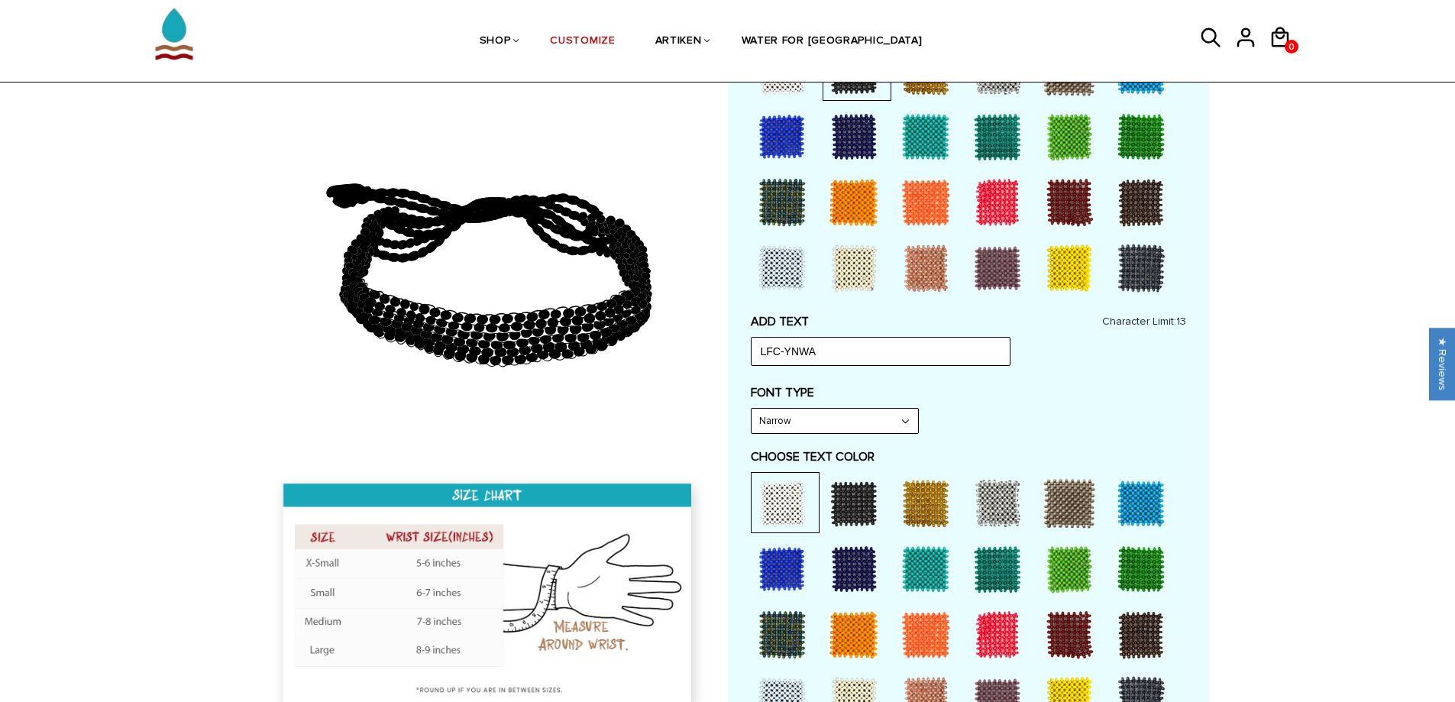
scroll to position [458, 0]
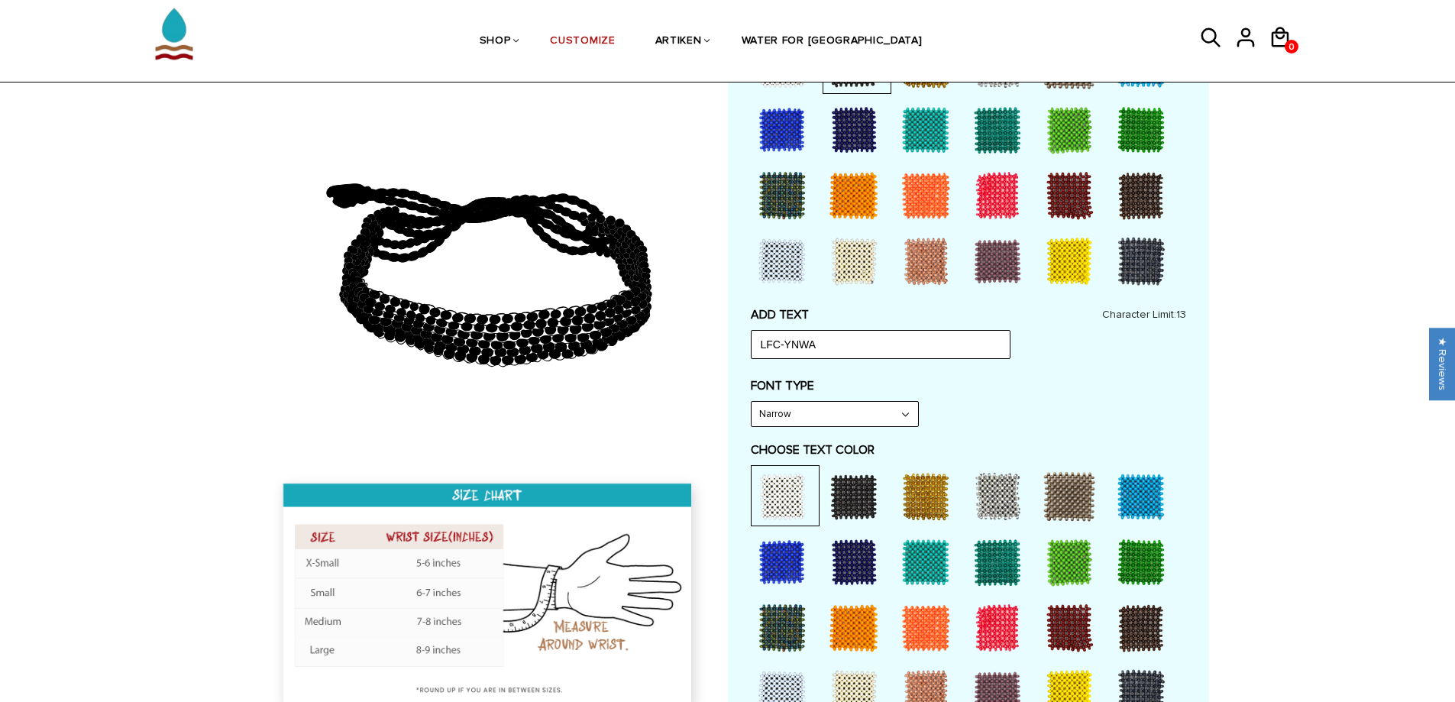
click at [1001, 627] on div at bounding box center [997, 627] width 61 height 61
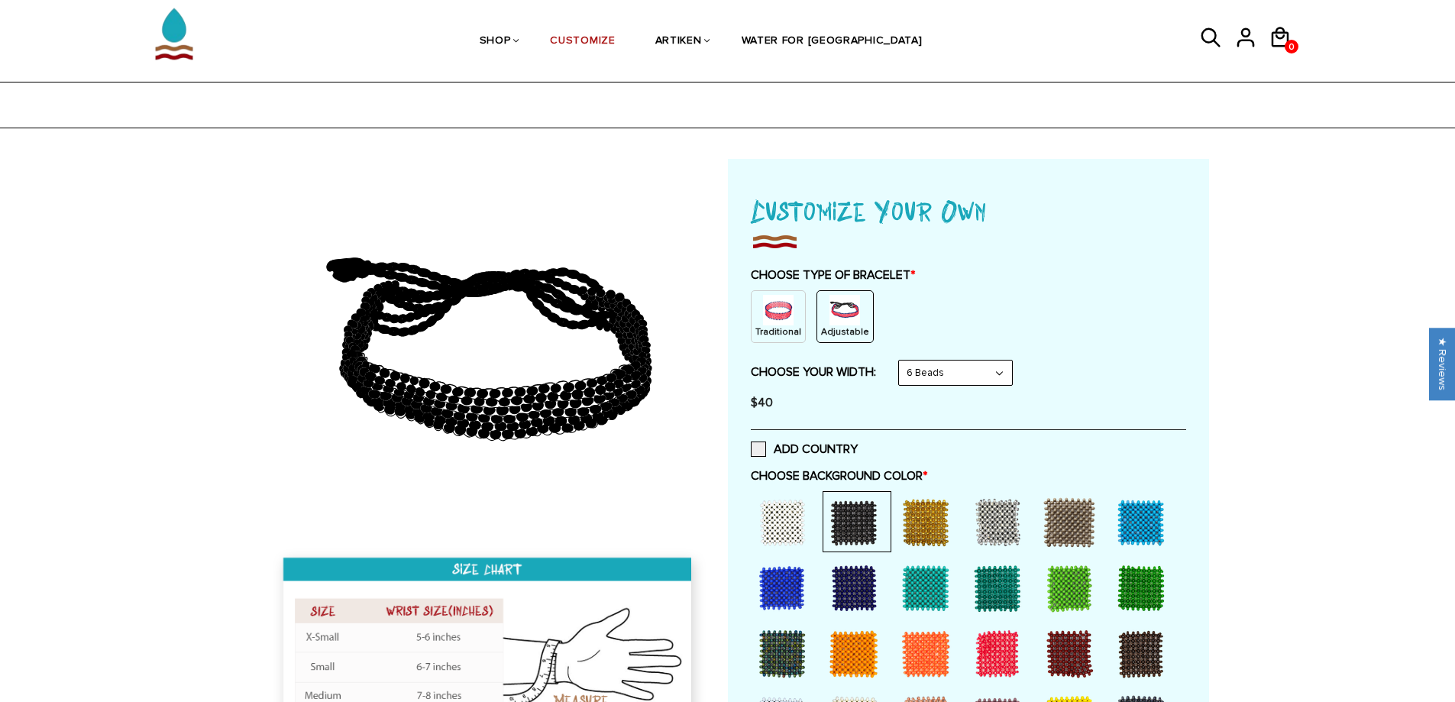
scroll to position [153, 0]
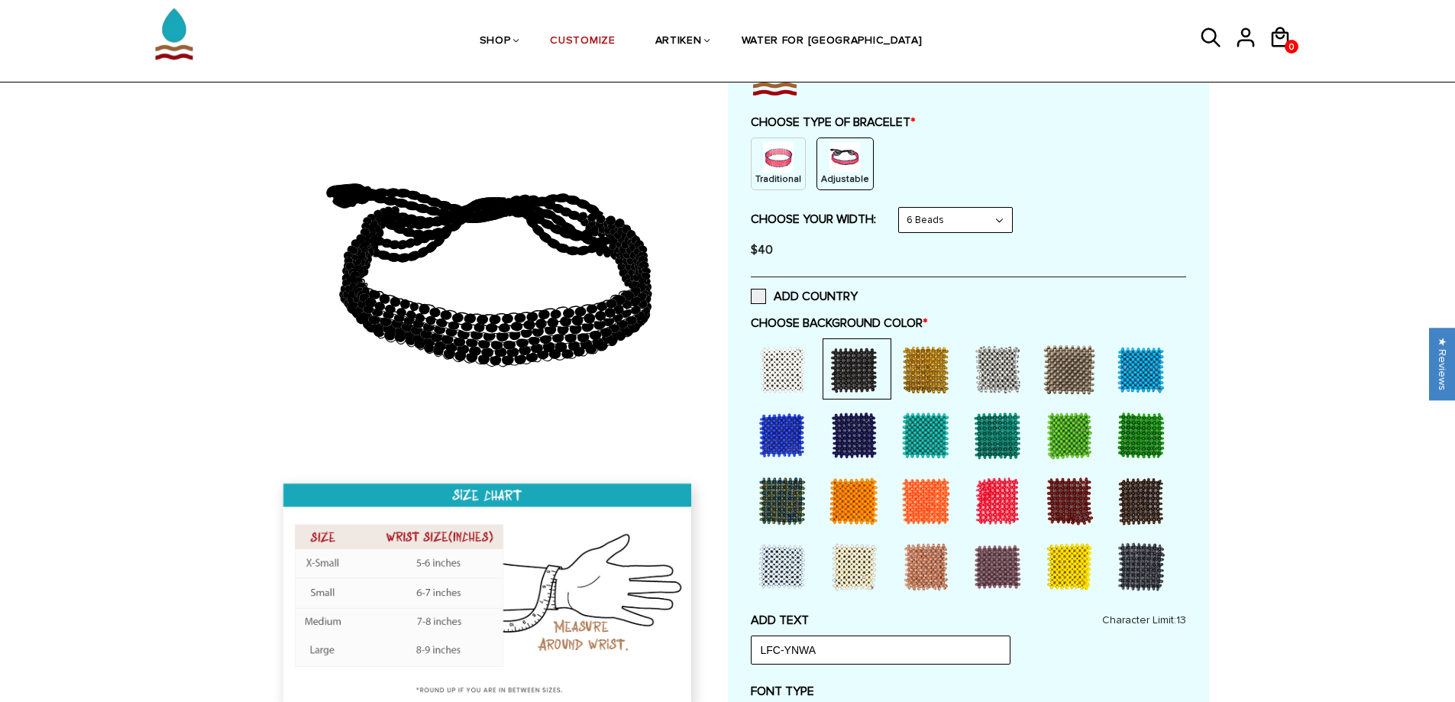
click at [860, 574] on div at bounding box center [853, 566] width 61 height 61
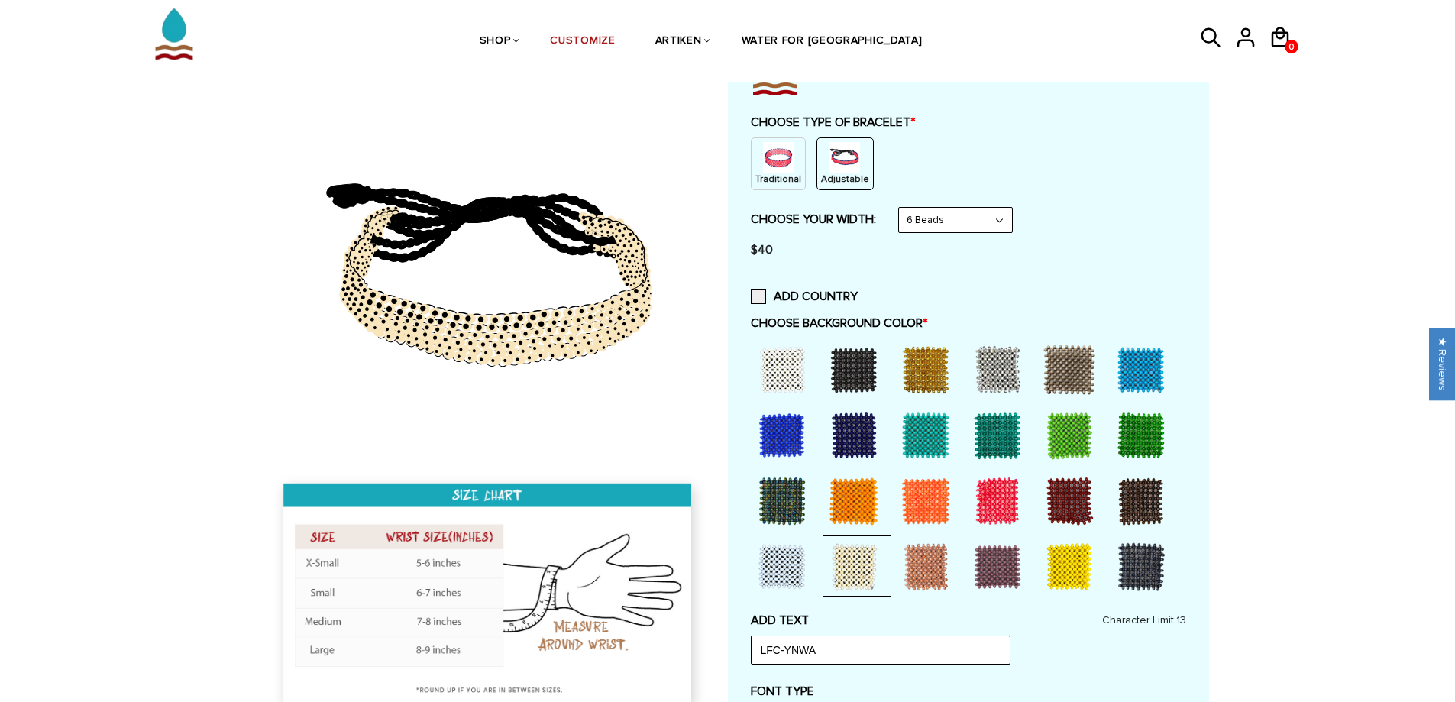
click at [780, 574] on div at bounding box center [782, 566] width 61 height 61
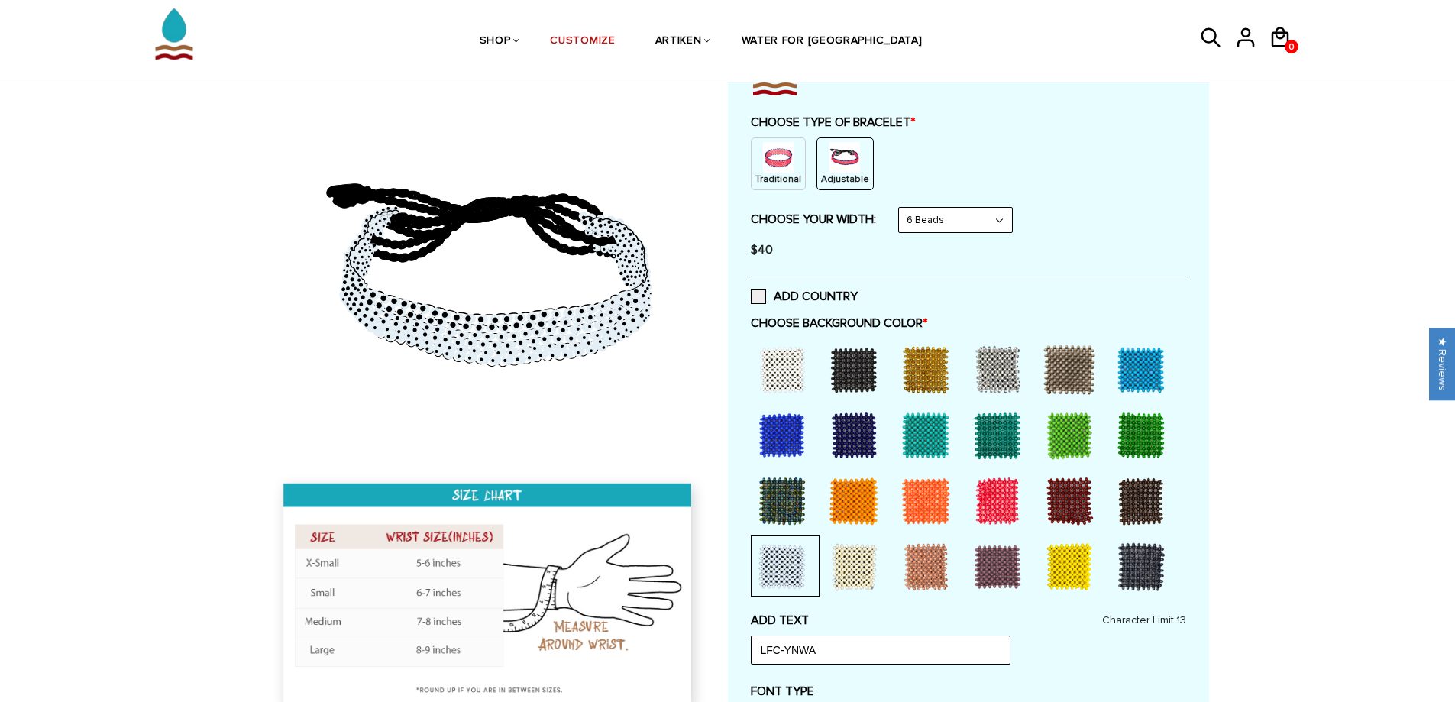
click at [786, 358] on div at bounding box center [782, 369] width 61 height 61
click at [787, 564] on div at bounding box center [782, 566] width 61 height 61
click at [787, 370] on div at bounding box center [782, 369] width 61 height 61
click at [788, 570] on div at bounding box center [782, 566] width 61 height 61
click at [849, 580] on div at bounding box center [853, 566] width 61 height 61
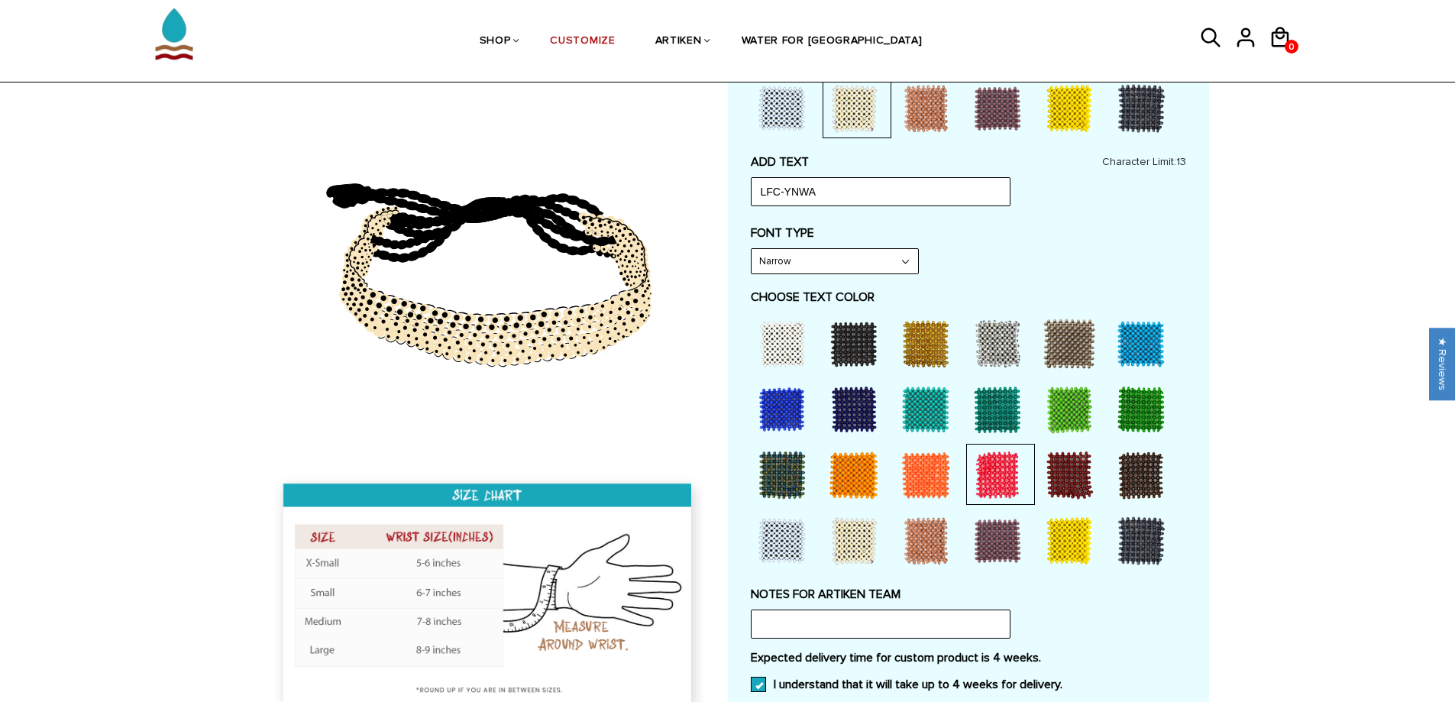
scroll to position [76, 0]
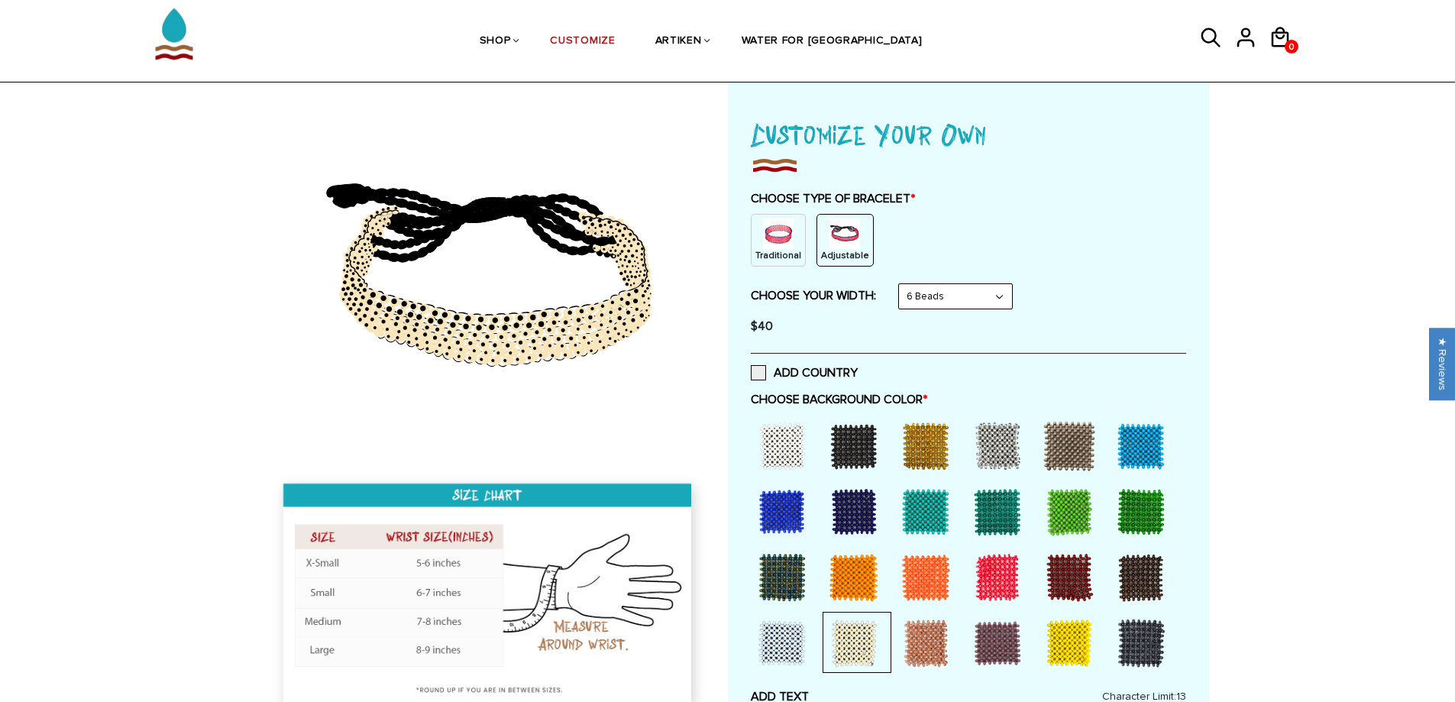
click at [997, 587] on div at bounding box center [997, 577] width 61 height 61
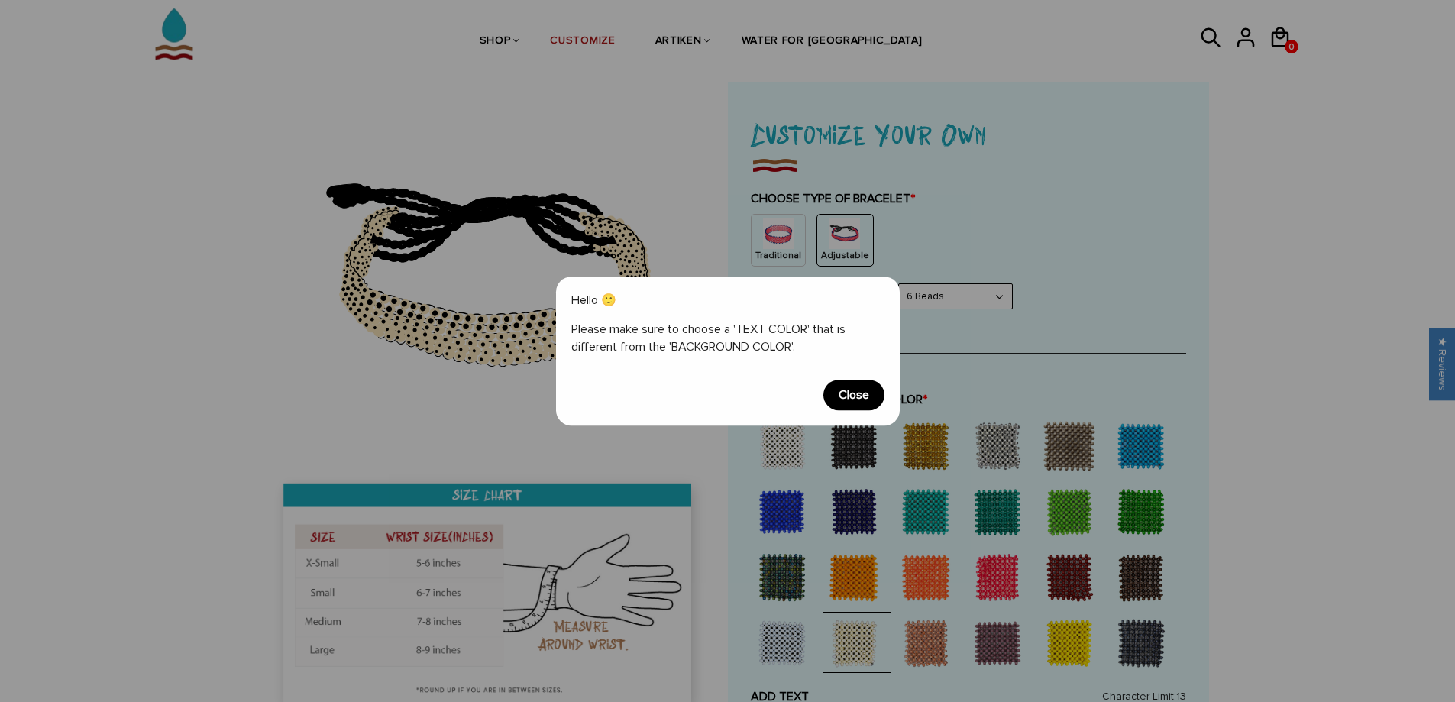
click at [846, 404] on span "Close" at bounding box center [853, 395] width 61 height 31
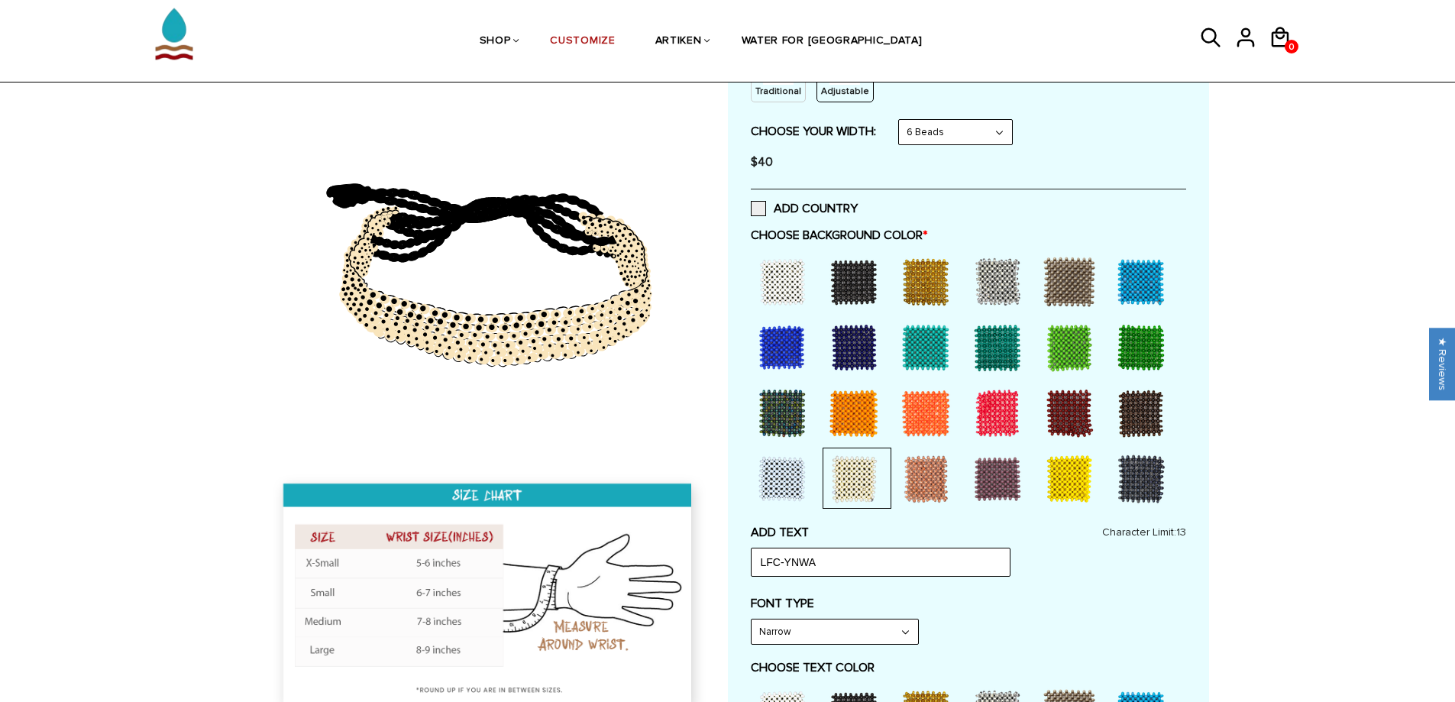
scroll to position [382, 0]
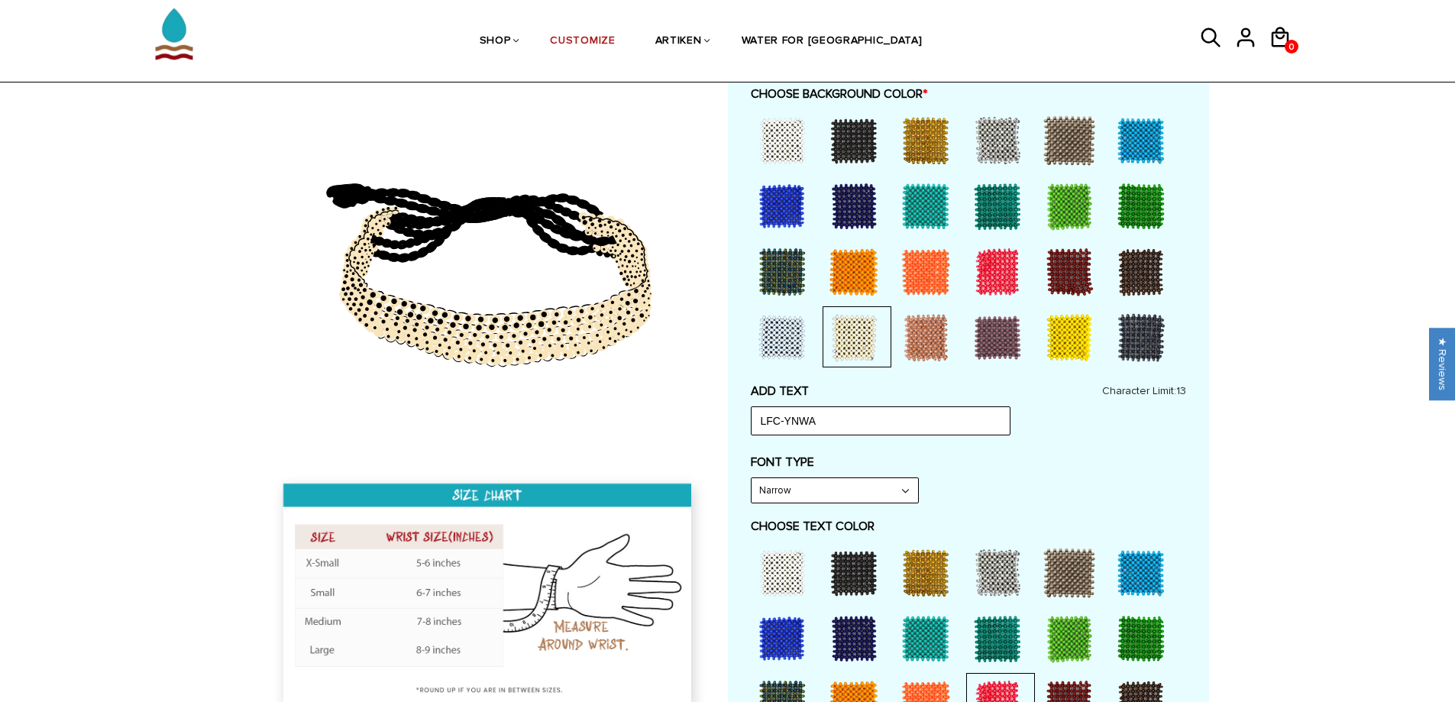
click at [930, 632] on div at bounding box center [925, 638] width 61 height 61
click at [990, 268] on div at bounding box center [997, 271] width 61 height 61
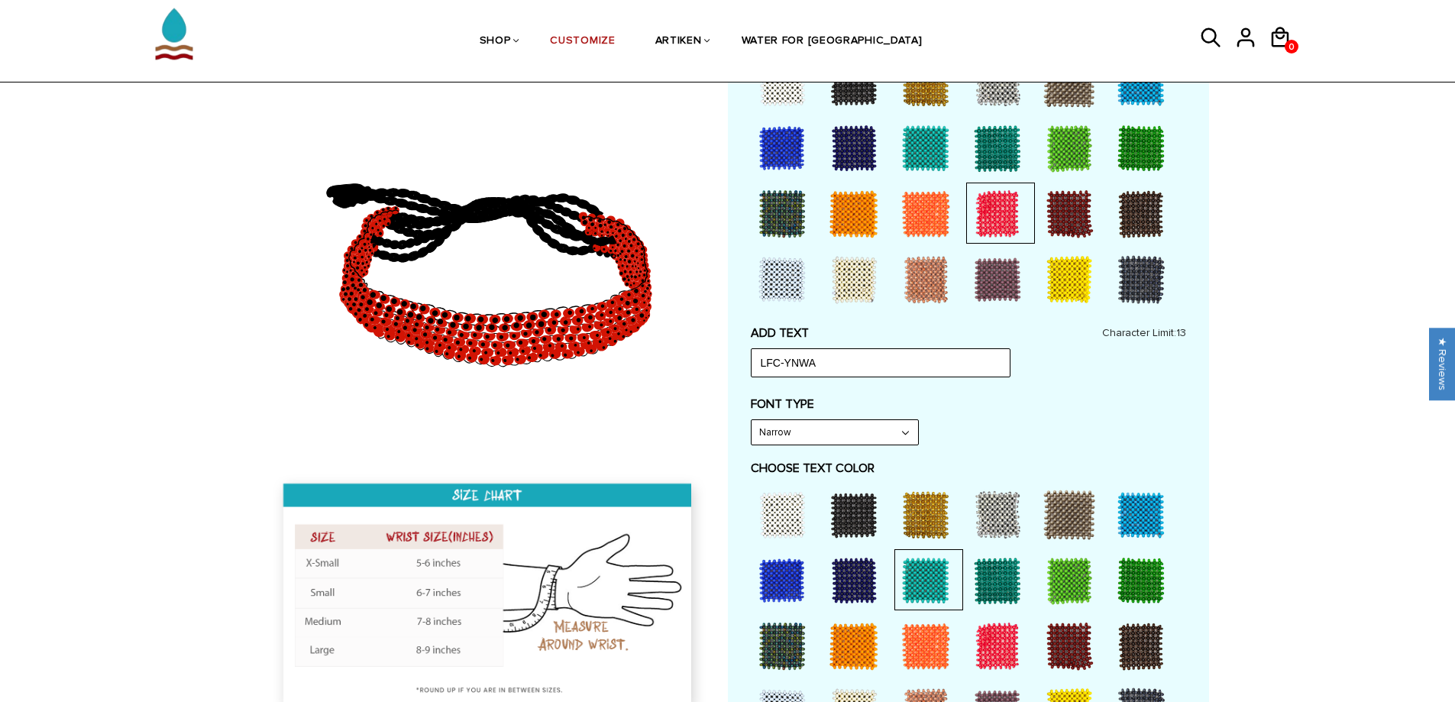
scroll to position [535, 0]
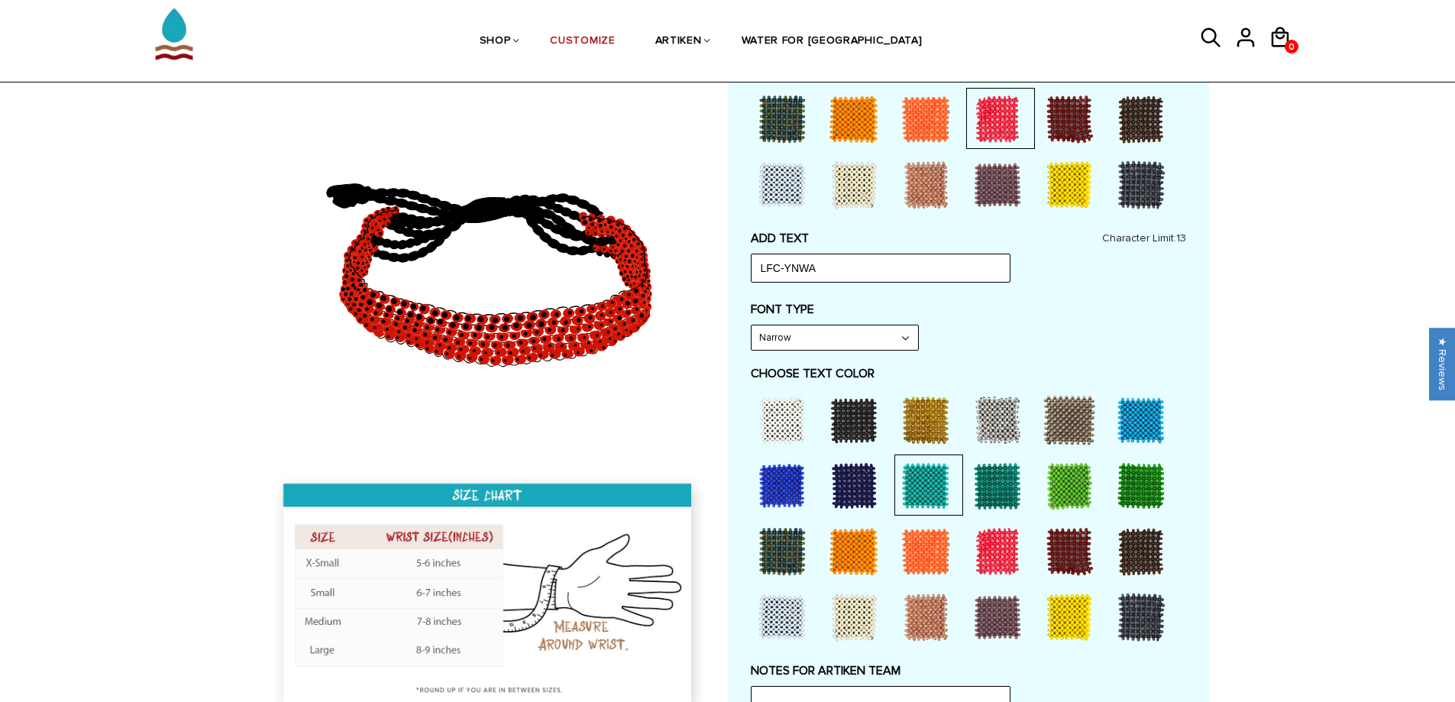
click at [920, 482] on div at bounding box center [925, 485] width 61 height 61
click at [779, 438] on div at bounding box center [782, 420] width 61 height 61
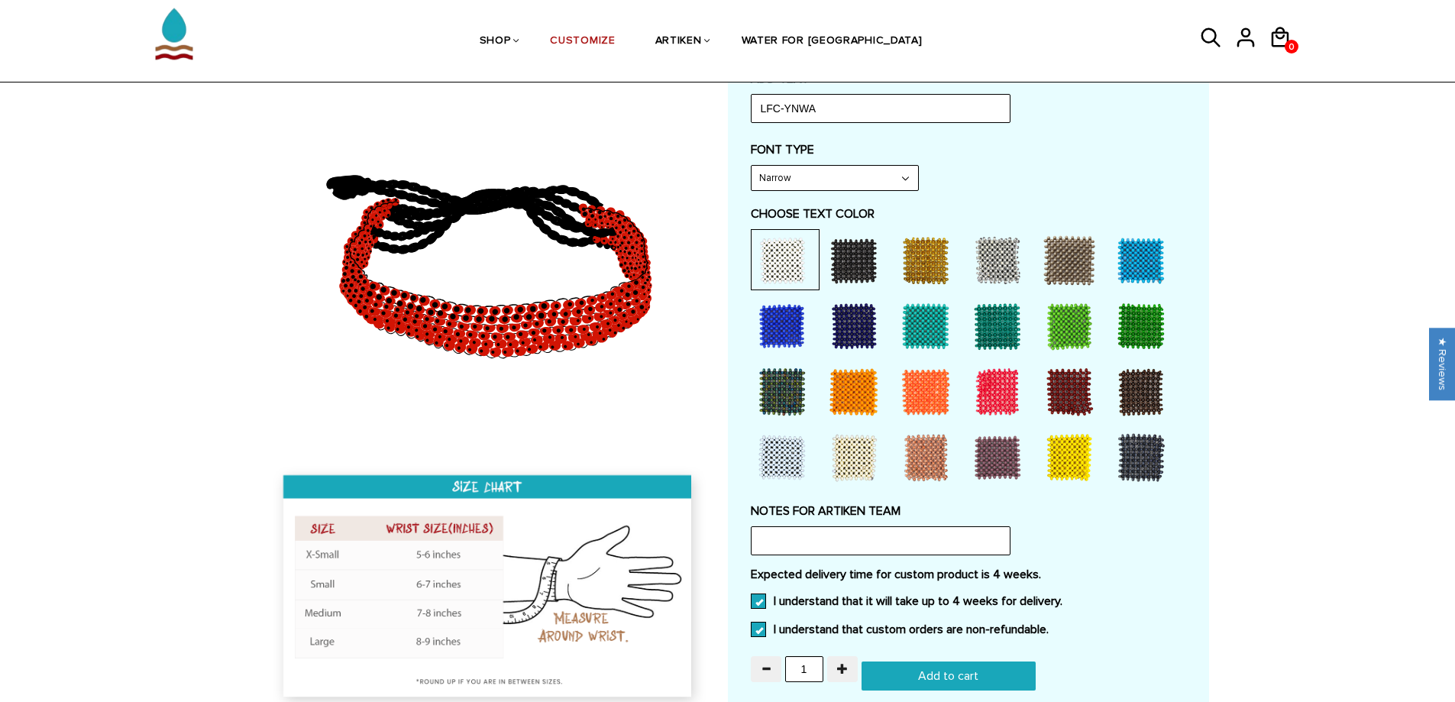
scroll to position [917, 0]
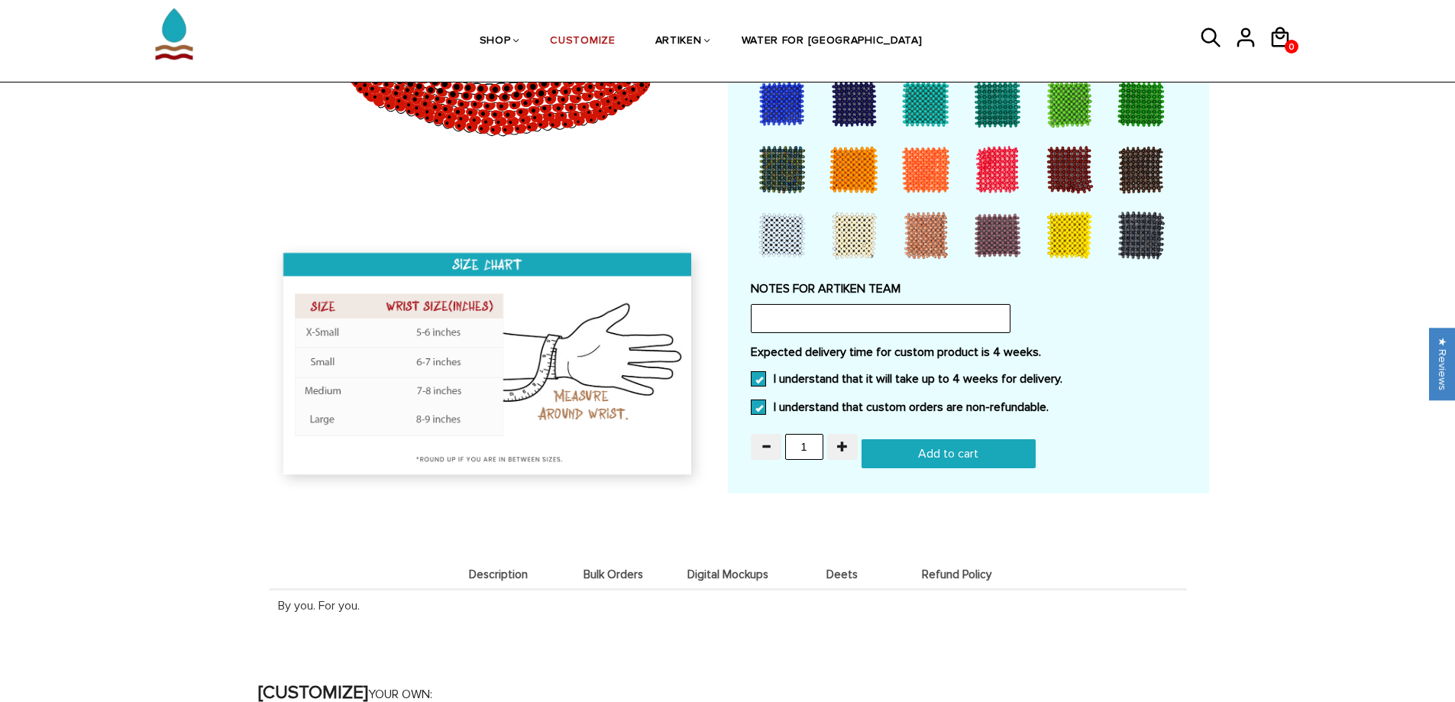
click at [933, 458] on input "Add to cart" at bounding box center [949, 453] width 174 height 29
type input "Add to cart"
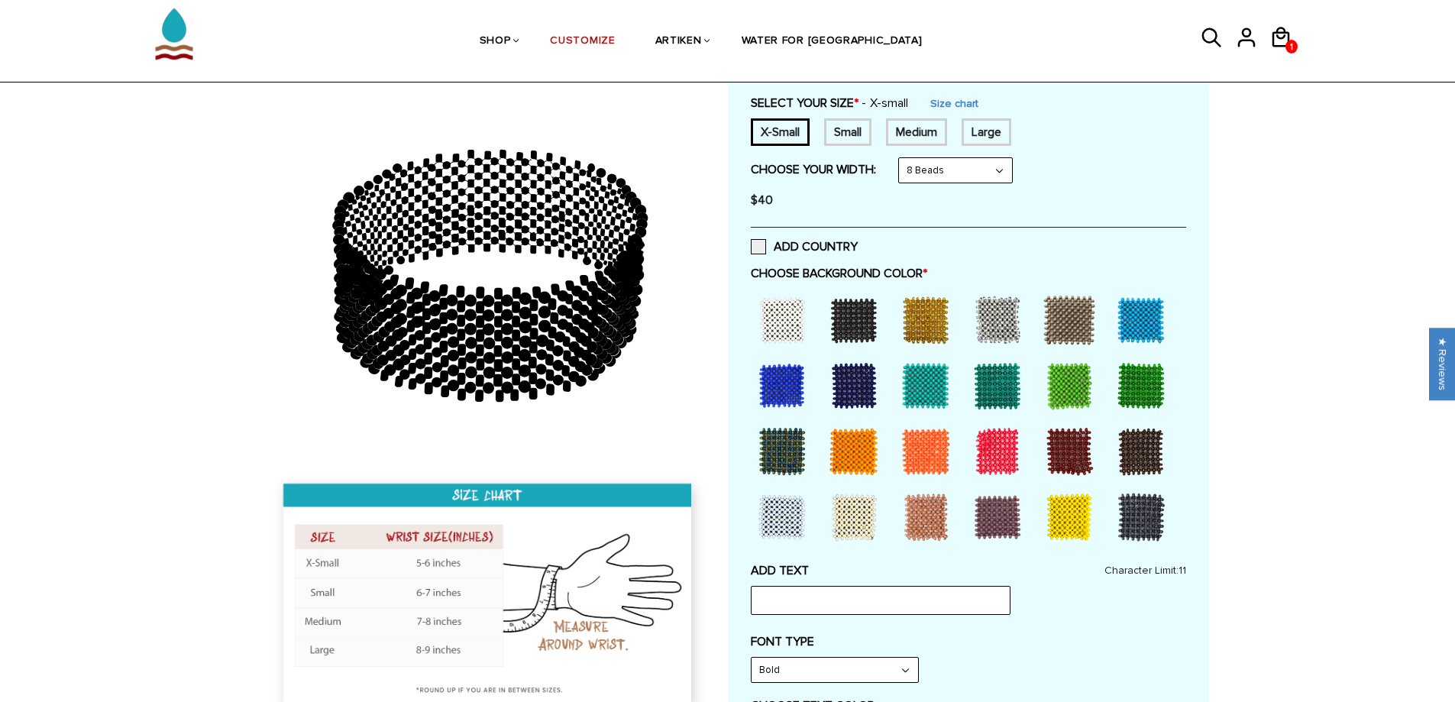
scroll to position [179, 0]
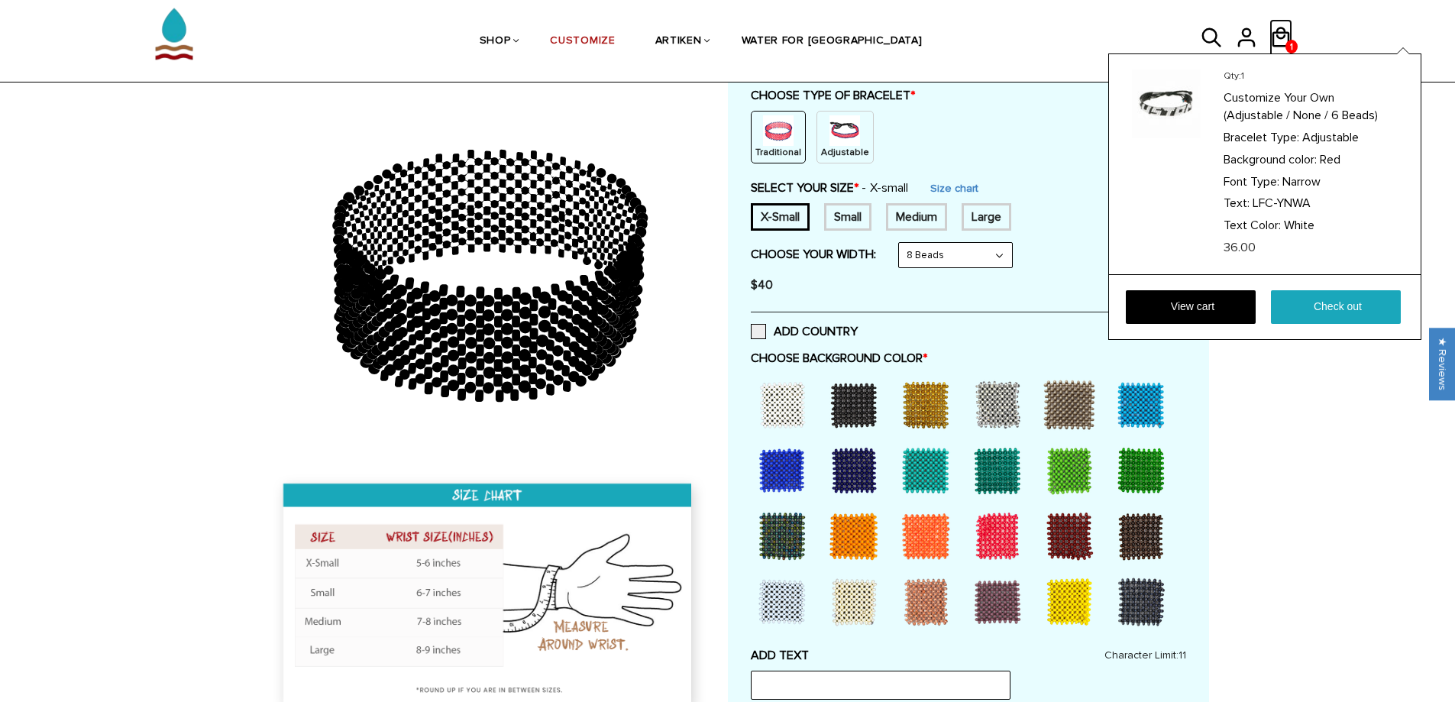
click at [1284, 36] on icon at bounding box center [1281, 37] width 18 height 20
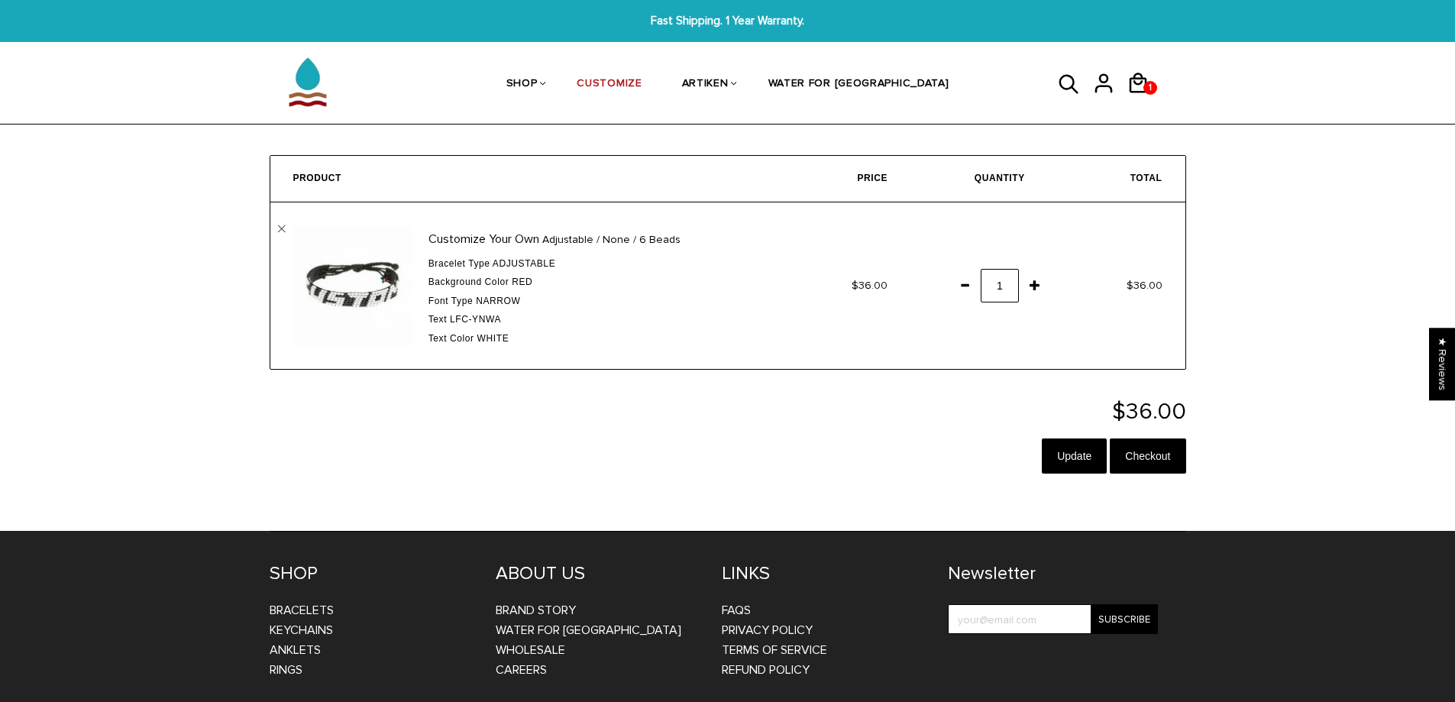
click at [509, 259] on span "Adjustable" at bounding box center [524, 263] width 63 height 11
click at [278, 228] on link "" at bounding box center [282, 229] width 8 height 8
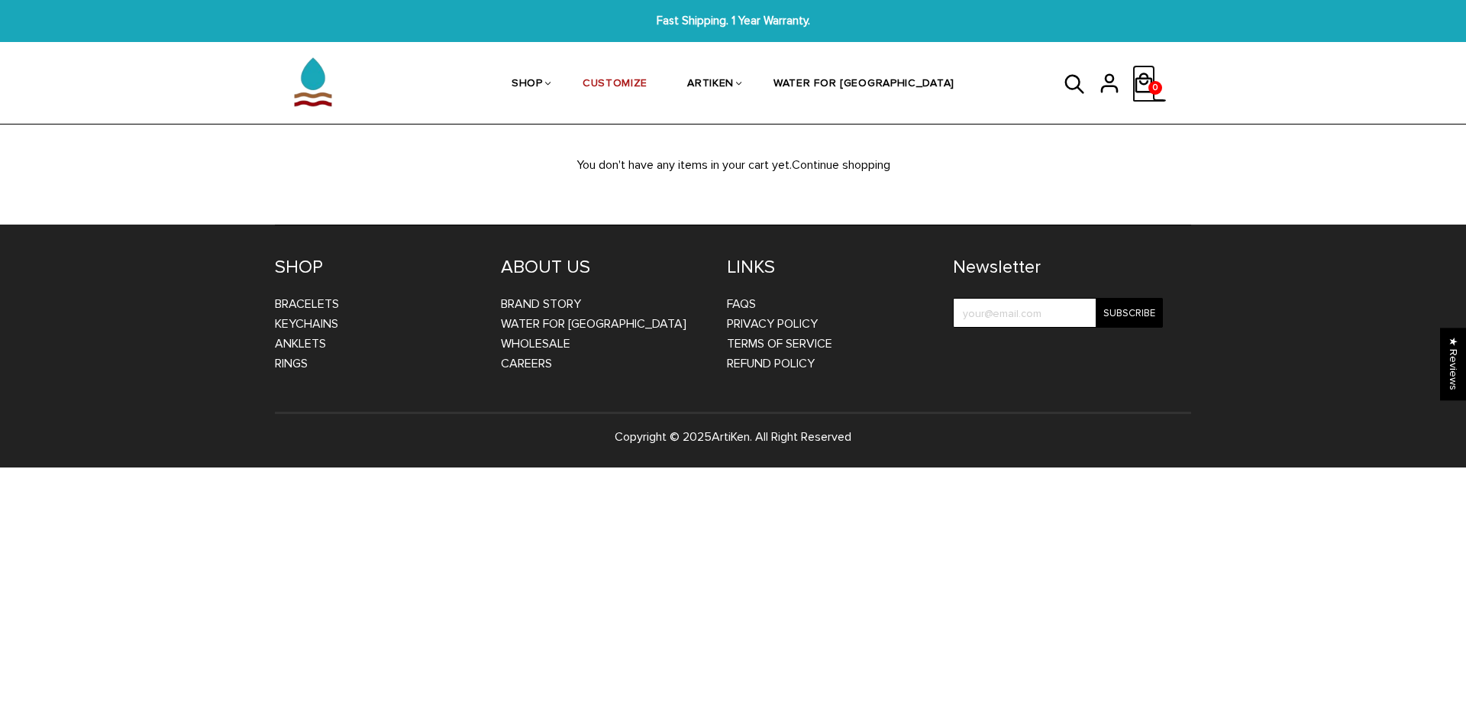
click at [1147, 81] on icon at bounding box center [1144, 83] width 18 height 20
click at [648, 78] on link "CUSTOMIZE" at bounding box center [615, 84] width 65 height 81
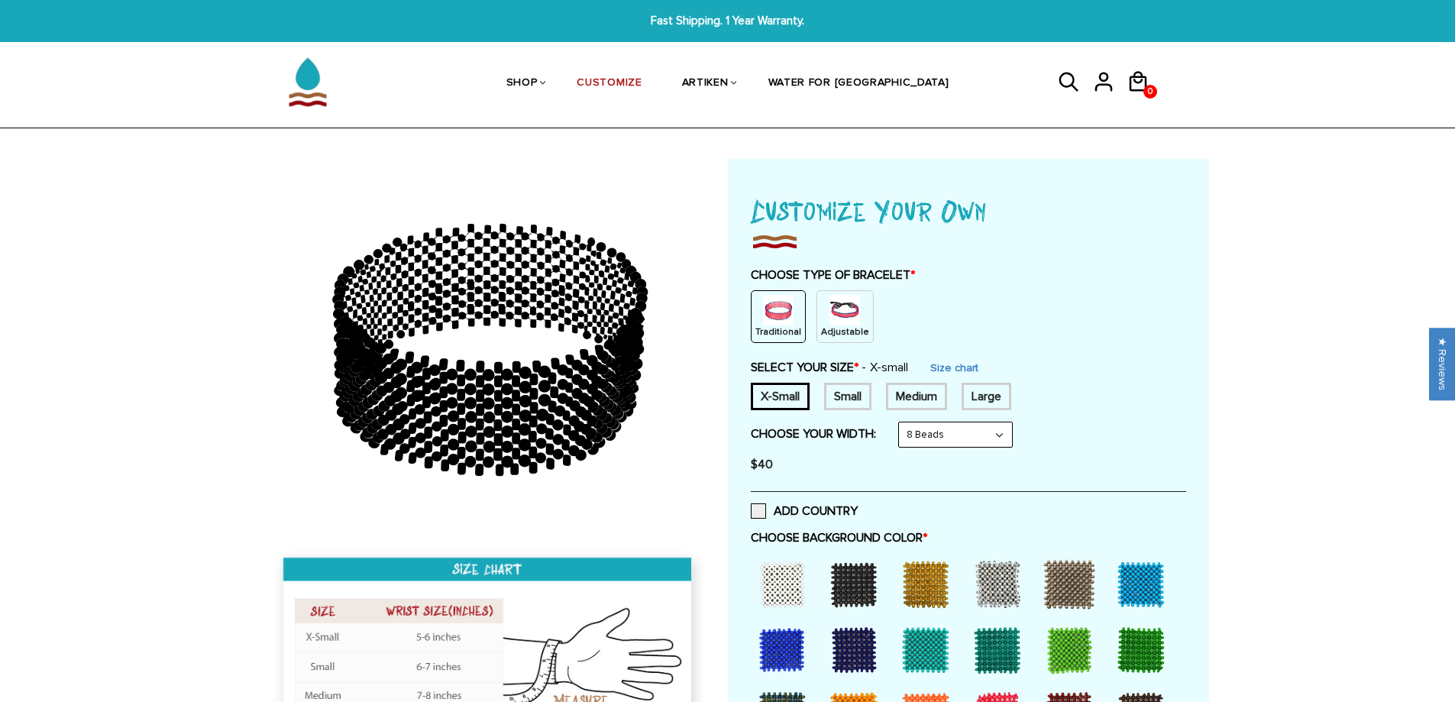
click at [835, 315] on img at bounding box center [844, 310] width 31 height 31
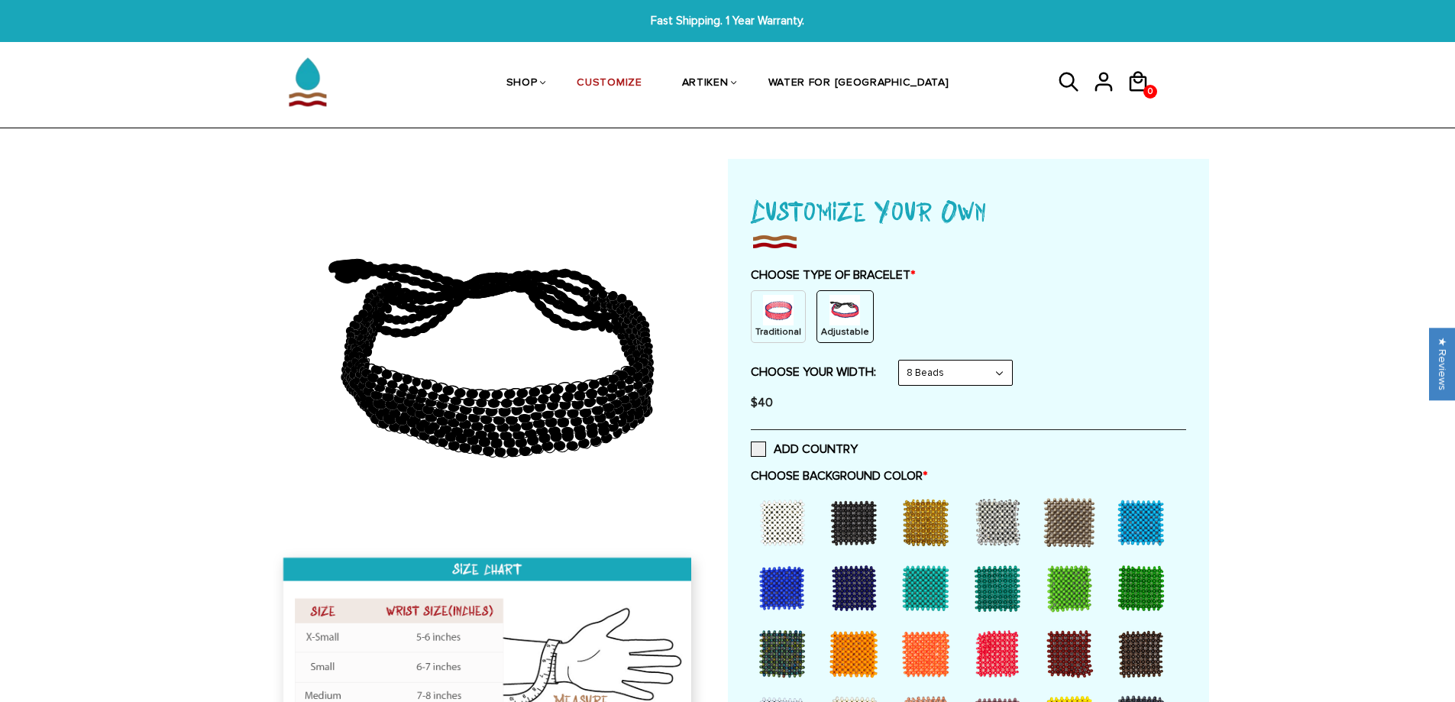
click at [970, 356] on div "CHOOSE TYPE OF BRACELET * Traditional Adjustable Traditional / X-Small / 8 Bead…" at bounding box center [968, 342] width 435 height 151
click at [969, 369] on select "8 Beads 6 Beads 10 Beads" at bounding box center [955, 373] width 113 height 24
select select "6-beads"
click at [902, 361] on select "8 Beads 6 Beads 10 Beads" at bounding box center [955, 373] width 113 height 24
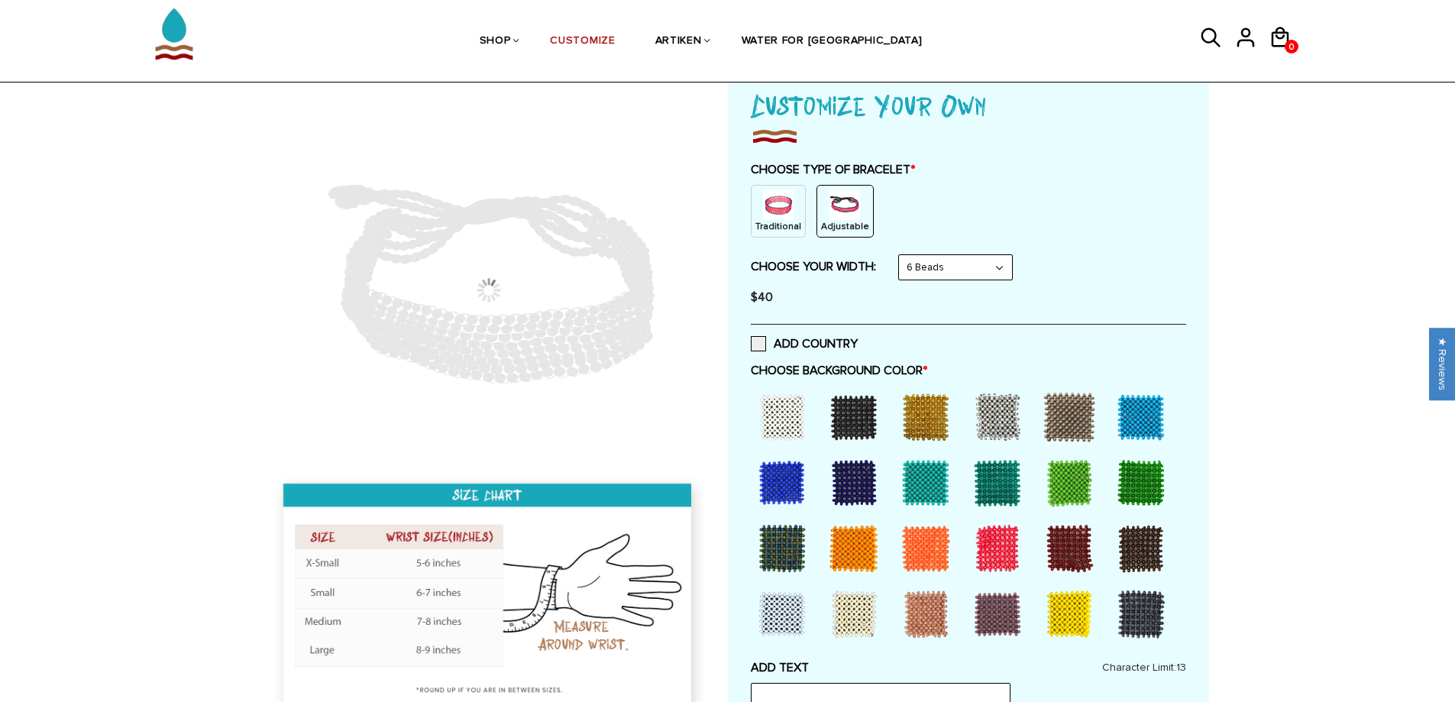
scroll to position [306, 0]
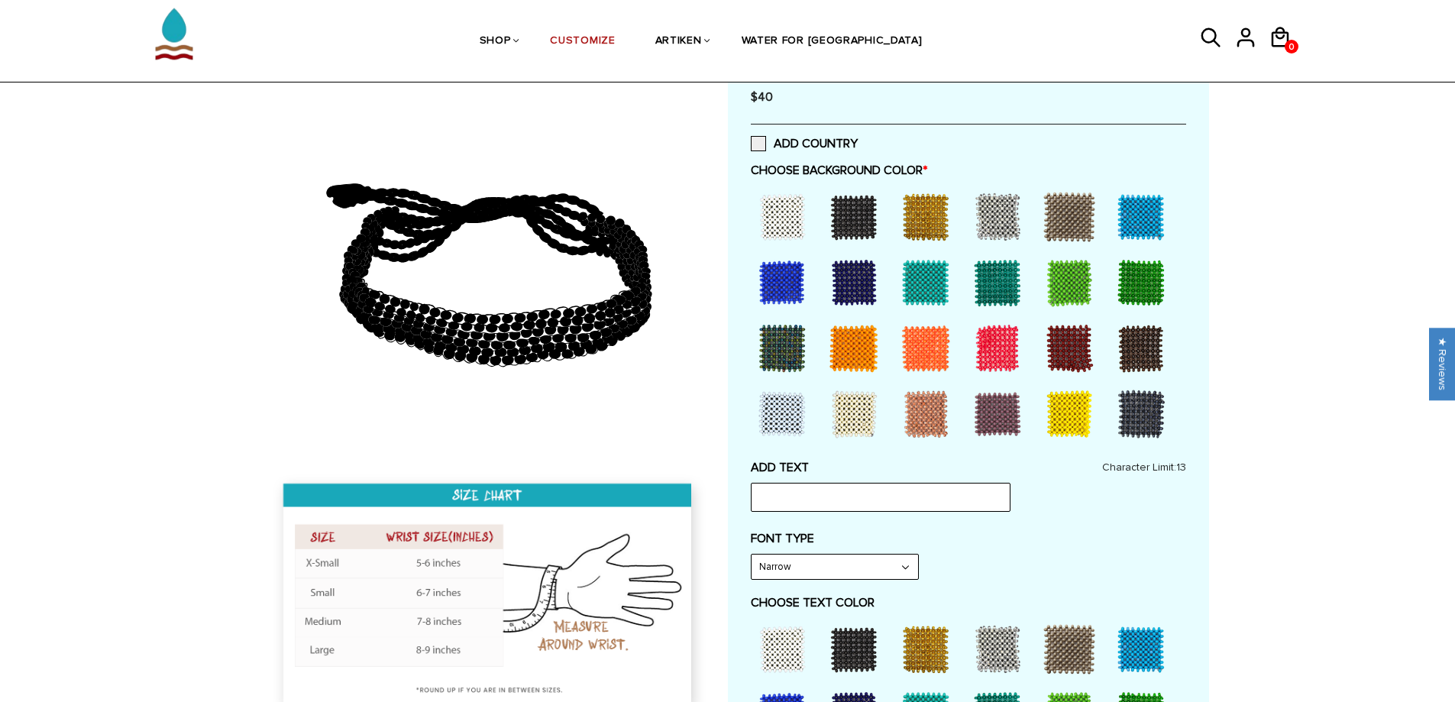
click at [852, 213] on div at bounding box center [853, 216] width 61 height 61
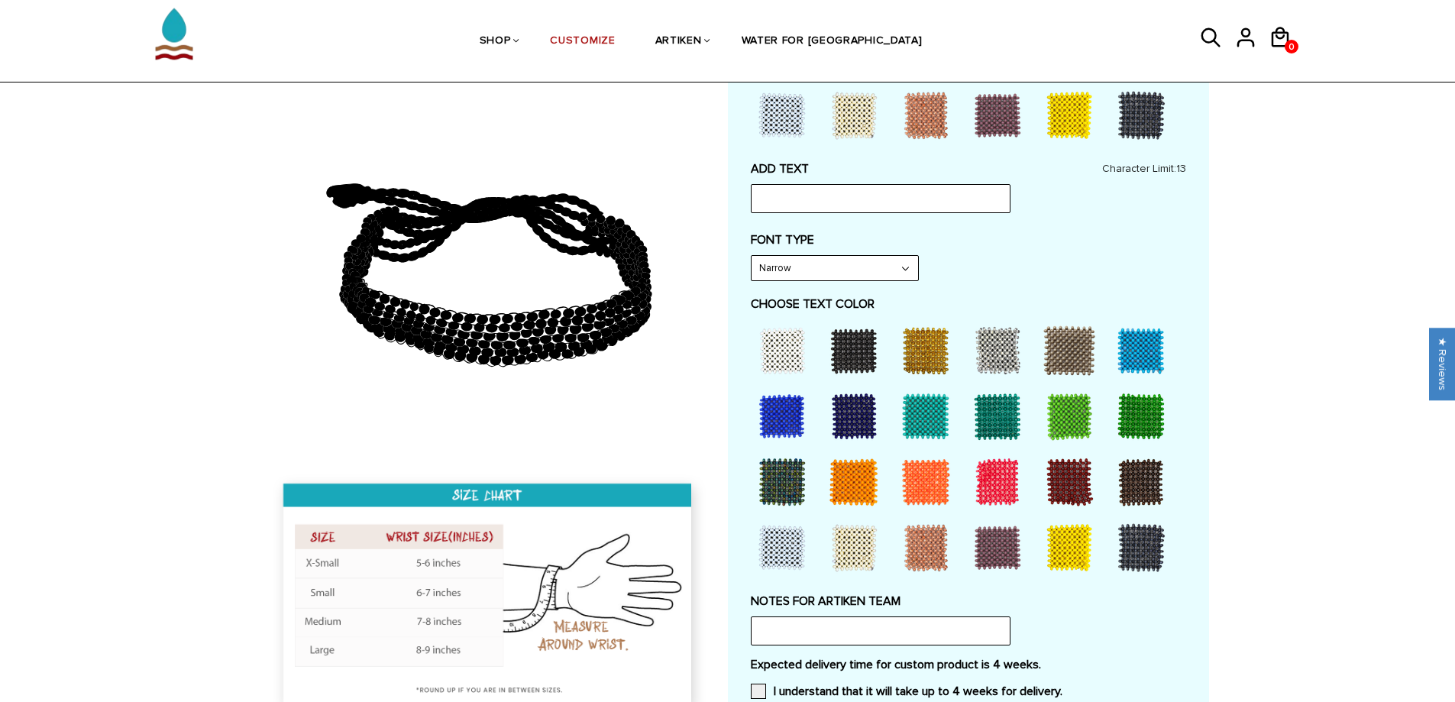
scroll to position [611, 0]
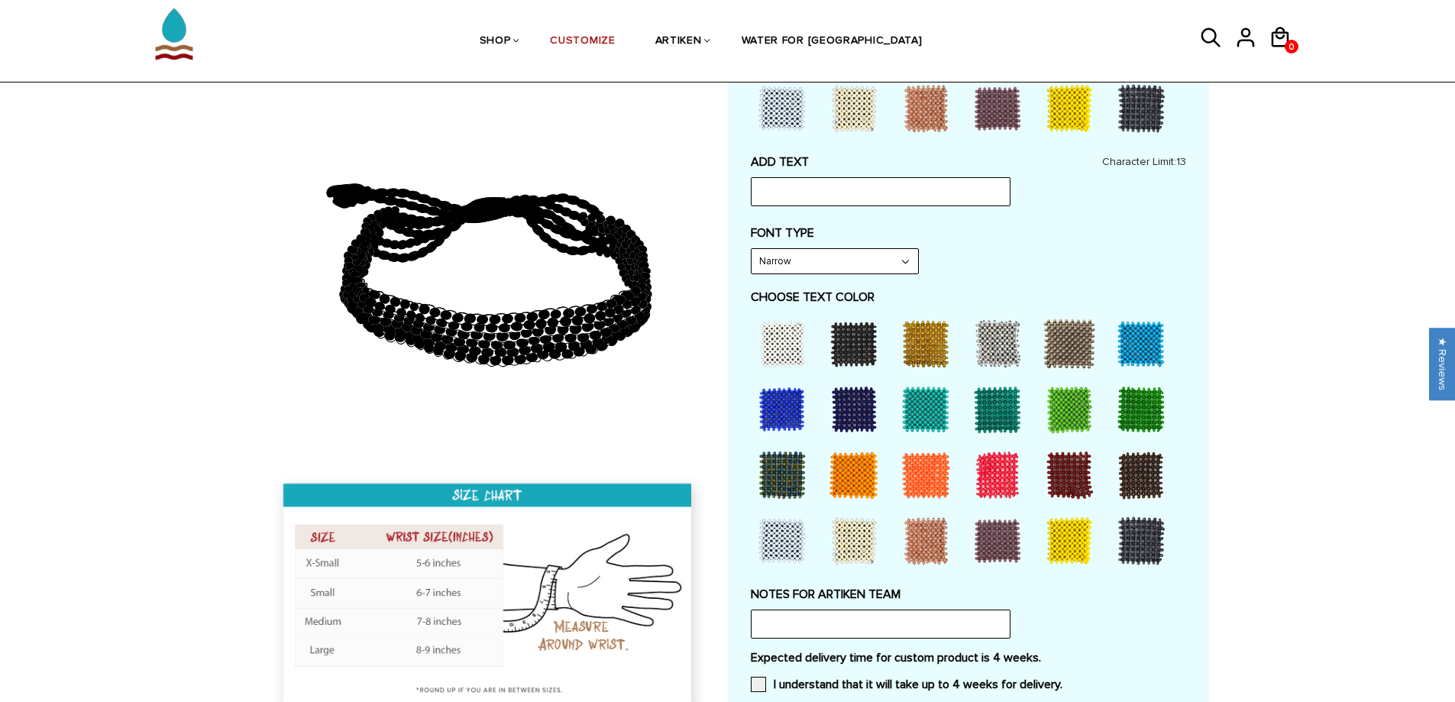
click at [898, 259] on select "Narrow Bold" at bounding box center [835, 261] width 167 height 24
click at [752, 249] on select "Narrow Bold" at bounding box center [835, 261] width 167 height 24
click at [997, 497] on div at bounding box center [997, 475] width 61 height 61
click at [1214, 233] on div "Home / [CUSTOMIZE] YOUR OWN" at bounding box center [727, 304] width 1455 height 1512
click at [821, 190] on input "text" at bounding box center [881, 191] width 260 height 29
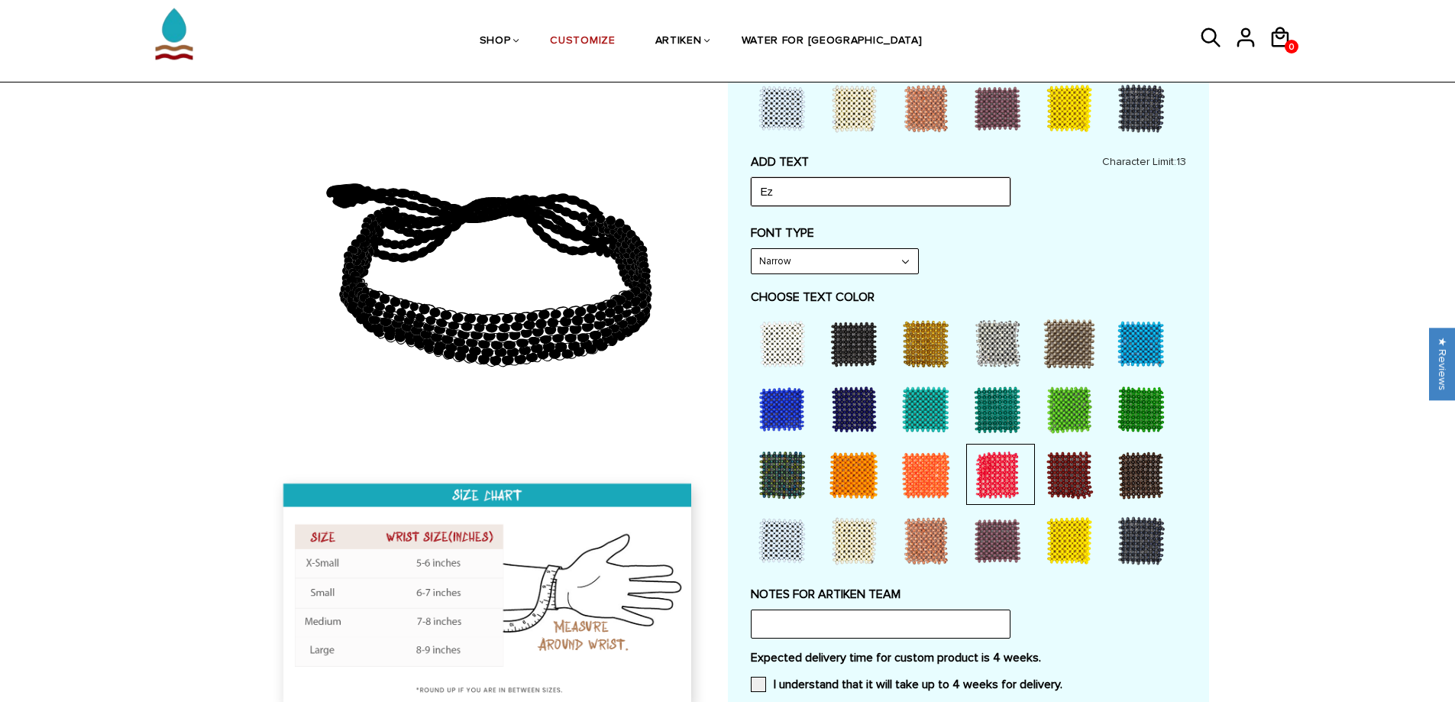
type input "E"
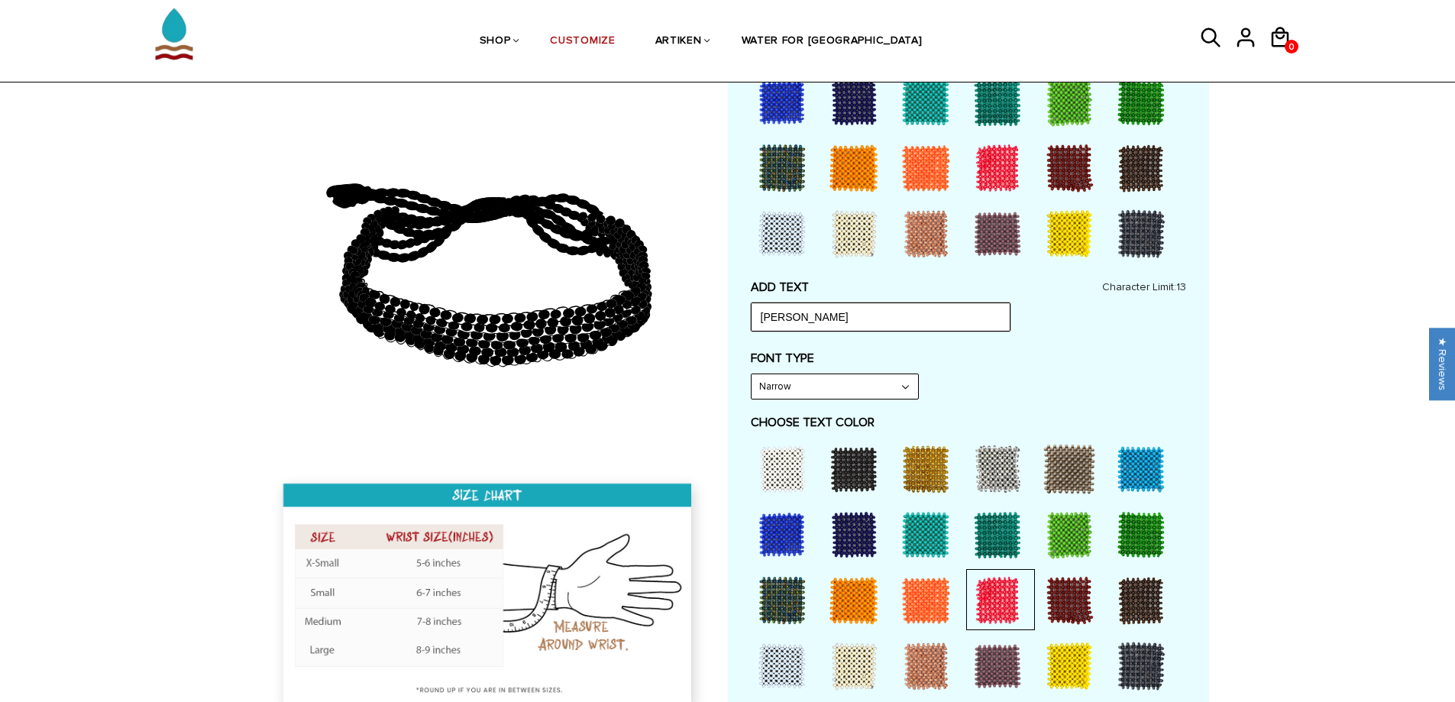
scroll to position [687, 0]
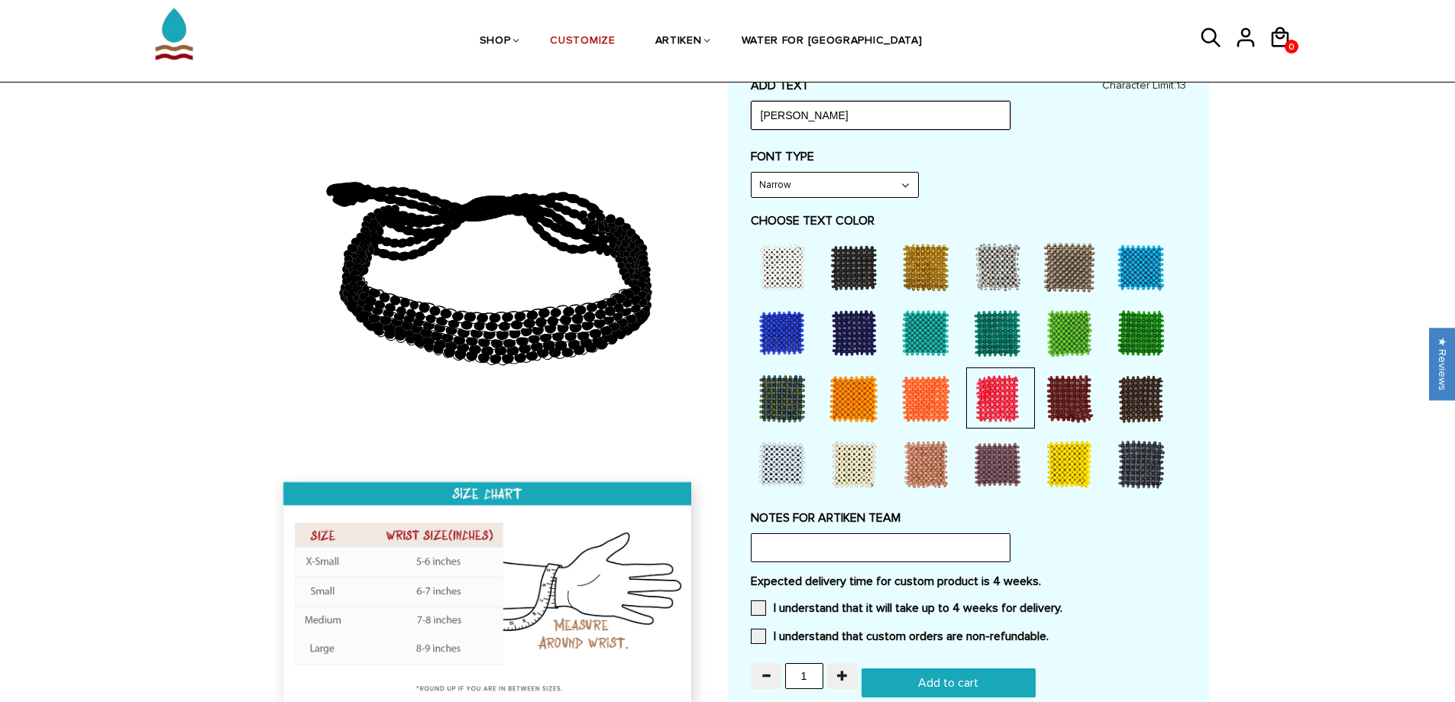
type input "[PERSON_NAME]"
click at [1340, 390] on div "Home / [CUSTOMIZE] YOUR OWN" at bounding box center [727, 227] width 1455 height 1512
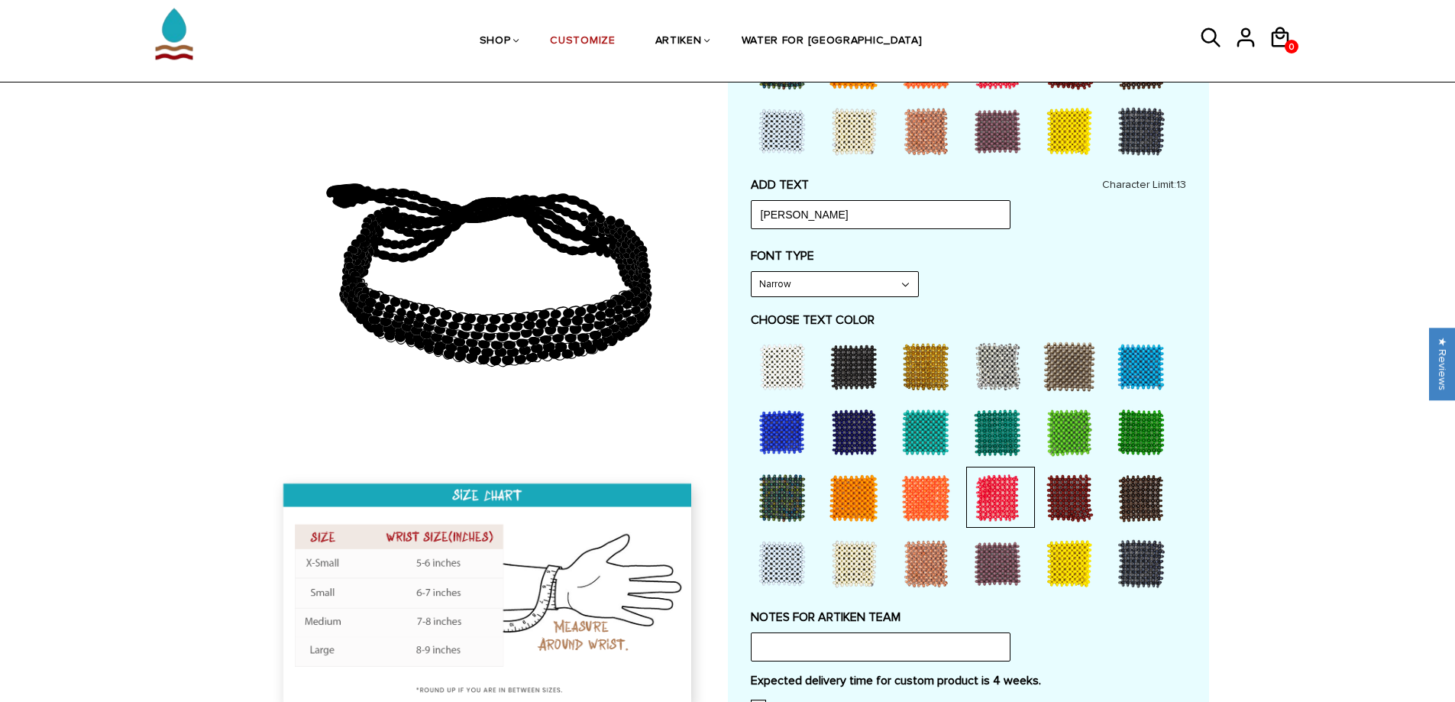
scroll to position [458, 0]
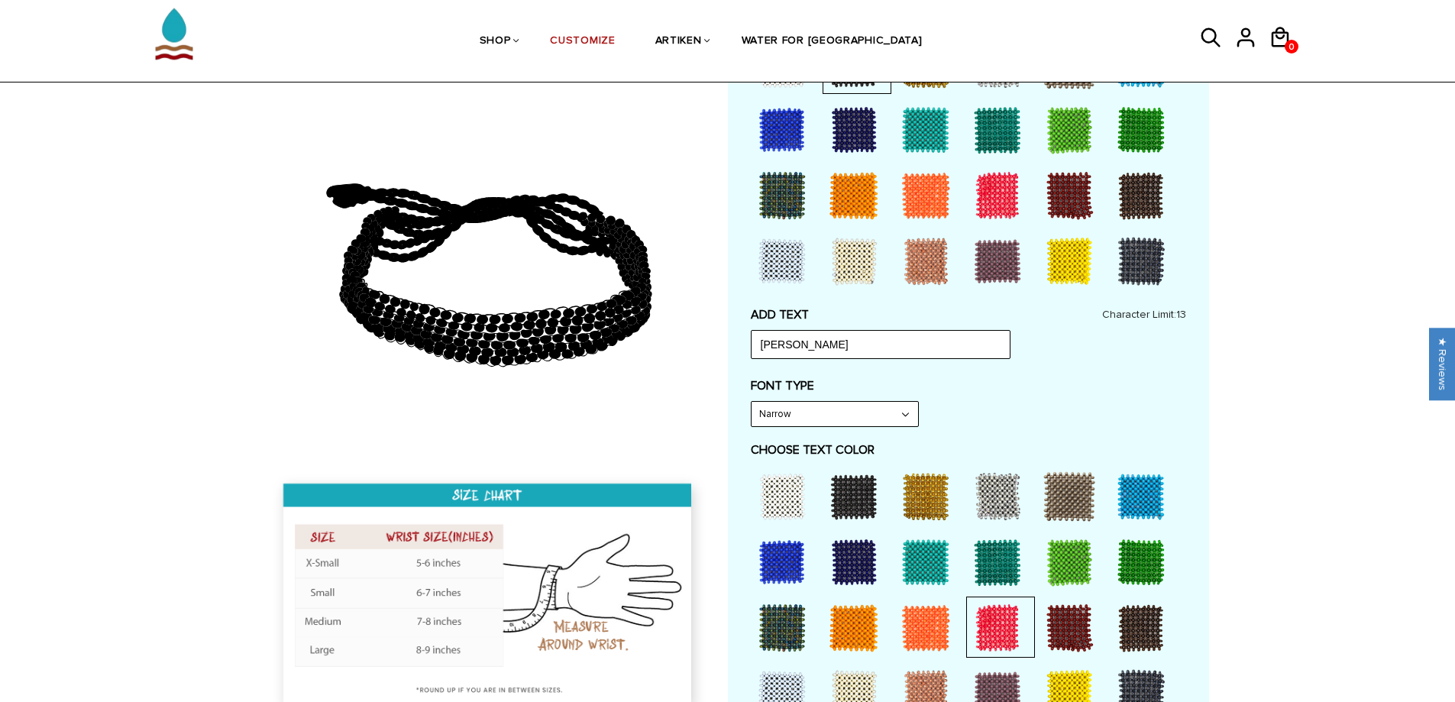
click at [1193, 413] on div "Customize Your Own CHOOSE TYPE OF BRACELET * Traditional Adjustable Traditional…" at bounding box center [968, 327] width 481 height 1252
click at [1256, 414] on div "Home / [CUSTOMIZE] YOUR OWN" at bounding box center [727, 457] width 1455 height 1512
click at [1262, 385] on div "Home / [CUSTOMIZE] YOUR OWN" at bounding box center [727, 457] width 1455 height 1512
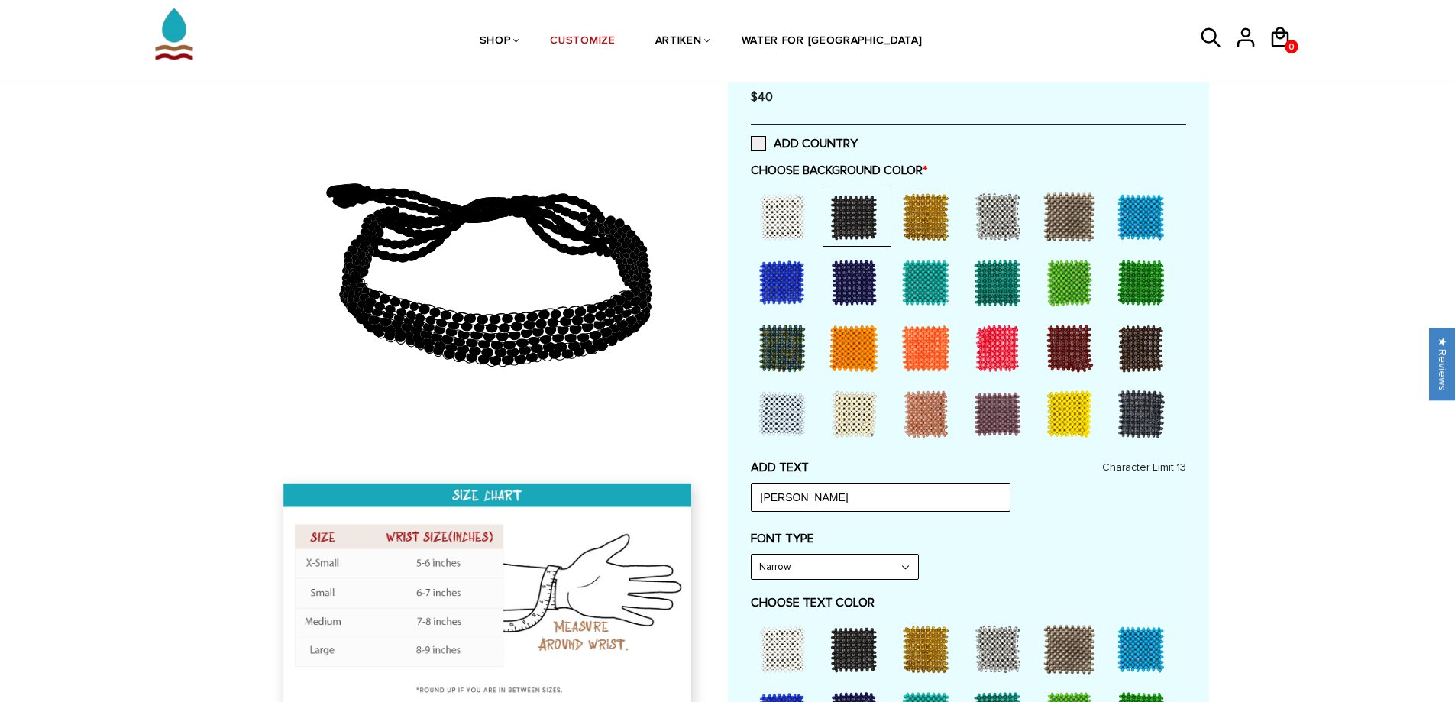
scroll to position [535, 0]
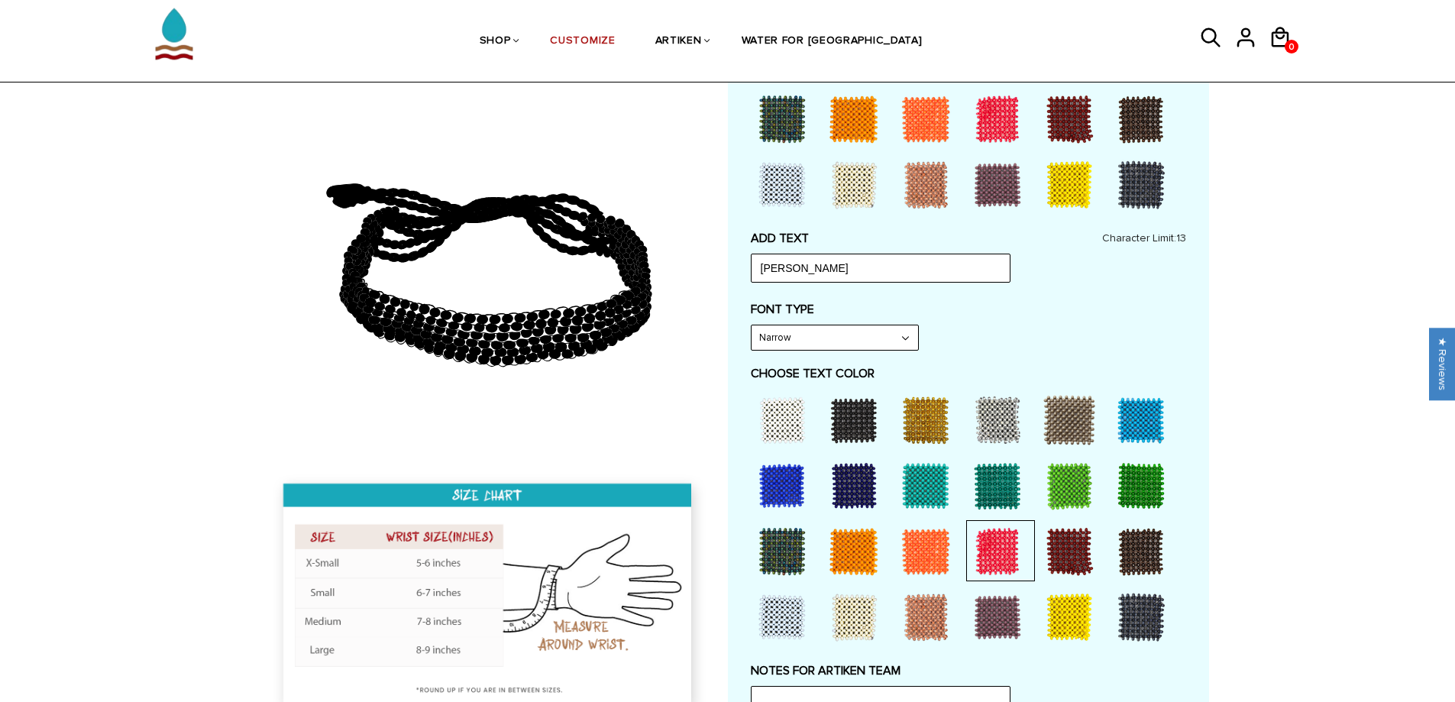
click at [1298, 477] on div "Home / [CUSTOMIZE] YOUR OWN" at bounding box center [727, 380] width 1455 height 1512
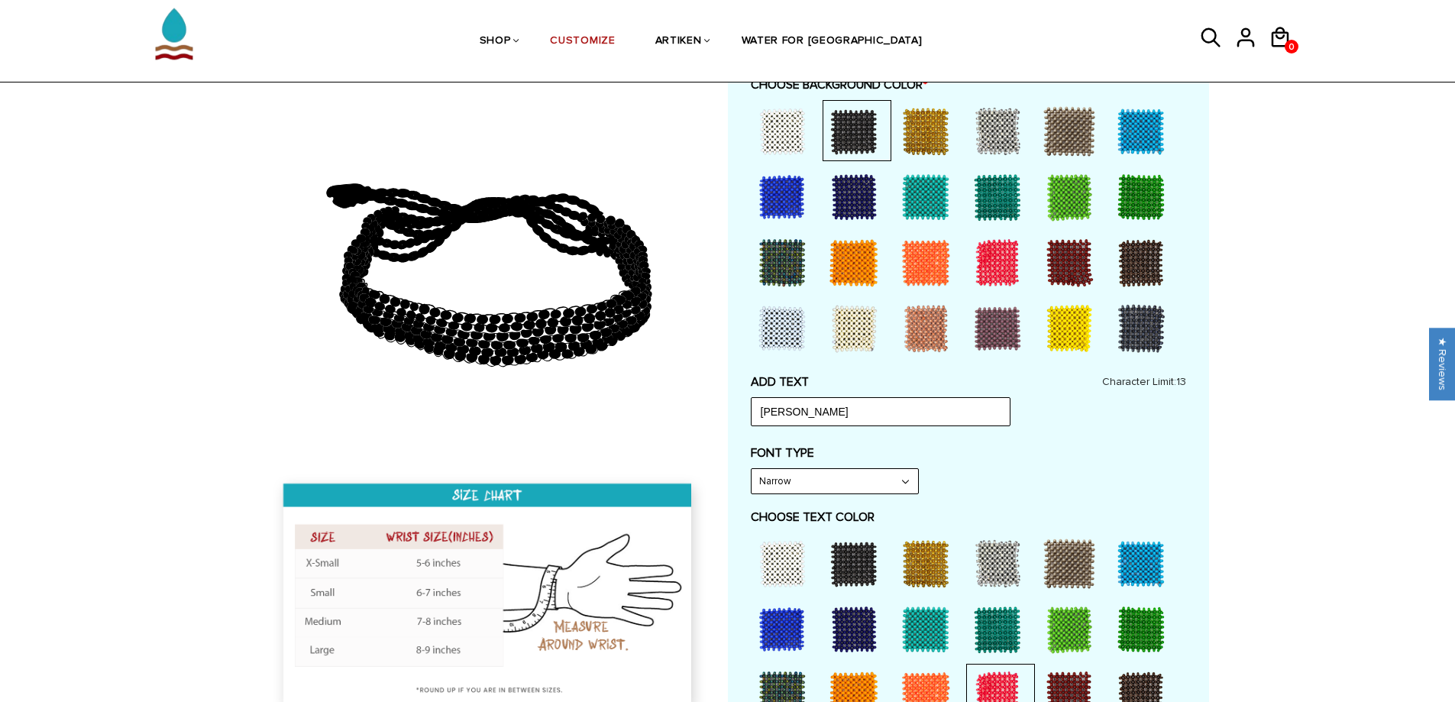
scroll to position [382, 0]
